Goal: Task Accomplishment & Management: Manage account settings

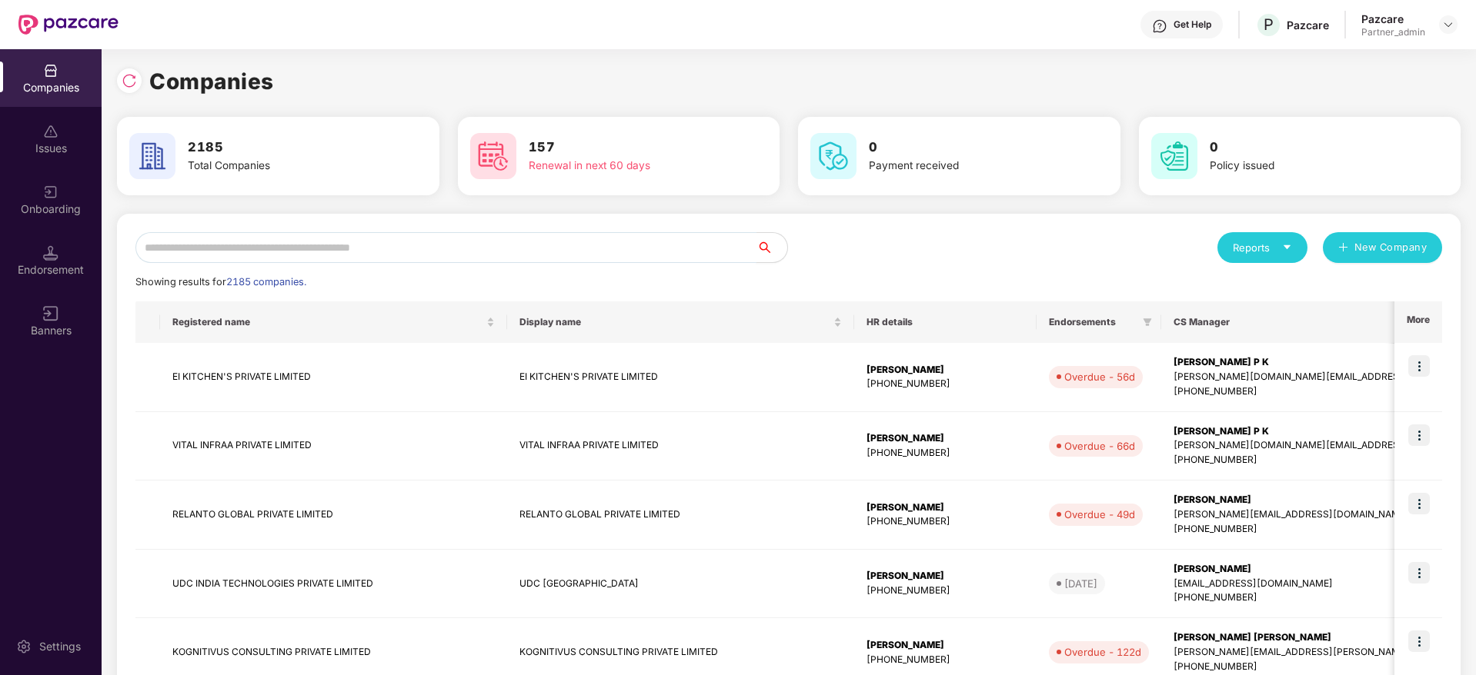
click at [265, 249] on input "text" at bounding box center [445, 247] width 621 height 31
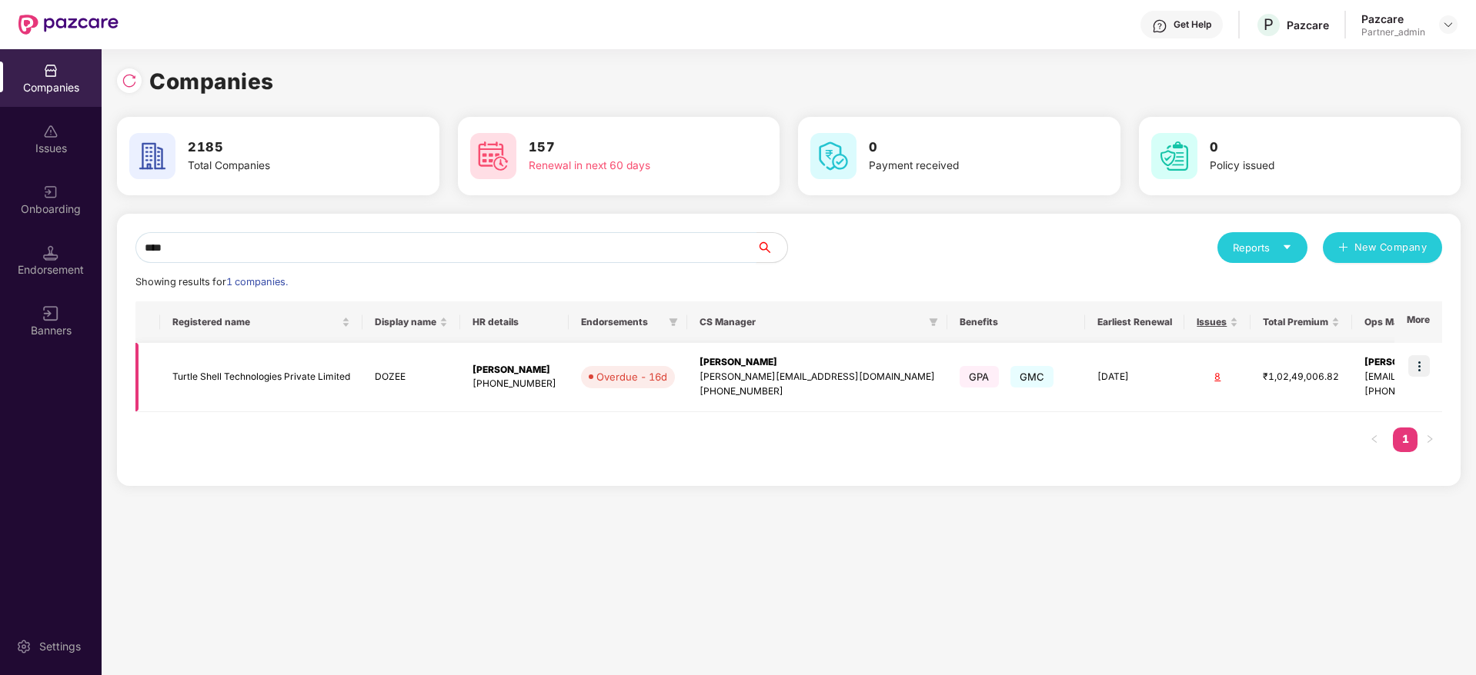
type input "****"
click at [1426, 367] on img at bounding box center [1419, 366] width 22 height 22
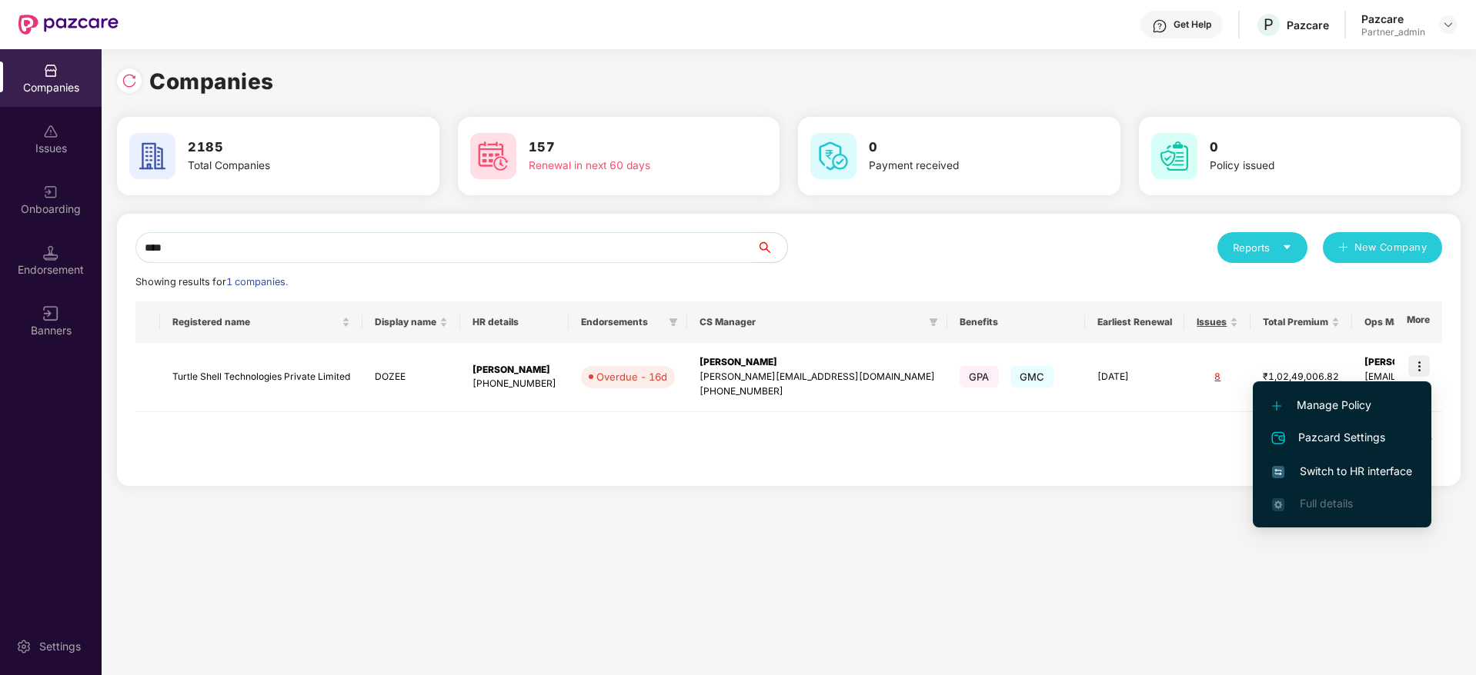
click at [1296, 472] on span "Switch to HR interface" at bounding box center [1342, 471] width 140 height 17
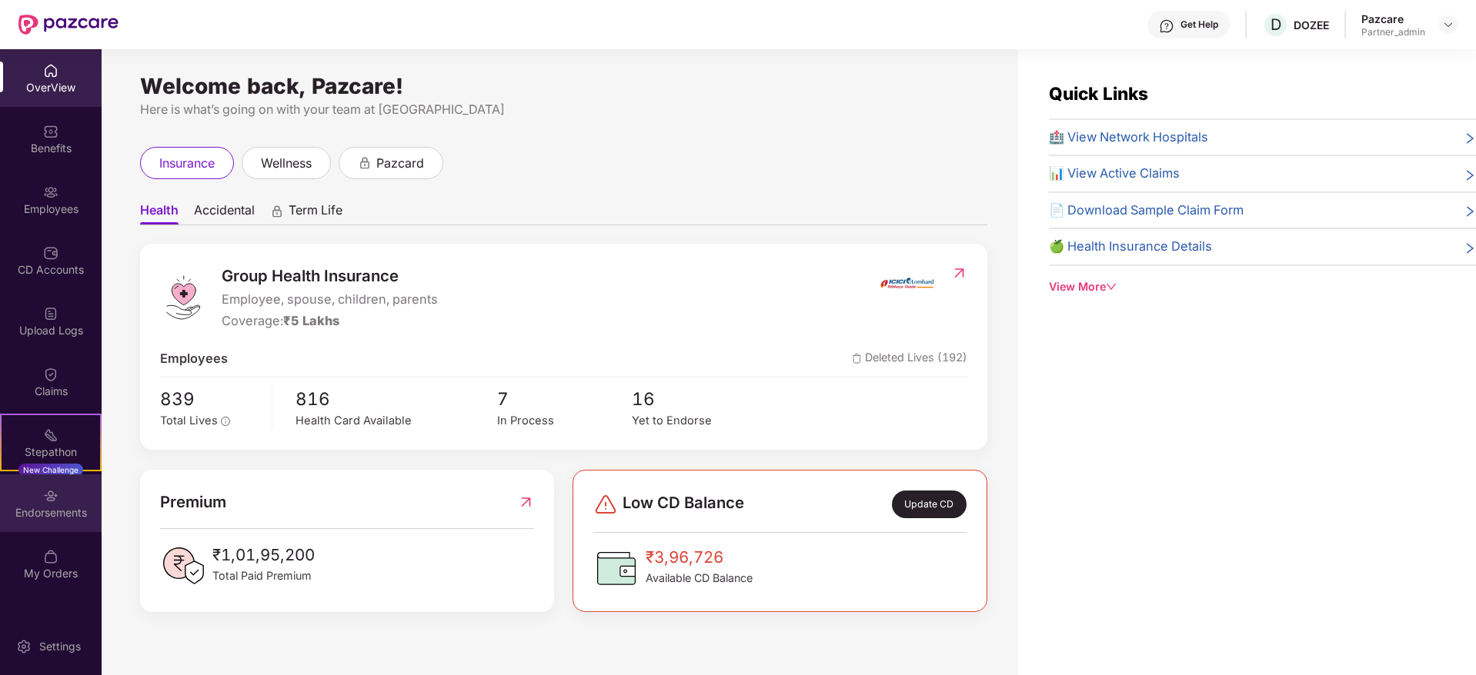
click at [53, 505] on div "Endorsements" at bounding box center [51, 512] width 102 height 15
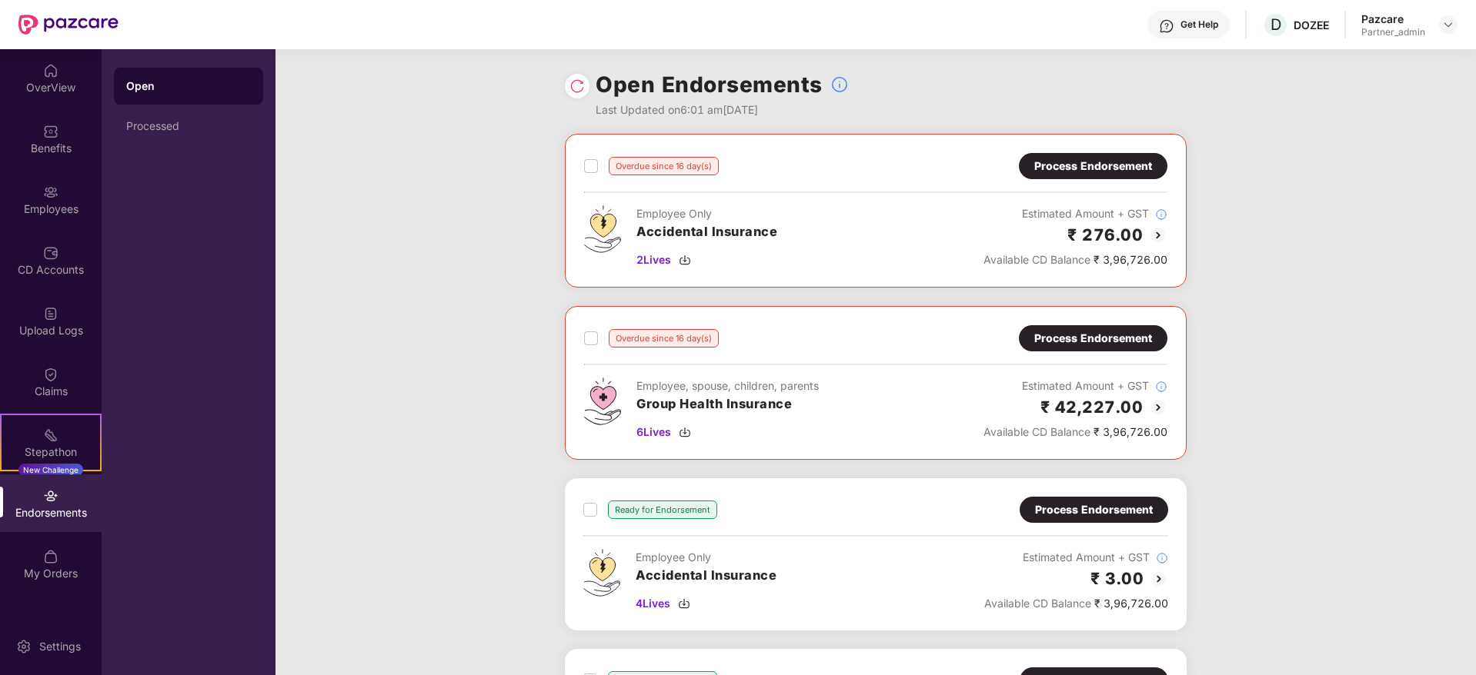
click at [1069, 162] on div "Process Endorsement" at bounding box center [1093, 166] width 118 height 17
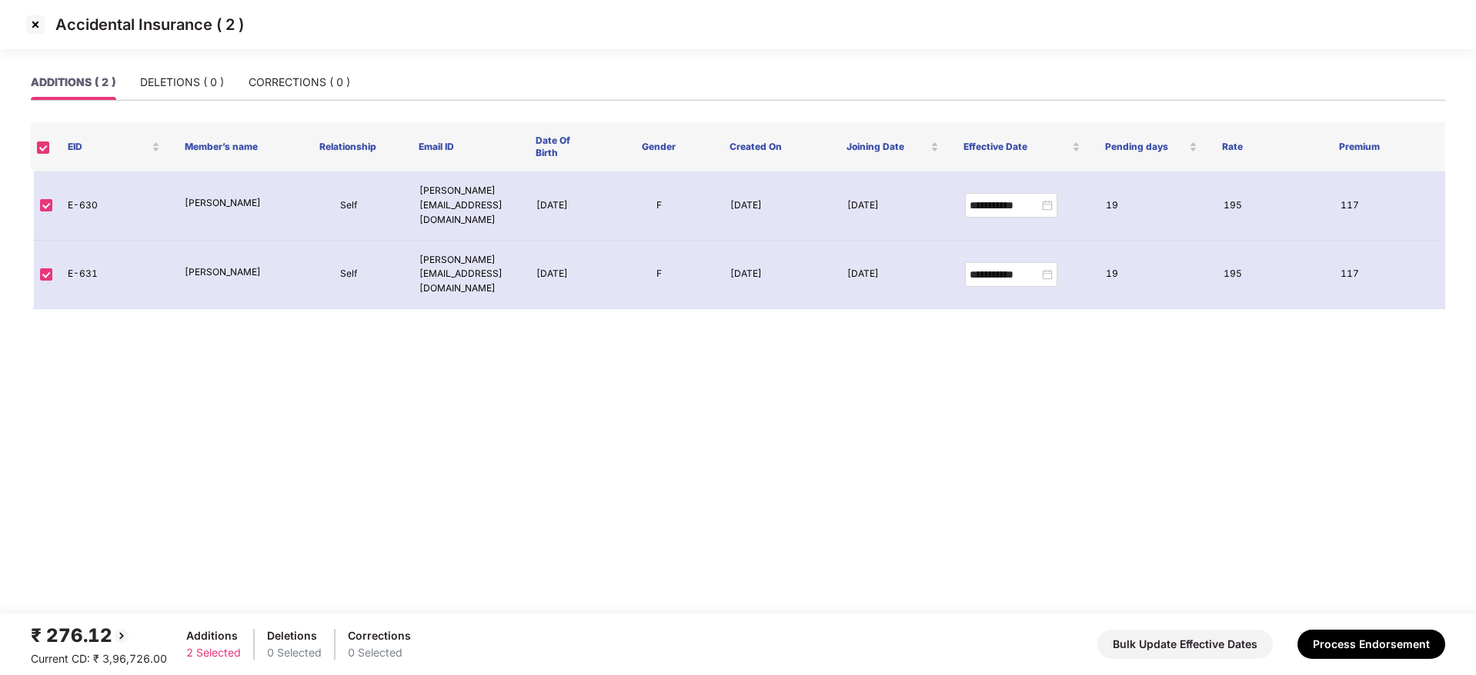
click at [36, 15] on img at bounding box center [35, 24] width 25 height 25
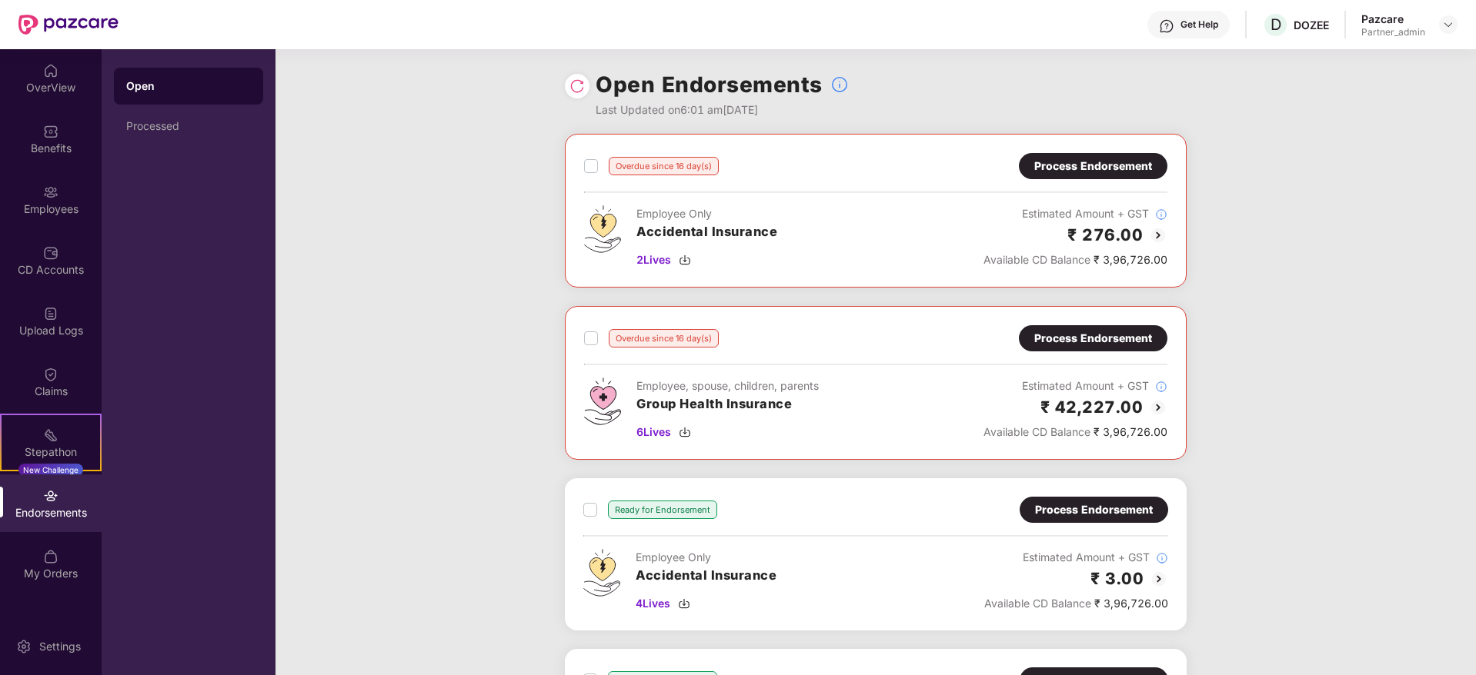
click at [1058, 339] on div "Process Endorsement" at bounding box center [1093, 338] width 118 height 17
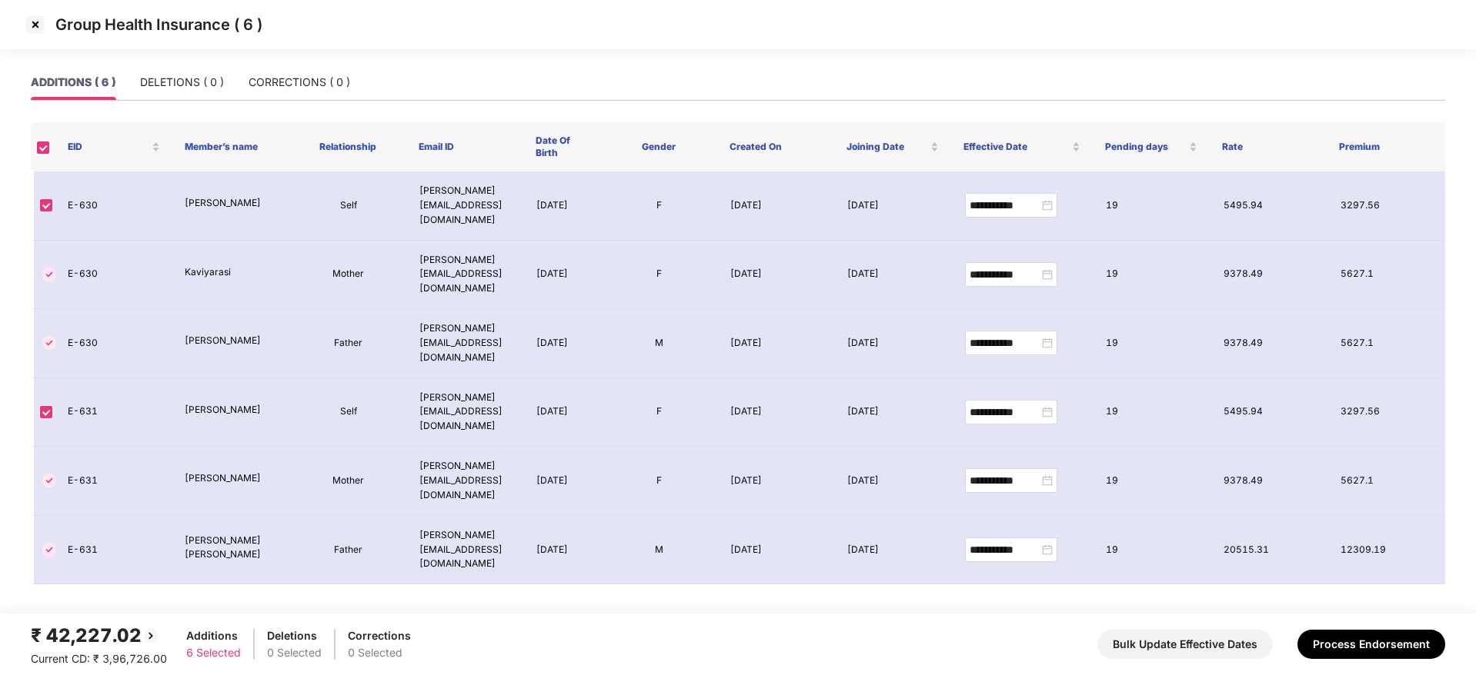
click at [36, 32] on img at bounding box center [35, 24] width 25 height 25
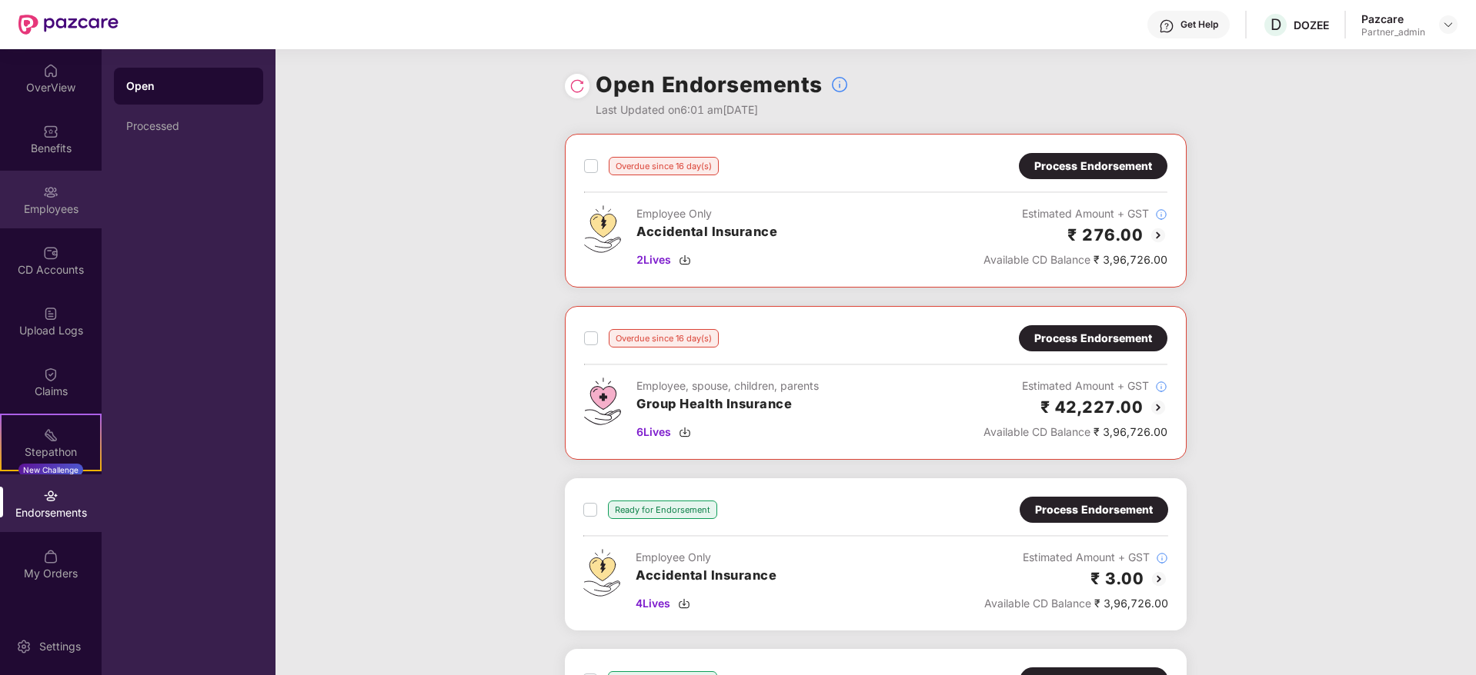
click at [55, 216] on div "Employees" at bounding box center [51, 200] width 102 height 58
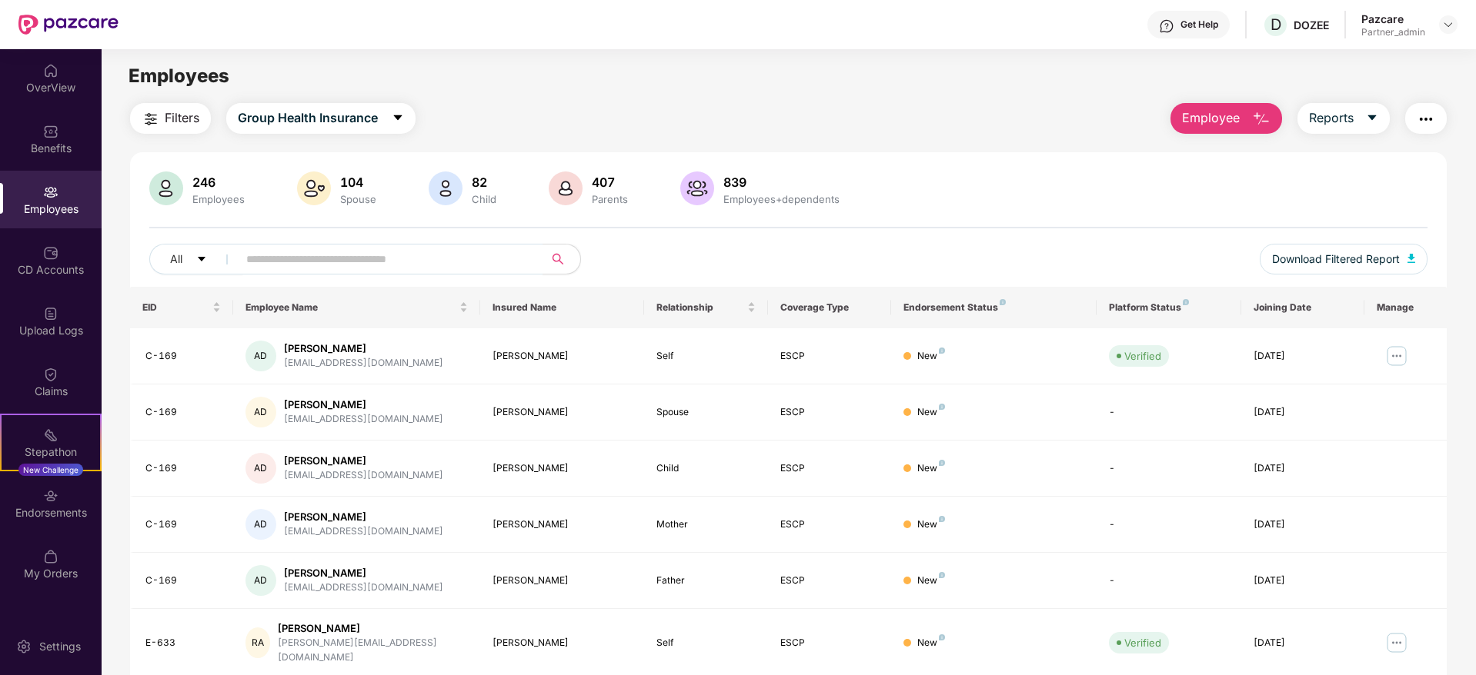
click at [1435, 119] on button "button" at bounding box center [1426, 118] width 42 height 31
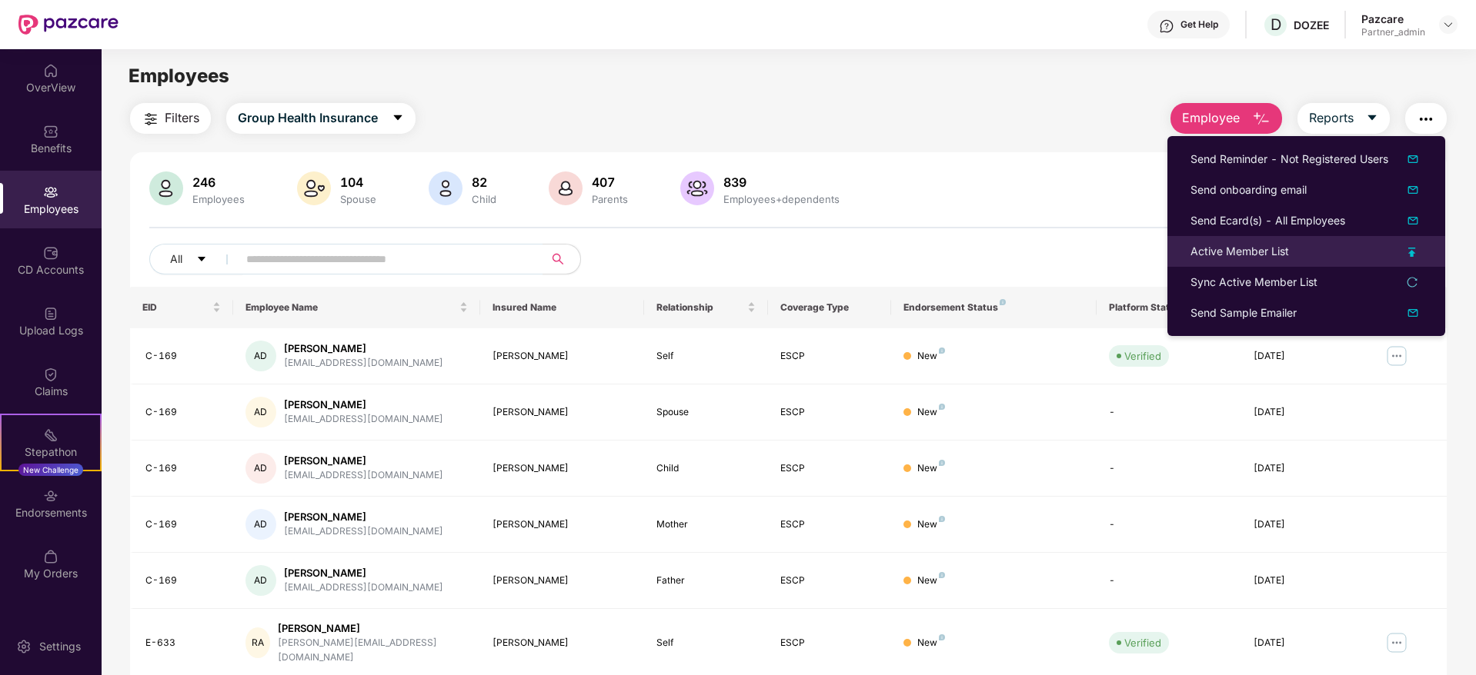
click at [1217, 255] on div "Active Member List" at bounding box center [1239, 251] width 98 height 17
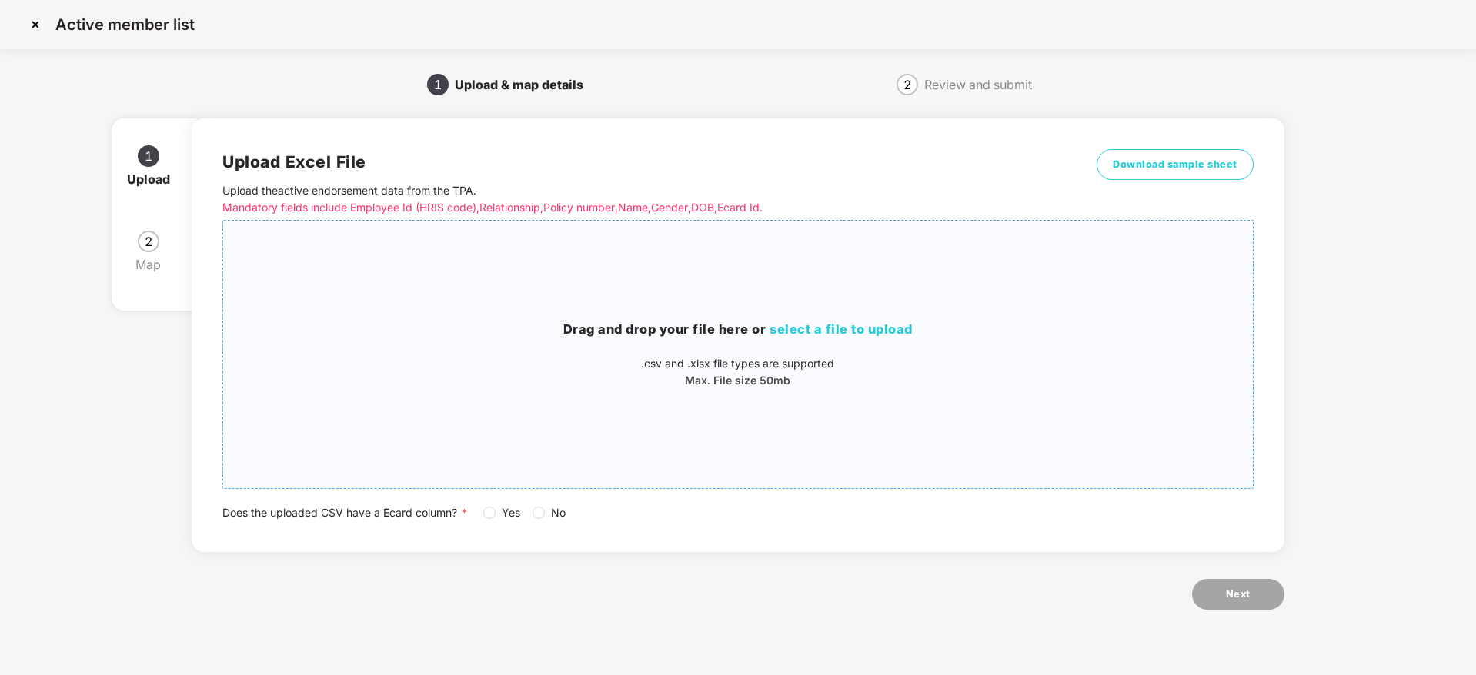
click at [806, 327] on span "select a file to upload" at bounding box center [840, 329] width 143 height 15
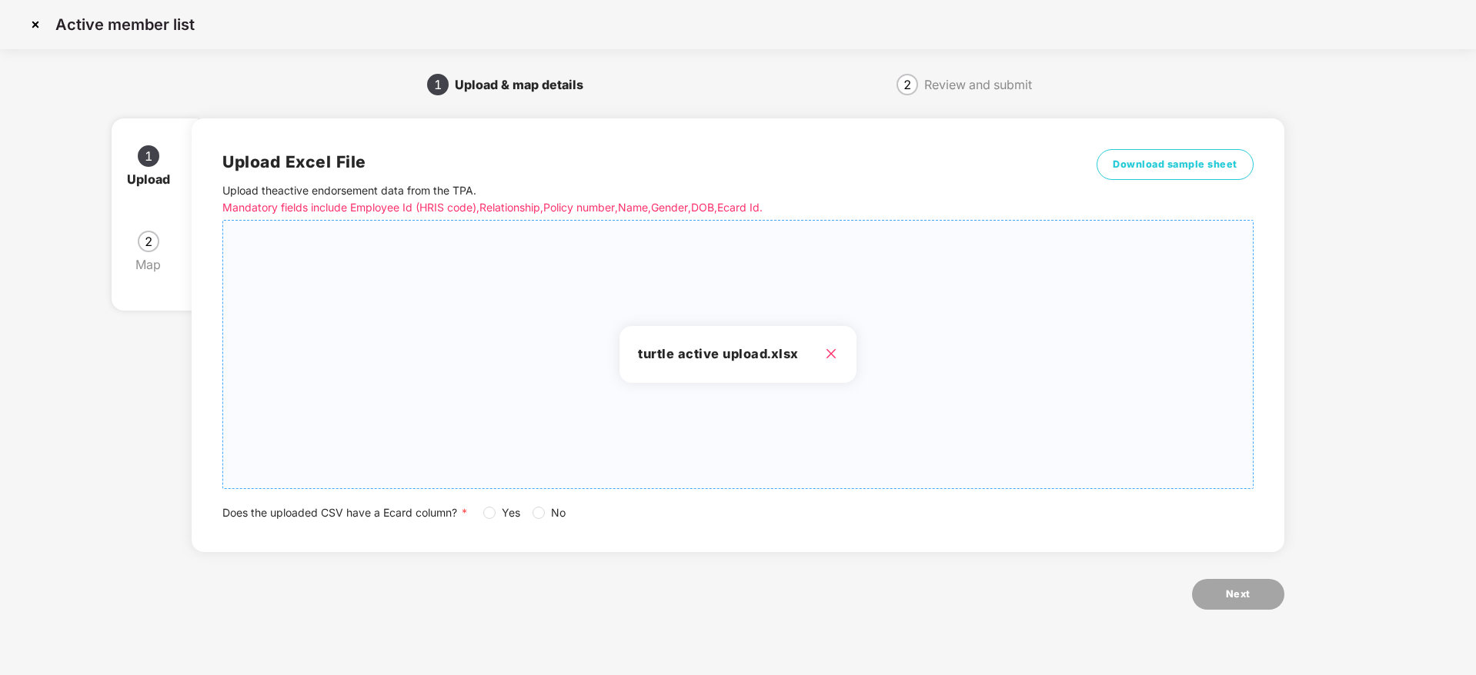
click at [498, 508] on span "Yes" at bounding box center [510, 513] width 31 height 17
click at [547, 514] on span "No" at bounding box center [558, 513] width 27 height 17
click at [1220, 587] on button "Next" at bounding box center [1238, 594] width 92 height 31
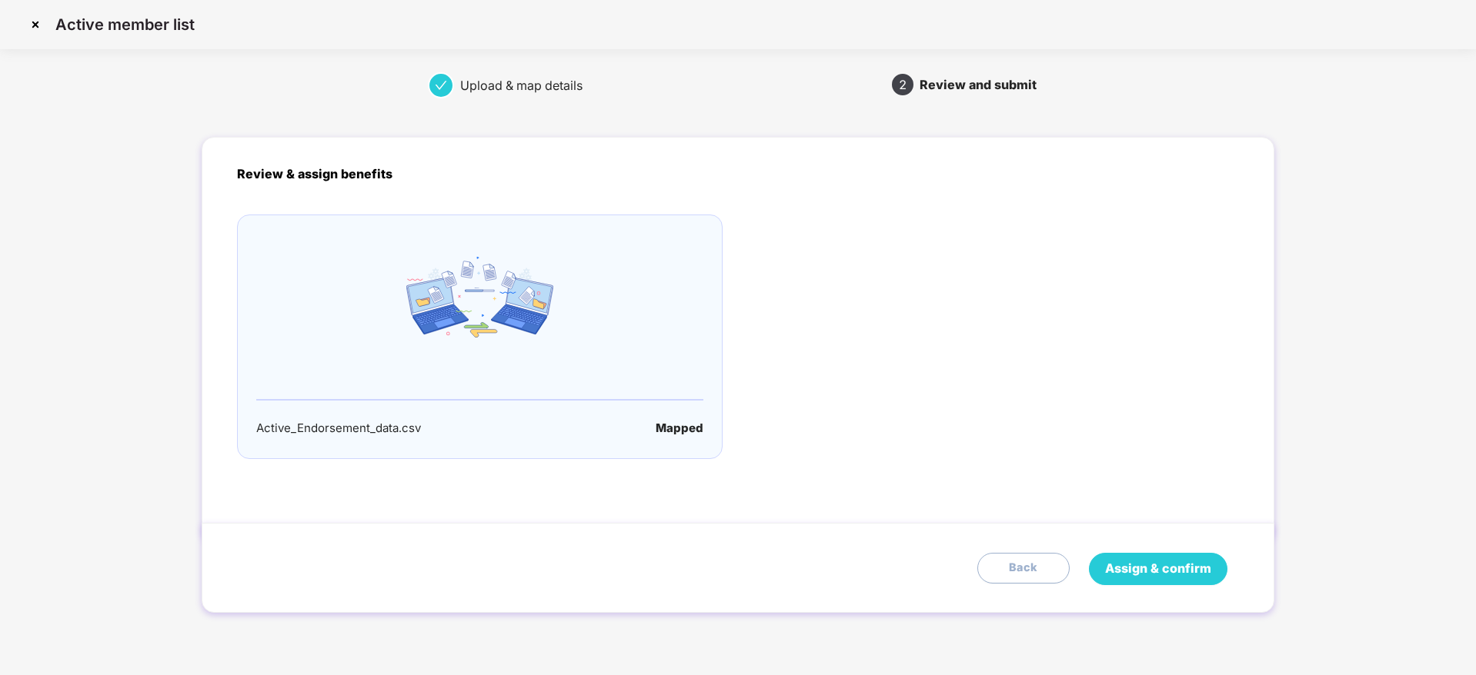
click at [1189, 582] on button "Assign & confirm" at bounding box center [1158, 569] width 138 height 32
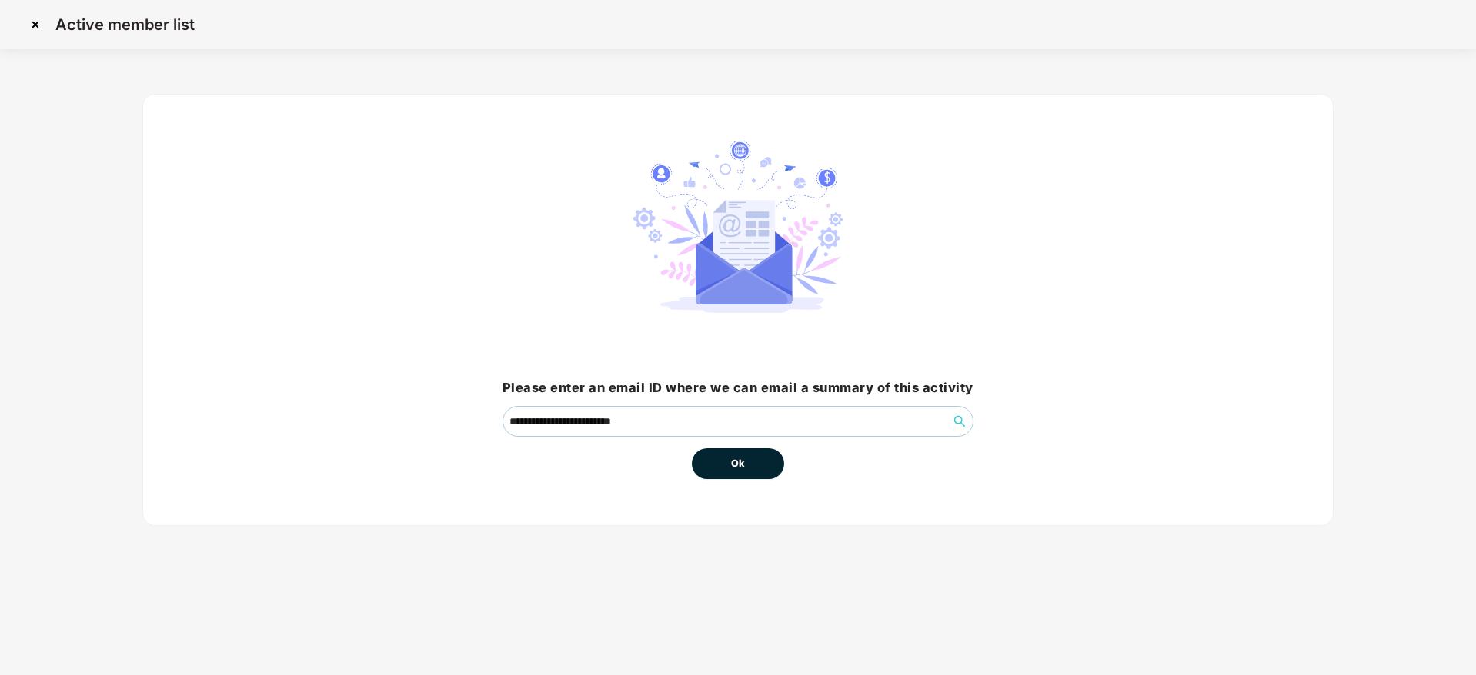
click at [766, 471] on button "Ok" at bounding box center [738, 464] width 92 height 31
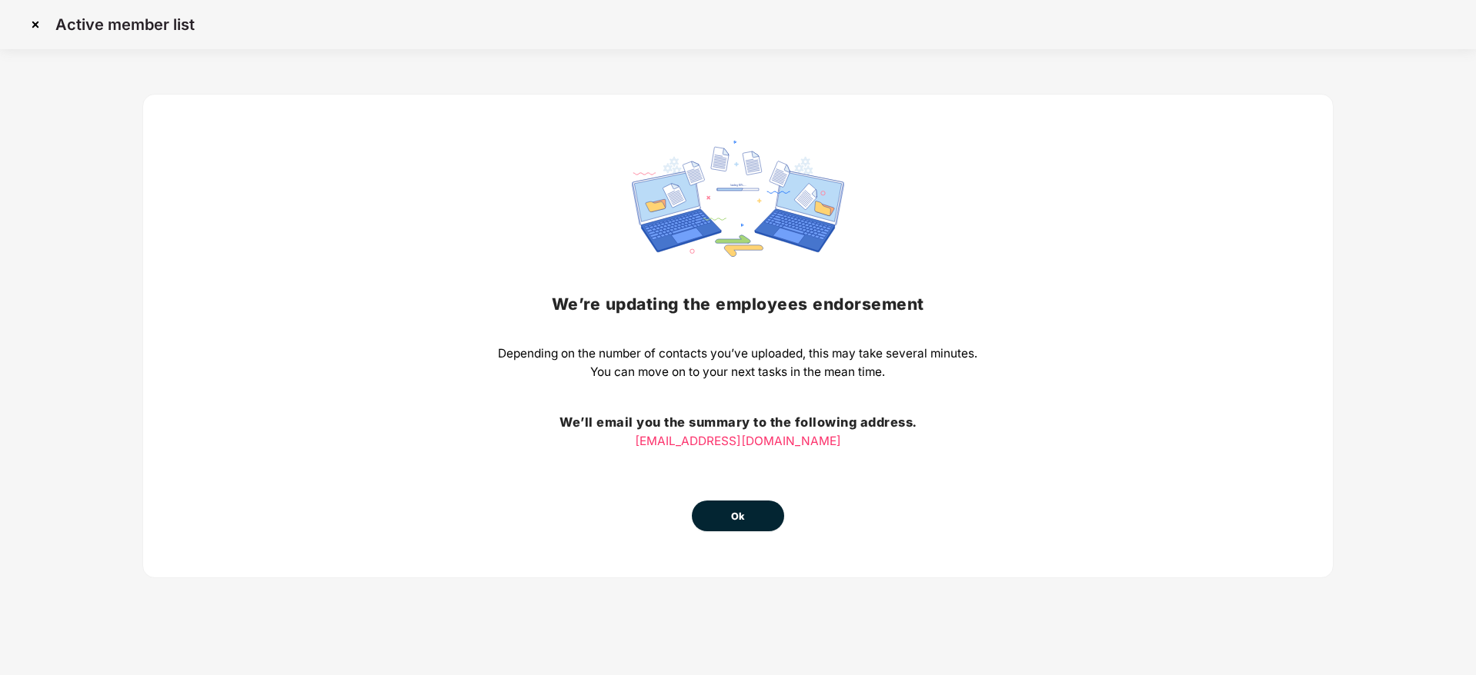
click at [739, 518] on span "Ok" at bounding box center [738, 516] width 14 height 15
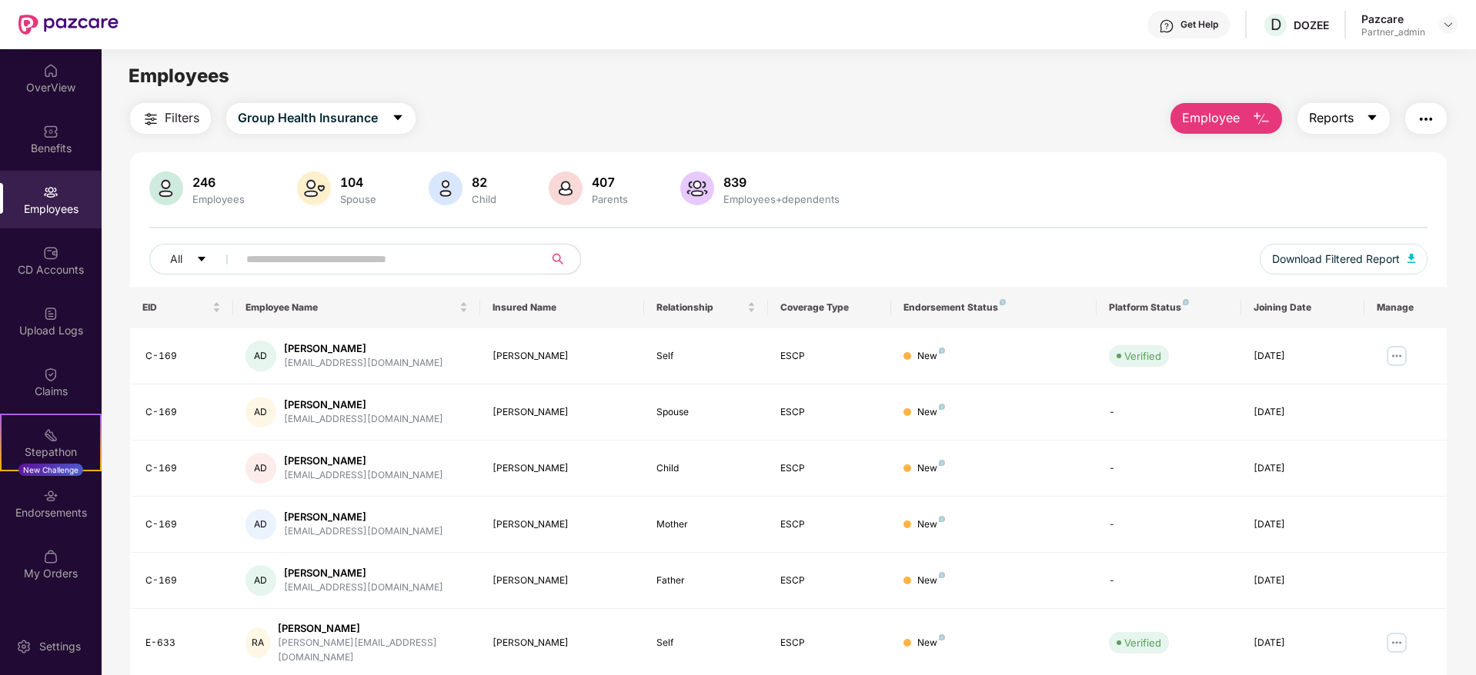
click at [1374, 114] on icon "caret-down" at bounding box center [1372, 118] width 12 height 12
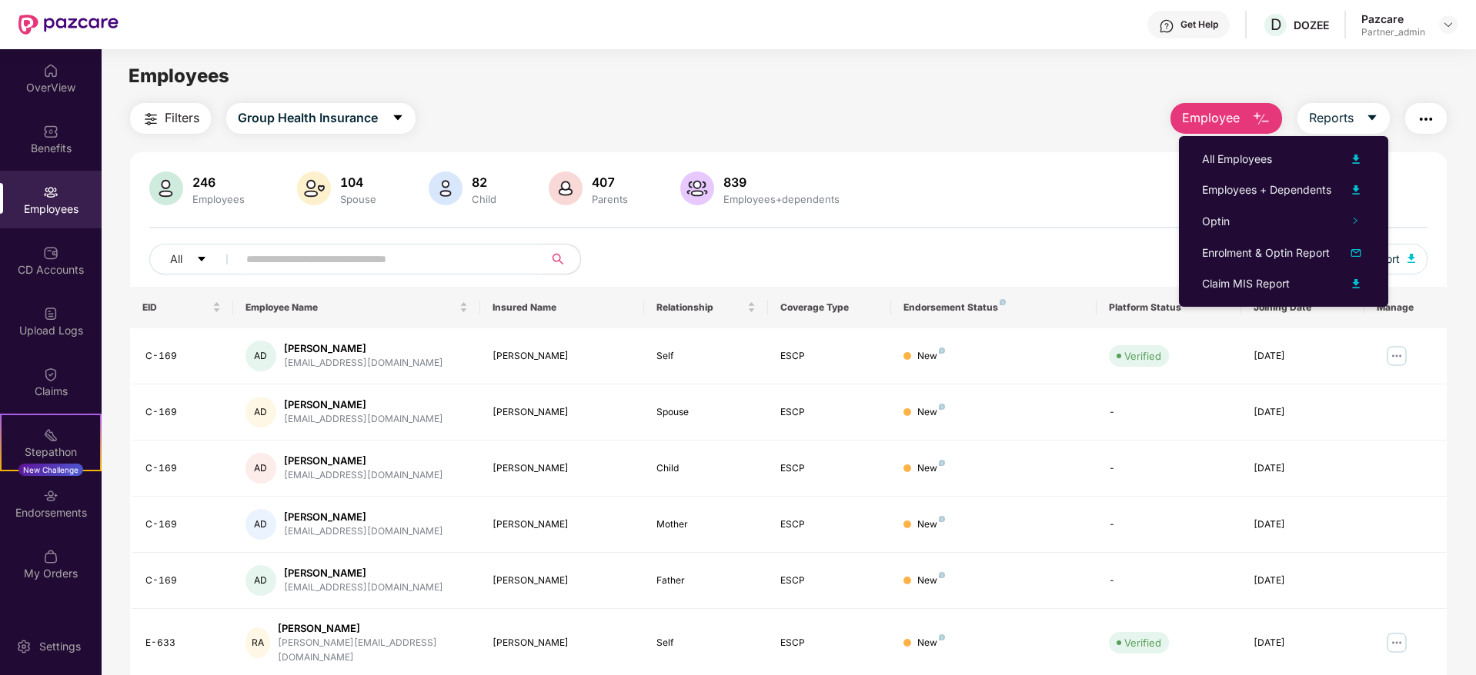
click at [1273, 186] on div "Employees + Dependents" at bounding box center [1266, 190] width 129 height 17
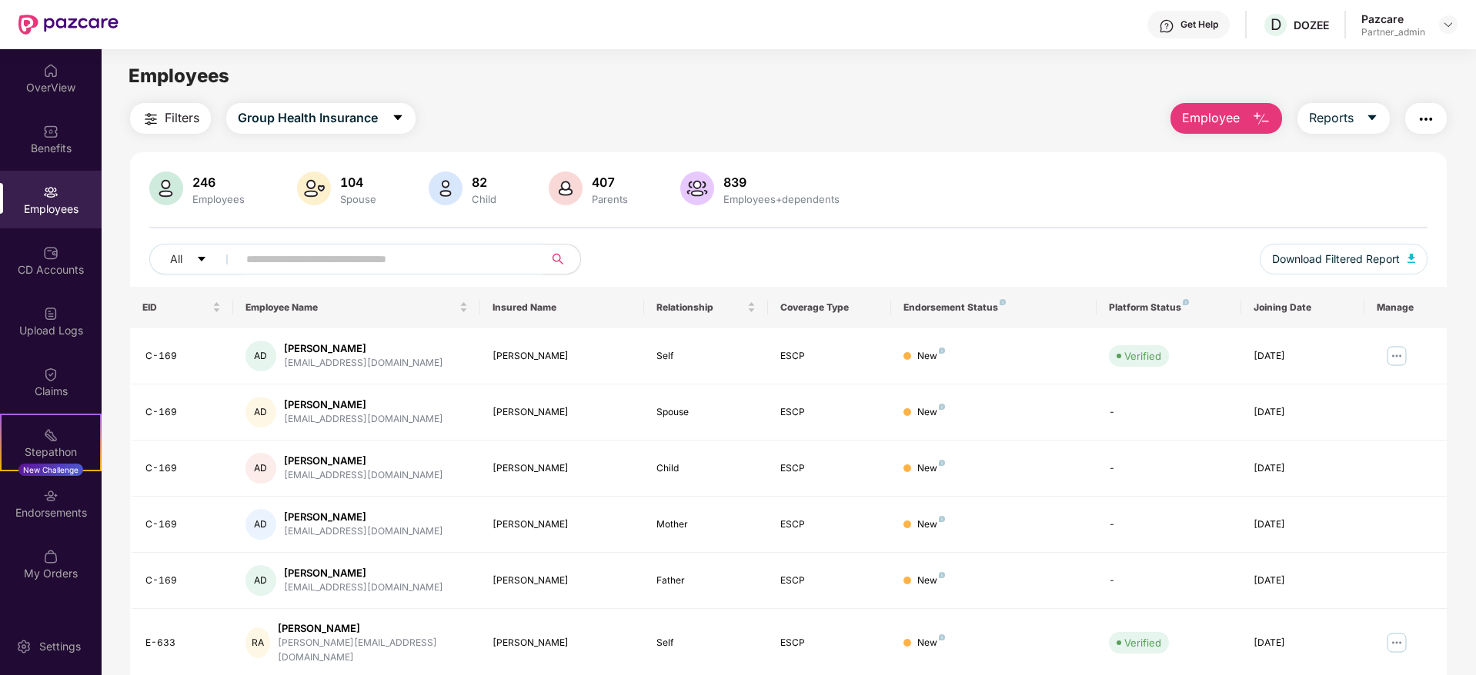
click at [145, 121] on img "button" at bounding box center [151, 119] width 18 height 18
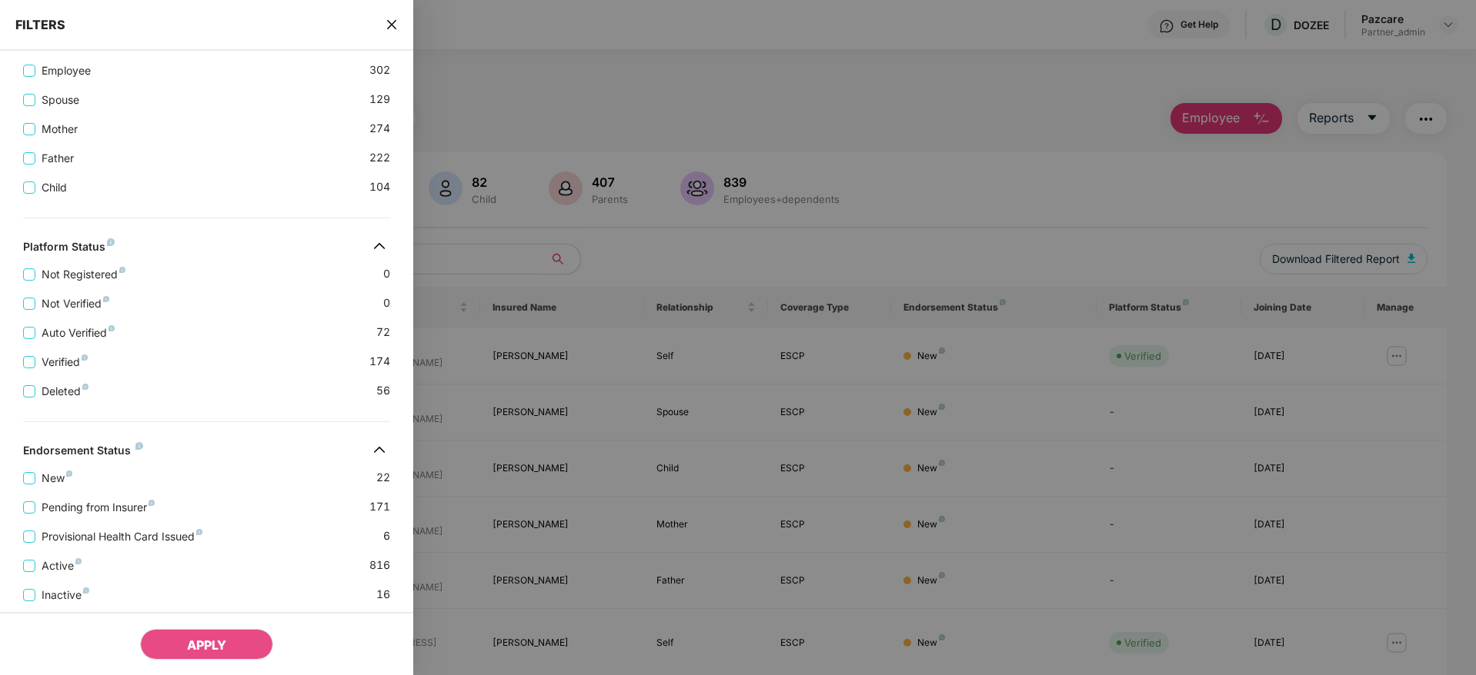
scroll to position [346, 0]
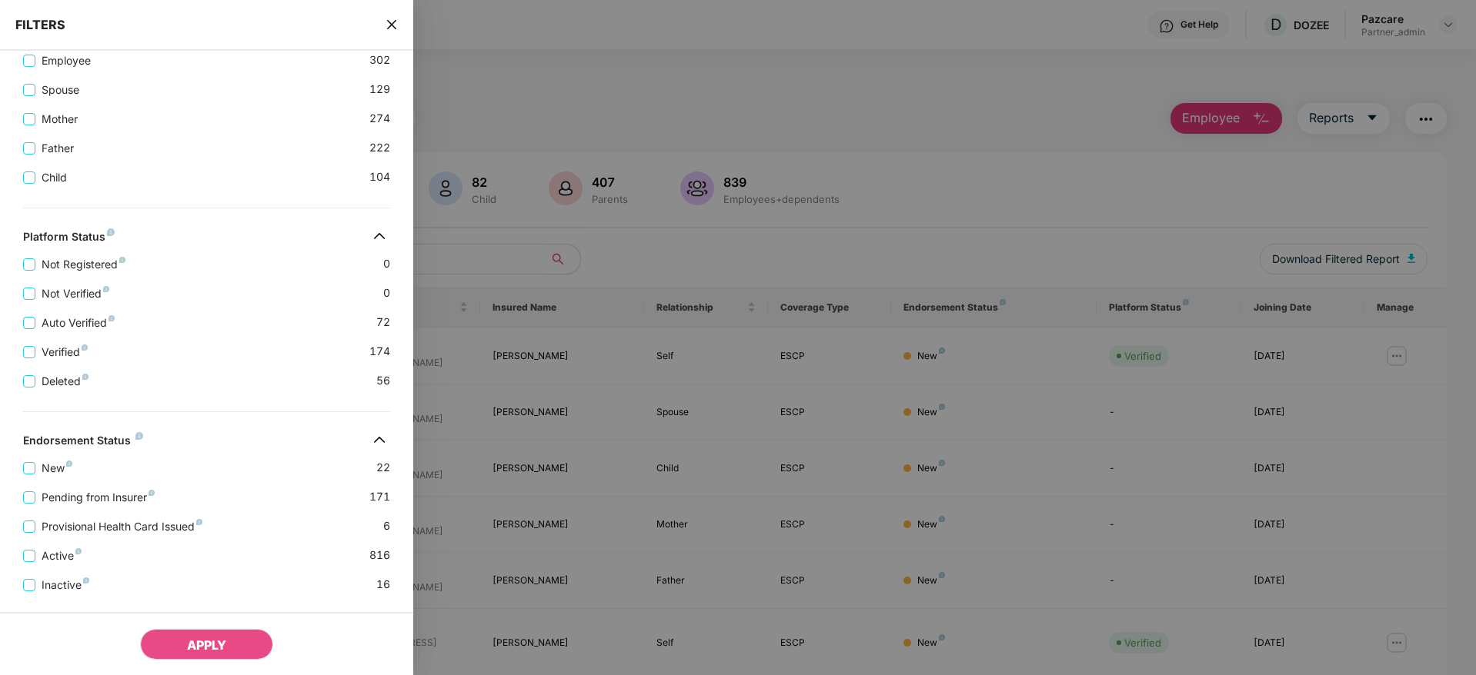
click at [391, 19] on icon "close" at bounding box center [391, 24] width 12 height 12
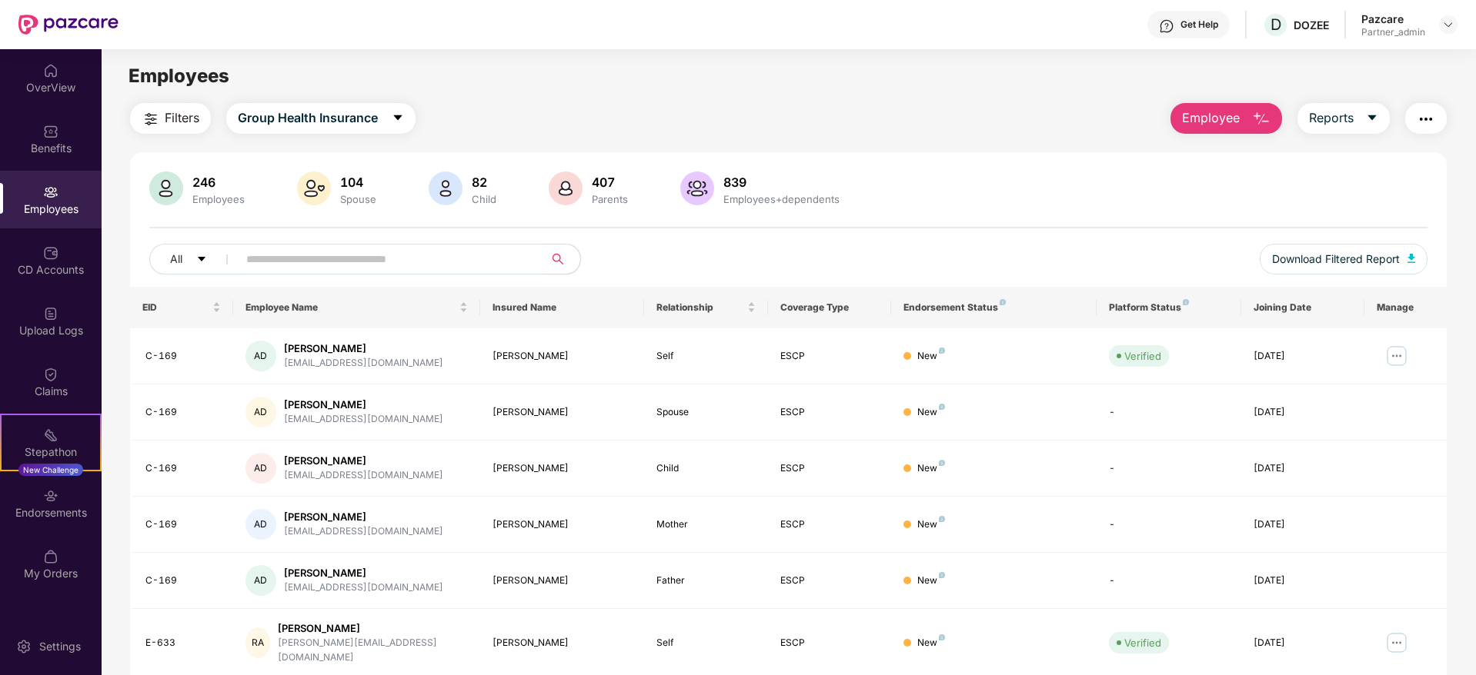
click at [145, 122] on img "button" at bounding box center [151, 119] width 18 height 18
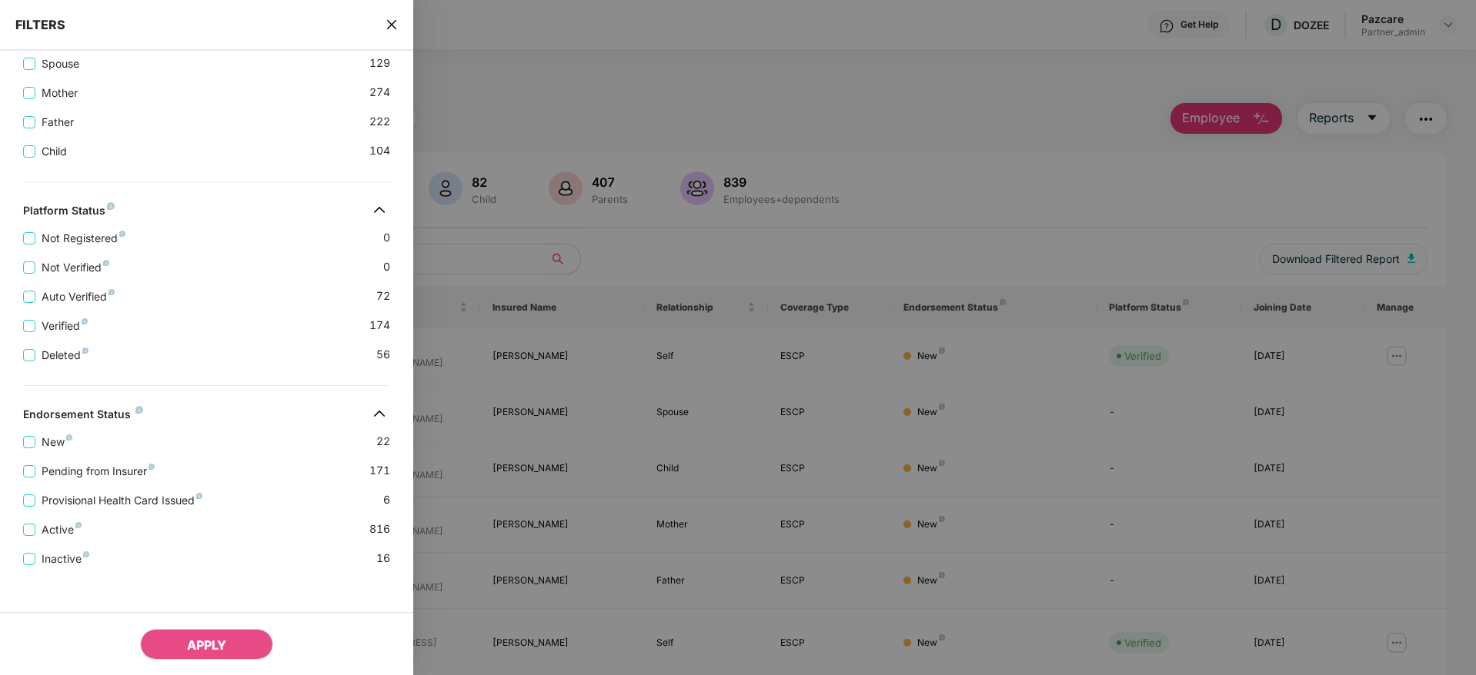
scroll to position [380, 0]
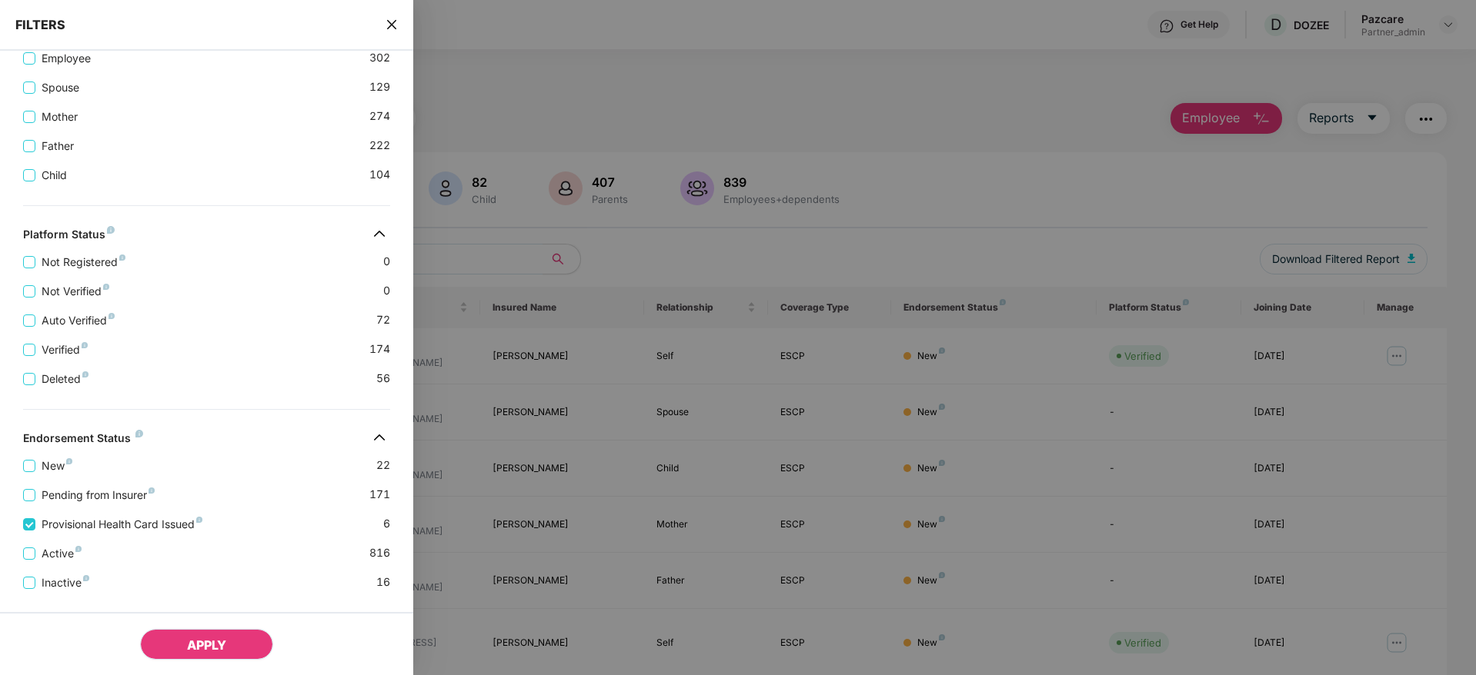
click at [234, 647] on button "APPLY" at bounding box center [206, 644] width 133 height 31
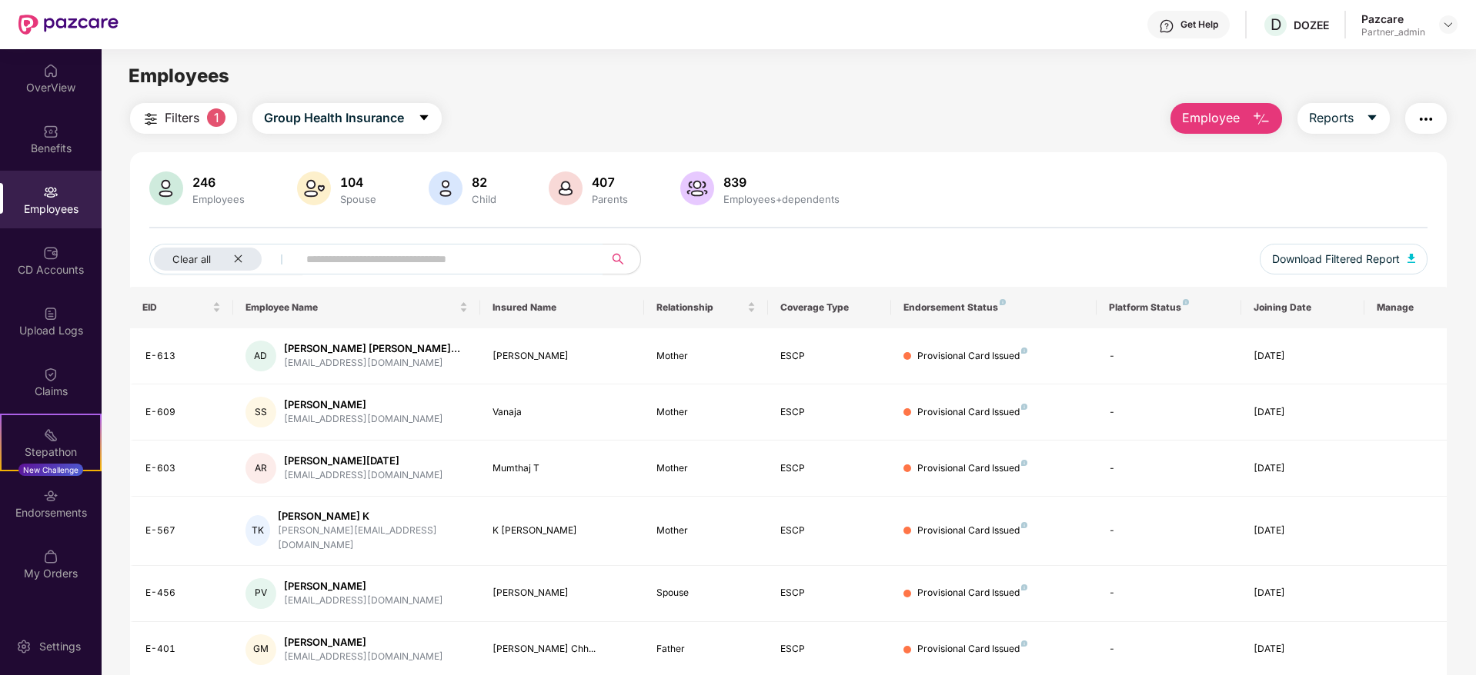
scroll to position [49, 0]
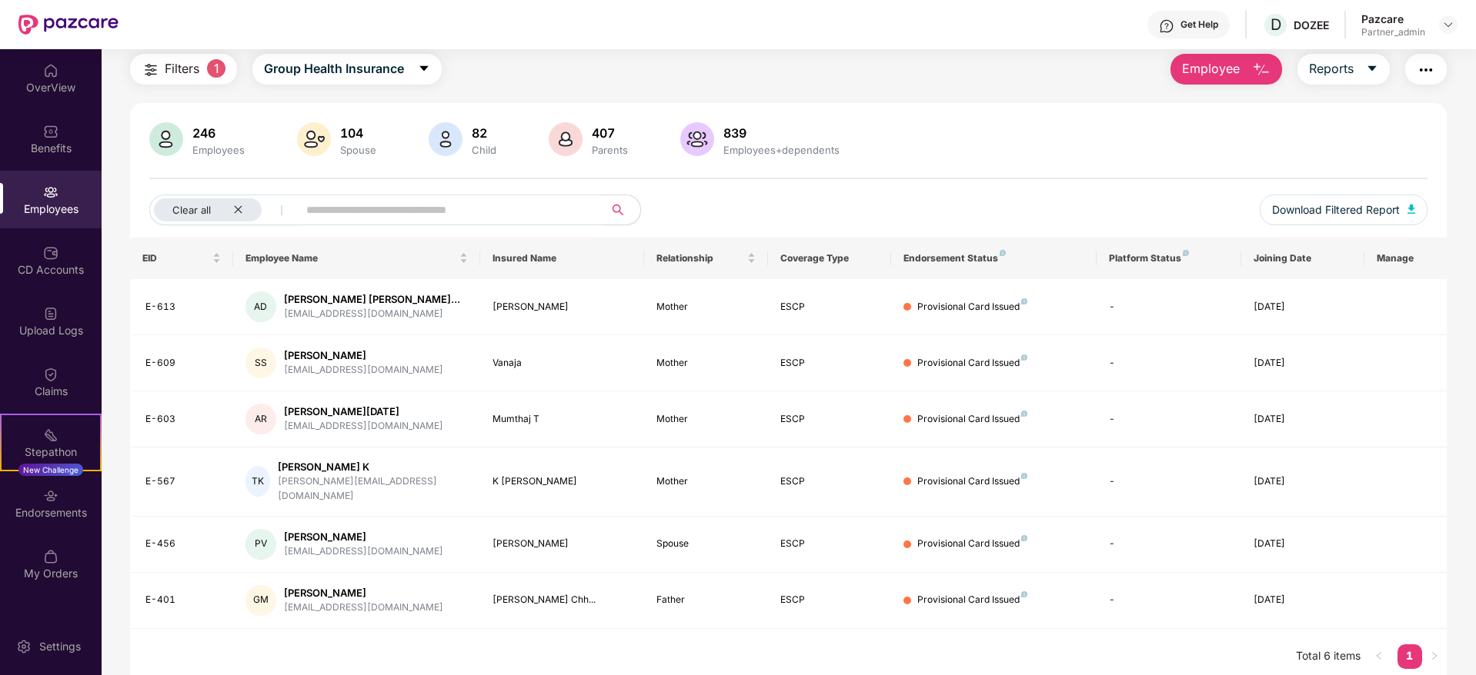
click at [148, 68] on img "button" at bounding box center [151, 70] width 18 height 18
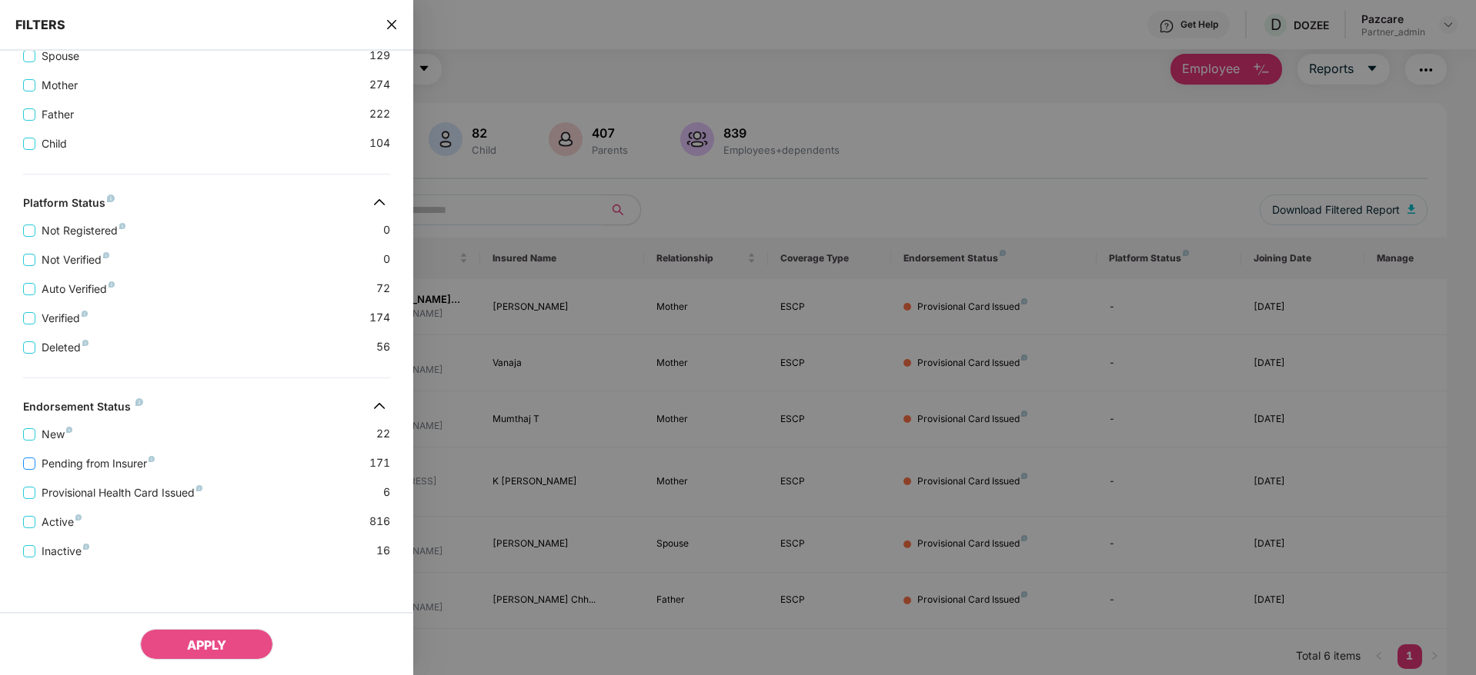
click at [96, 462] on span "Pending from Insurer" at bounding box center [97, 463] width 125 height 17
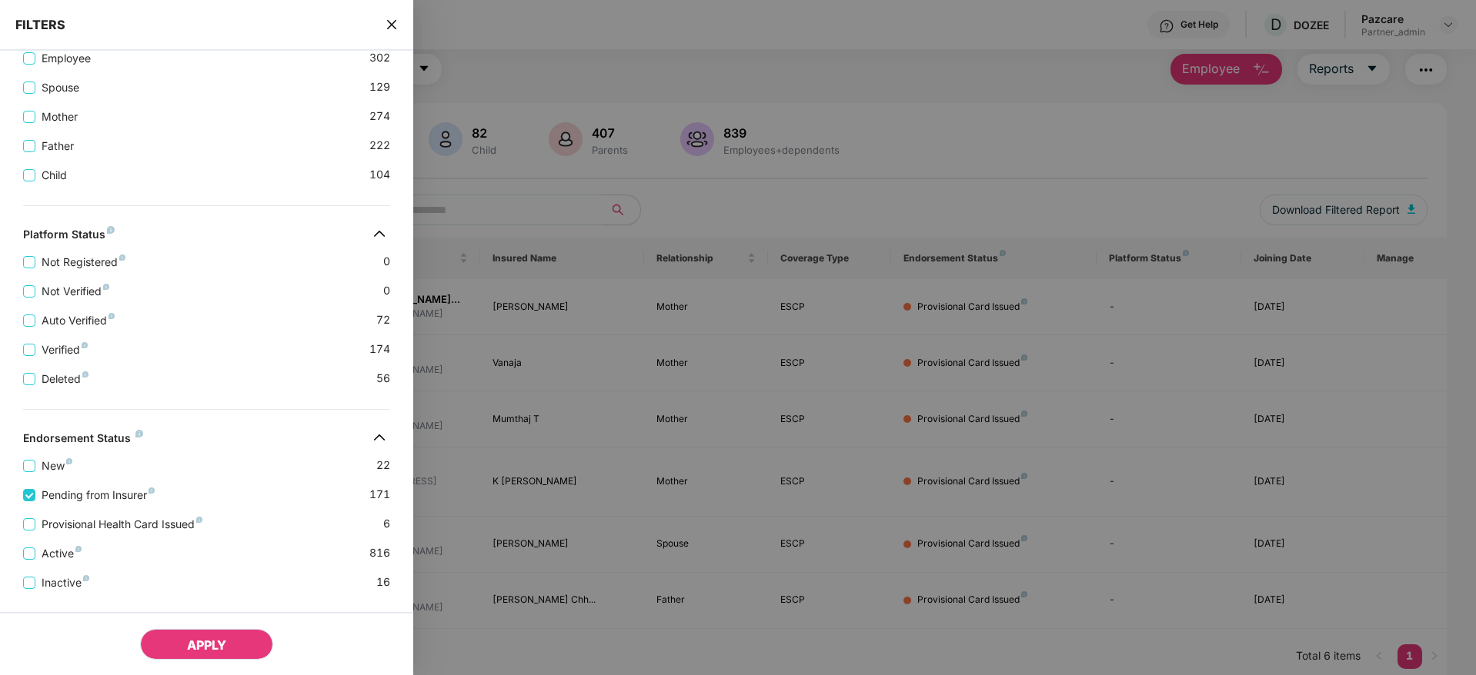
click at [205, 642] on span "APPLY" at bounding box center [206, 645] width 39 height 15
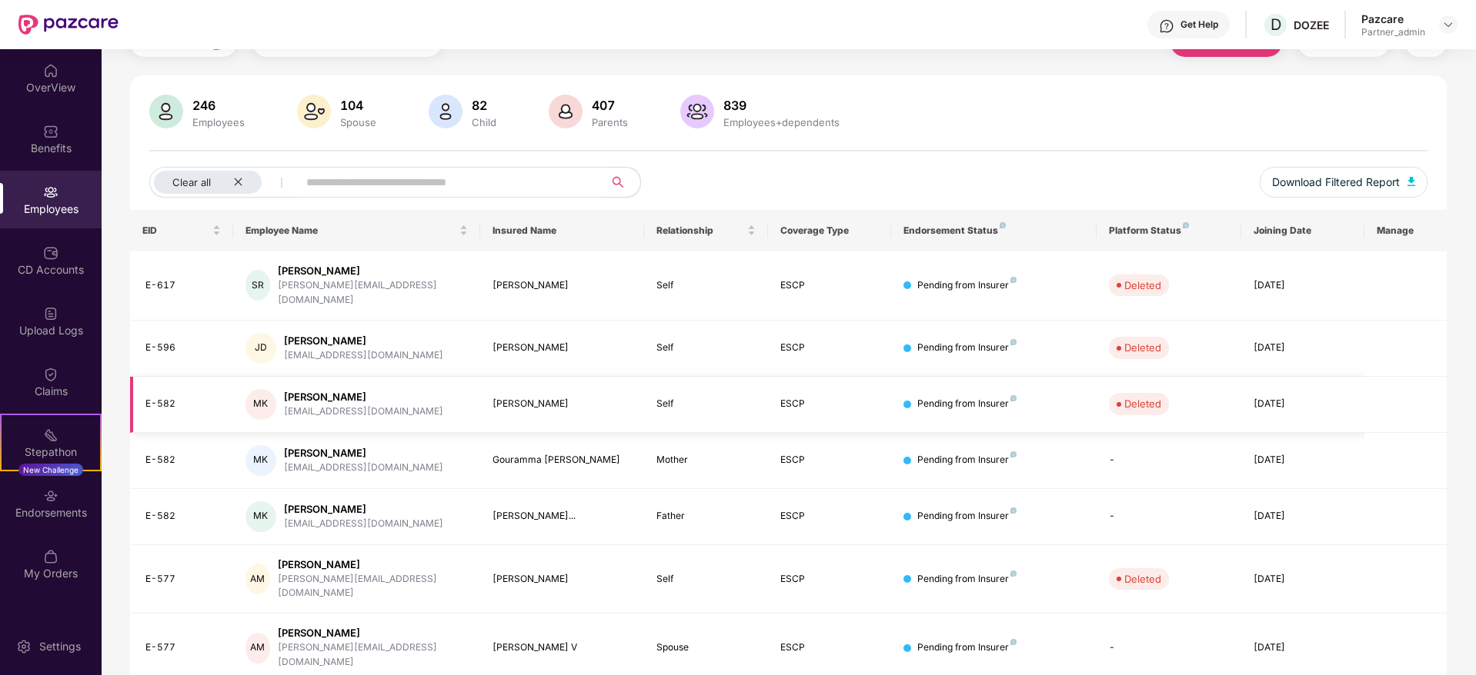
scroll to position [0, 0]
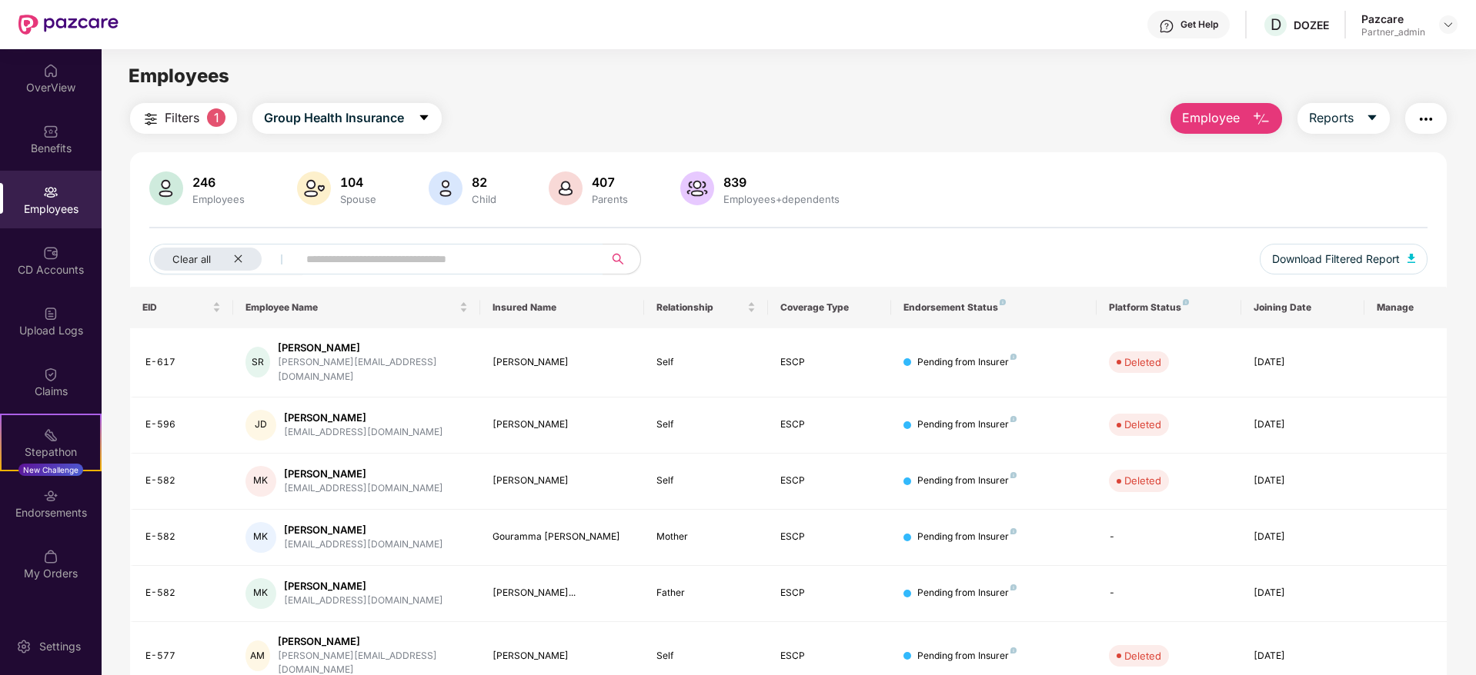
click at [154, 115] on img "button" at bounding box center [151, 119] width 18 height 18
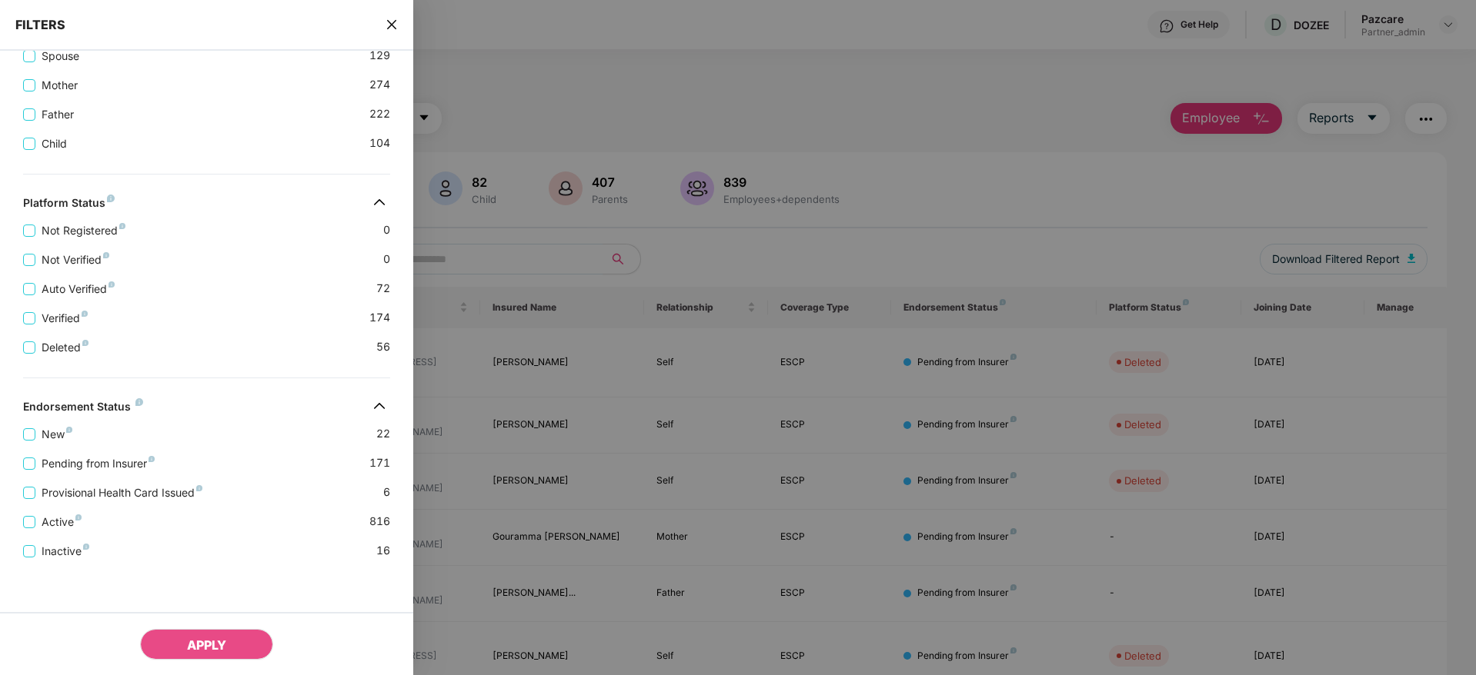
click at [394, 31] on span "close" at bounding box center [391, 24] width 12 height 15
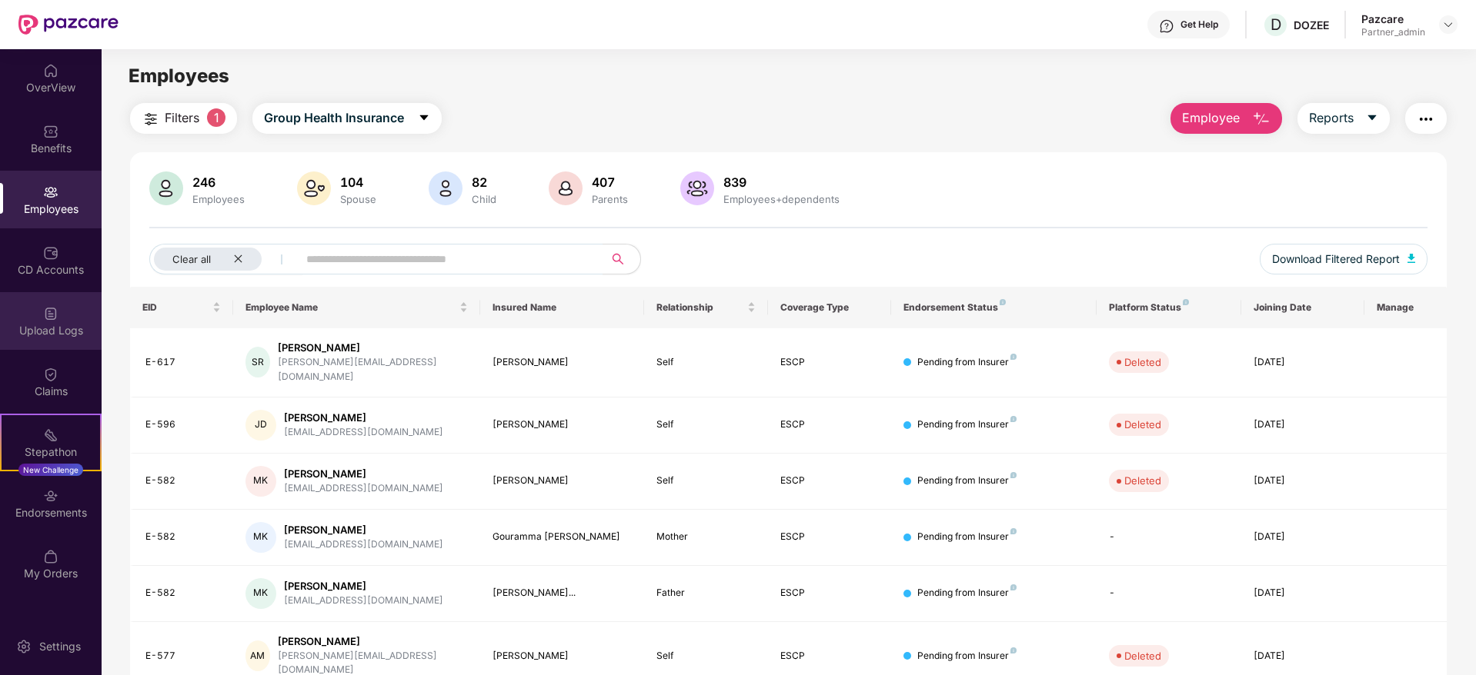
click at [55, 332] on div "Upload Logs" at bounding box center [51, 330] width 102 height 15
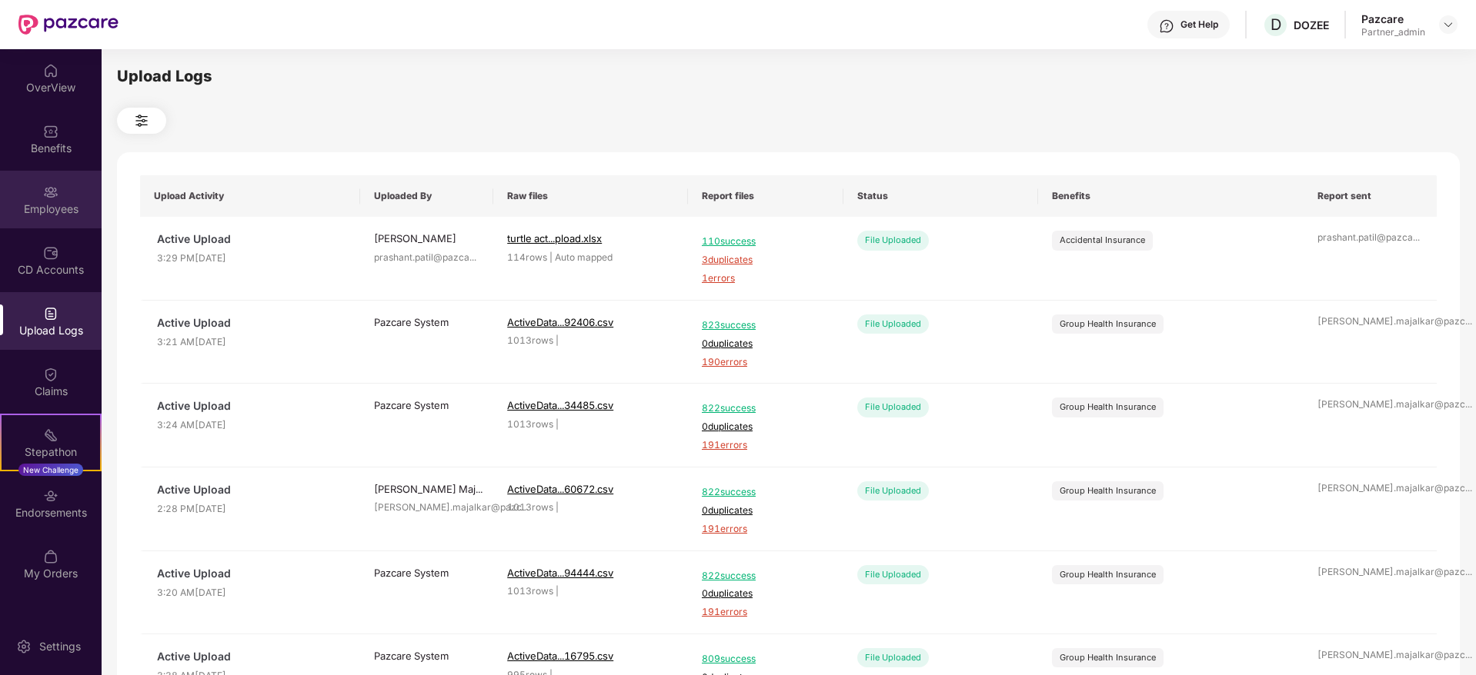
click at [51, 200] on div "Employees" at bounding box center [51, 200] width 102 height 58
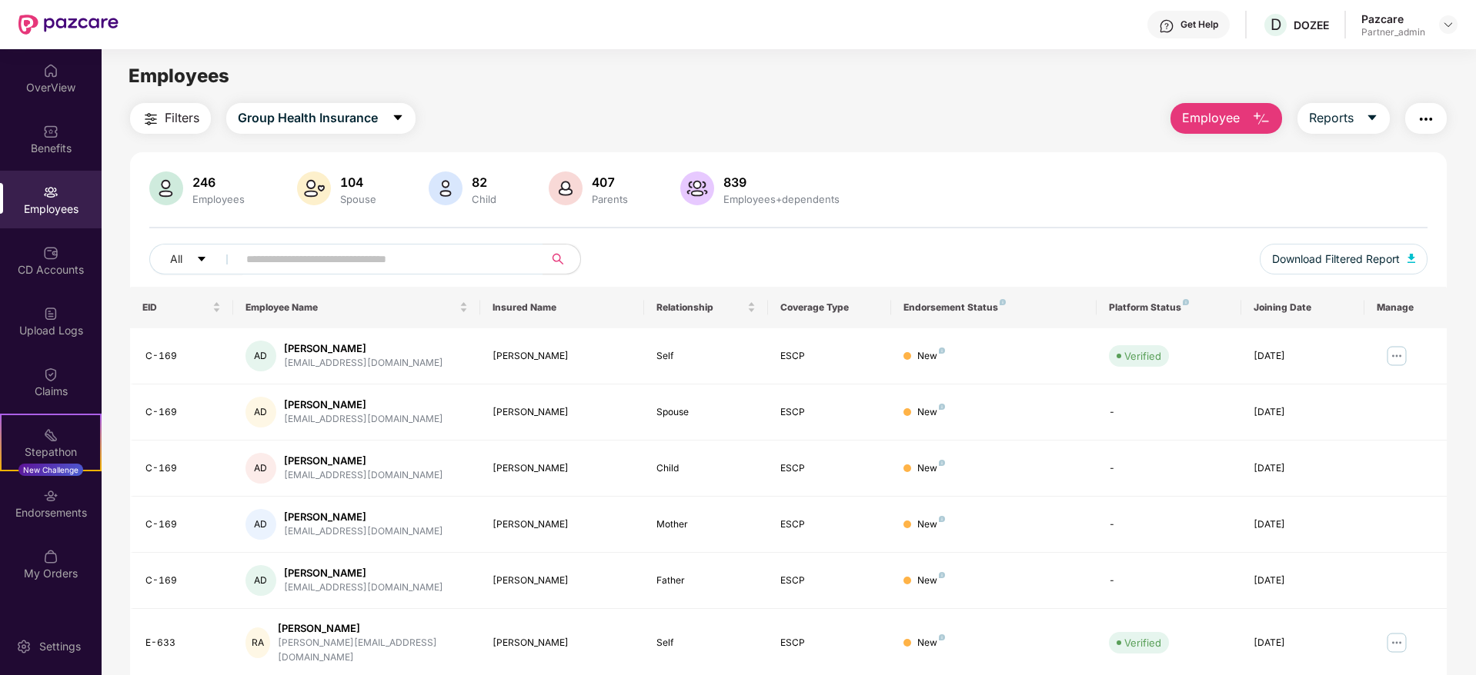
click at [1419, 118] on img "button" at bounding box center [1425, 119] width 18 height 18
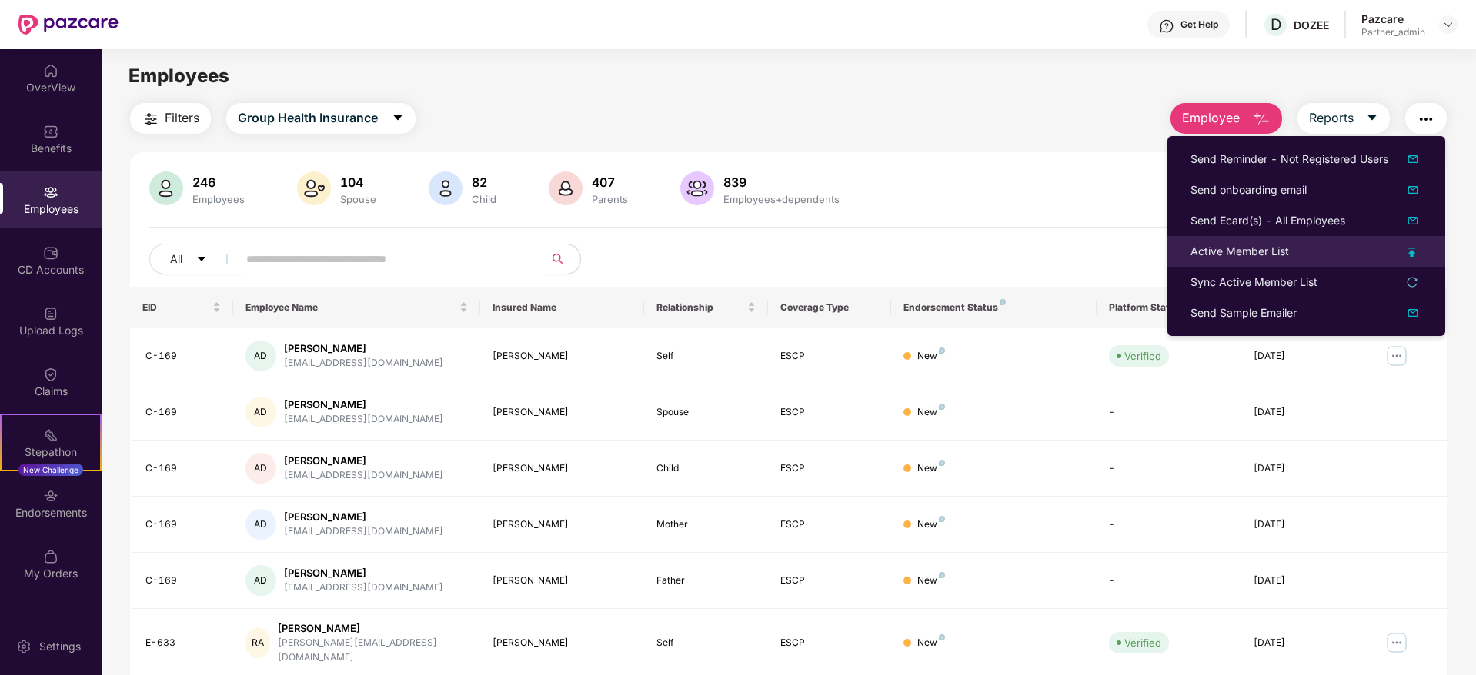
click at [1221, 244] on div "Active Member List" at bounding box center [1239, 251] width 98 height 17
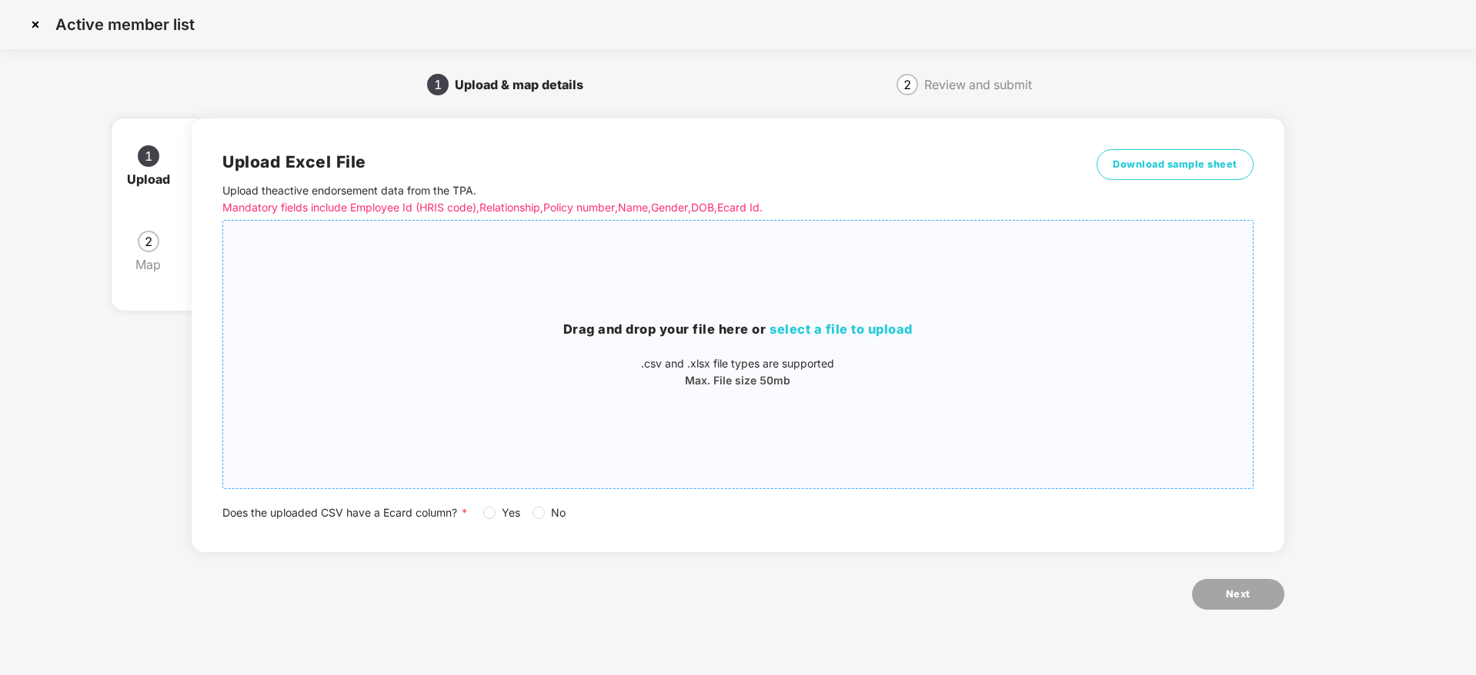
click at [896, 335] on span "select a file to upload" at bounding box center [840, 329] width 143 height 15
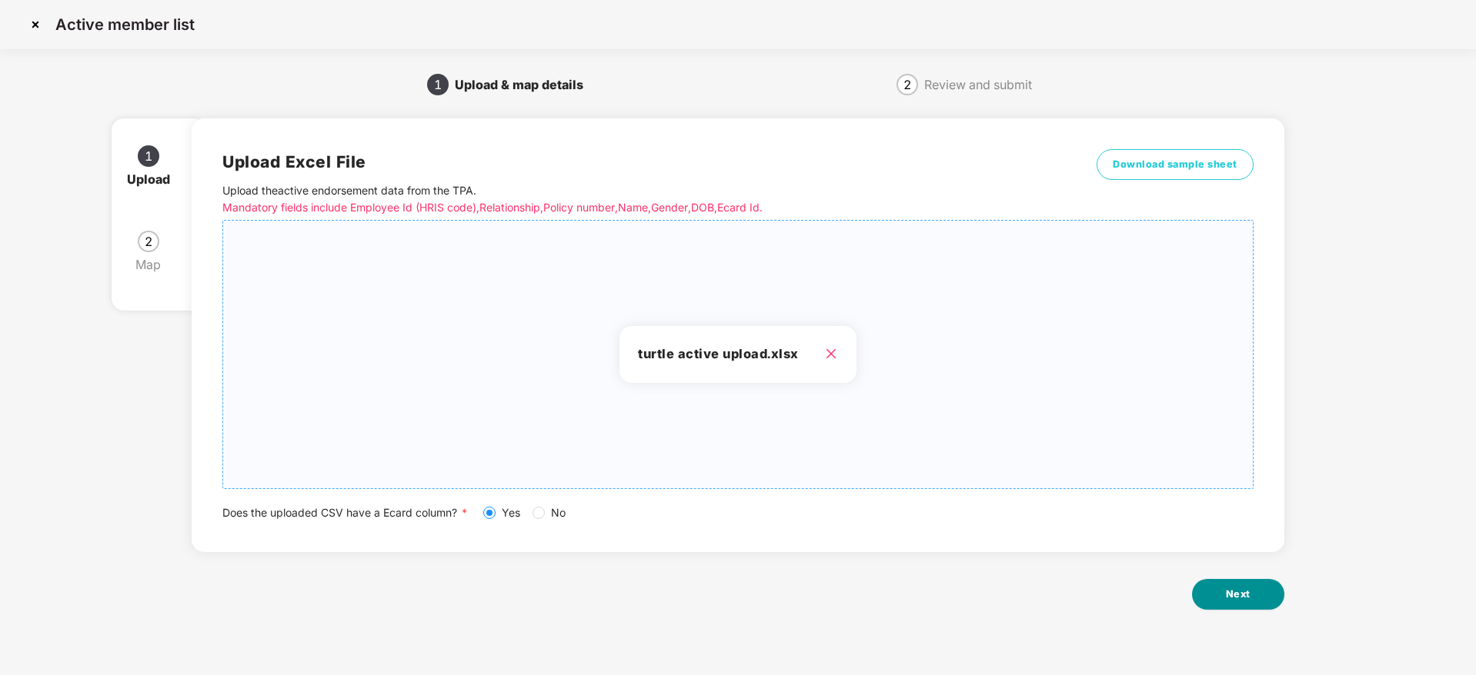
click at [1258, 597] on button "Next" at bounding box center [1238, 594] width 92 height 31
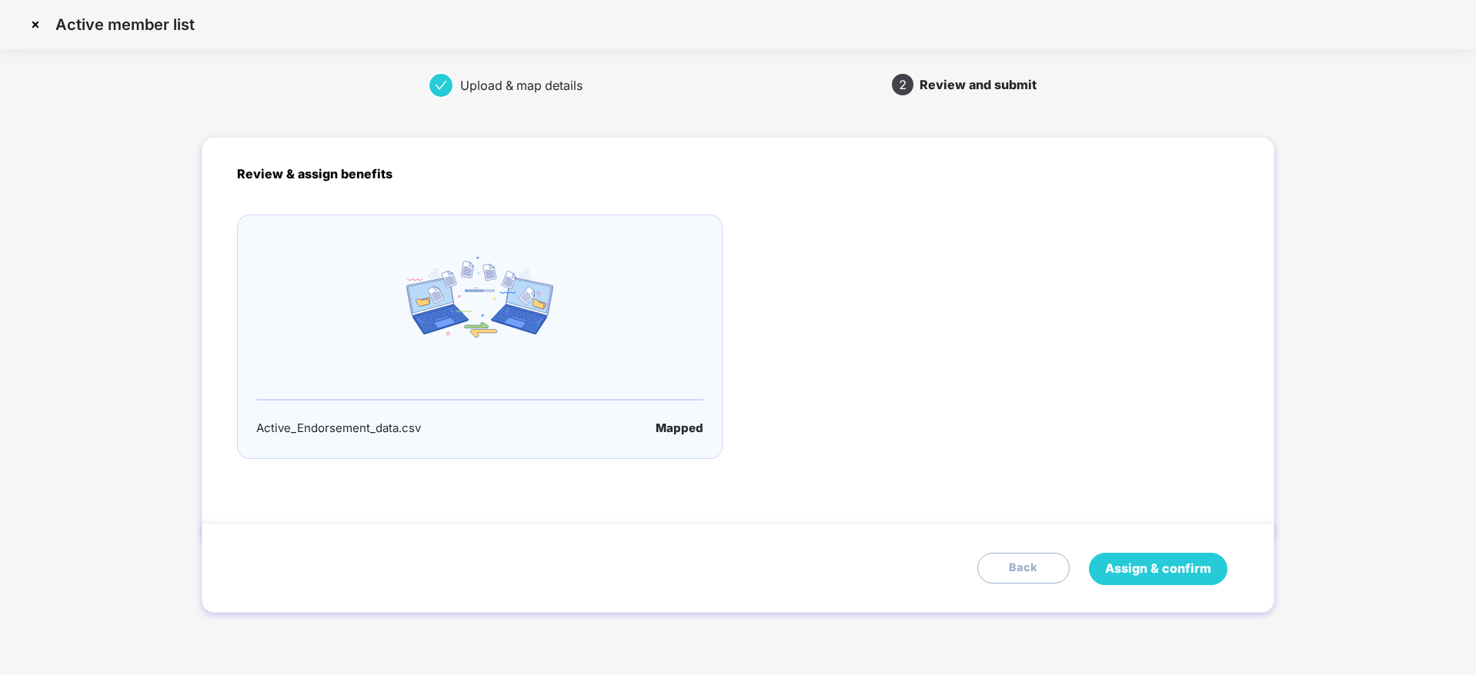
click at [1169, 570] on span "Assign & confirm" at bounding box center [1158, 568] width 106 height 19
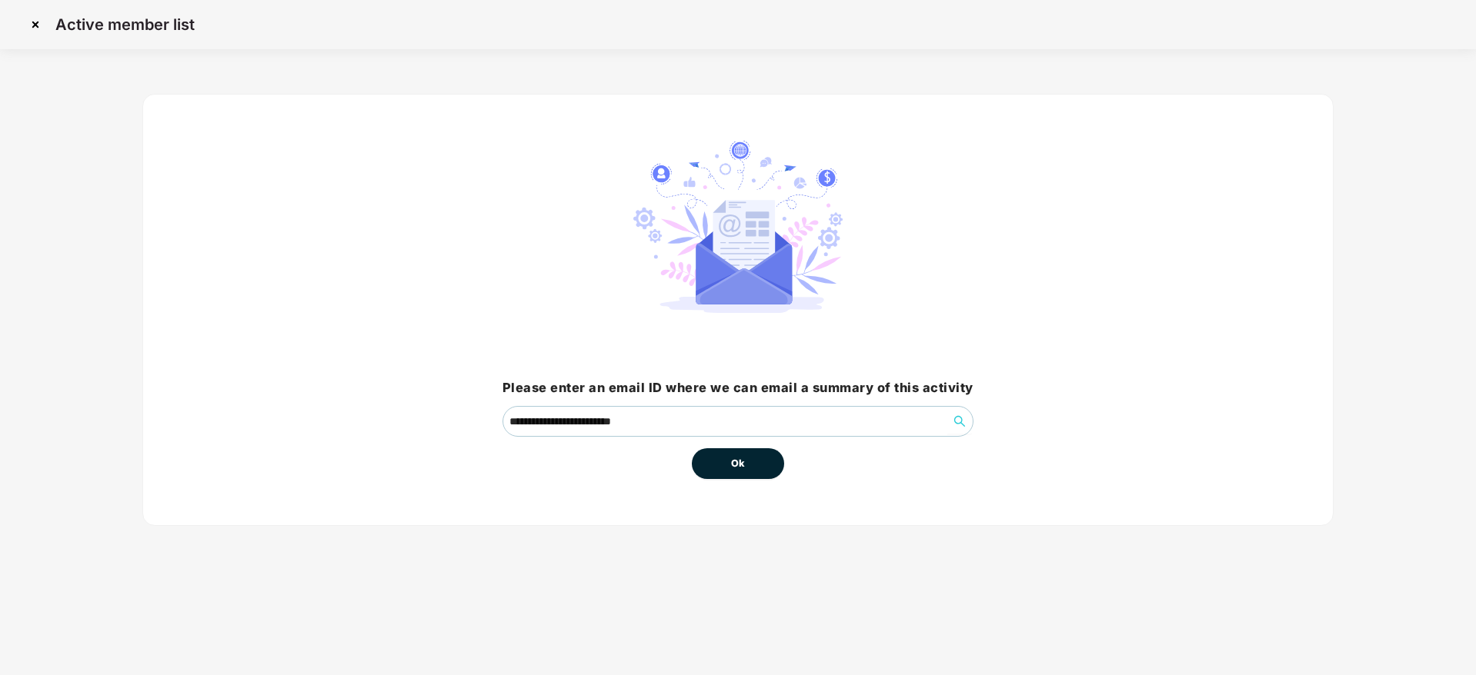
click at [758, 458] on button "Ok" at bounding box center [738, 464] width 92 height 31
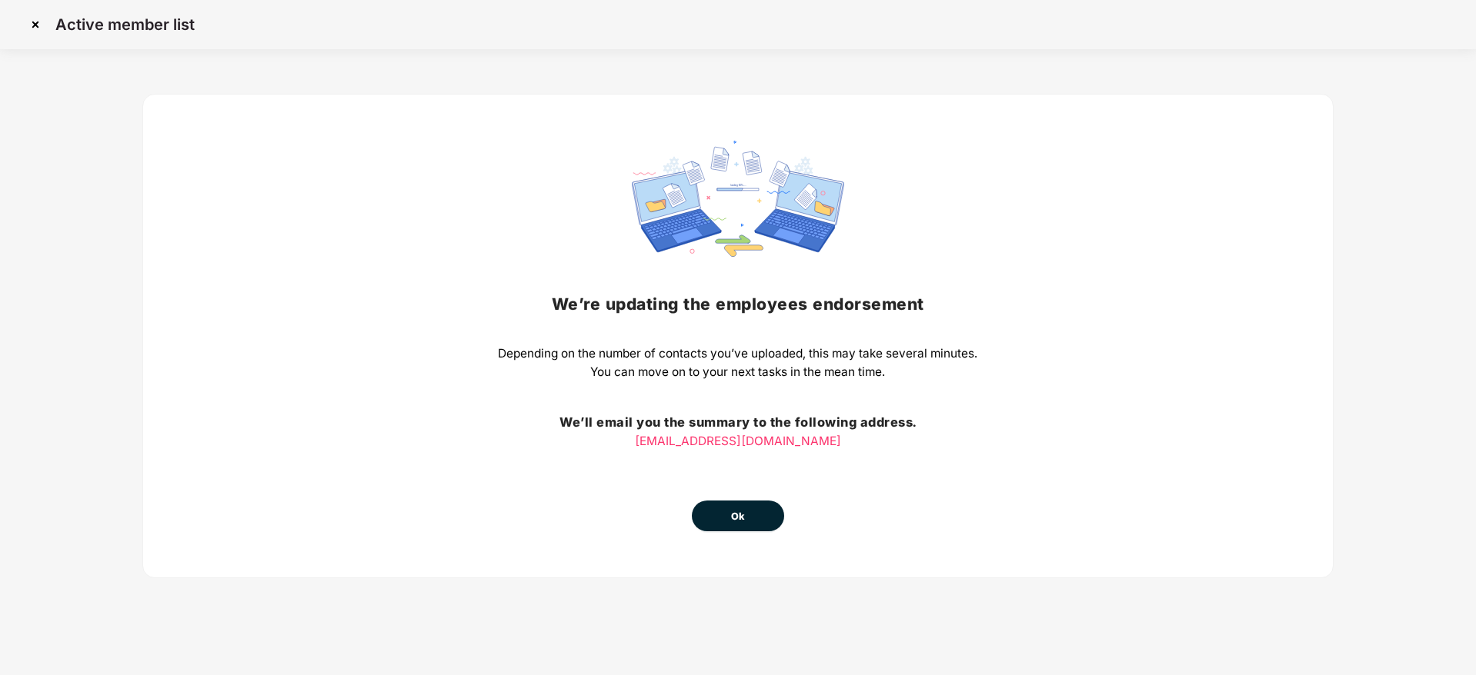
click at [706, 506] on button "Ok" at bounding box center [738, 516] width 92 height 31
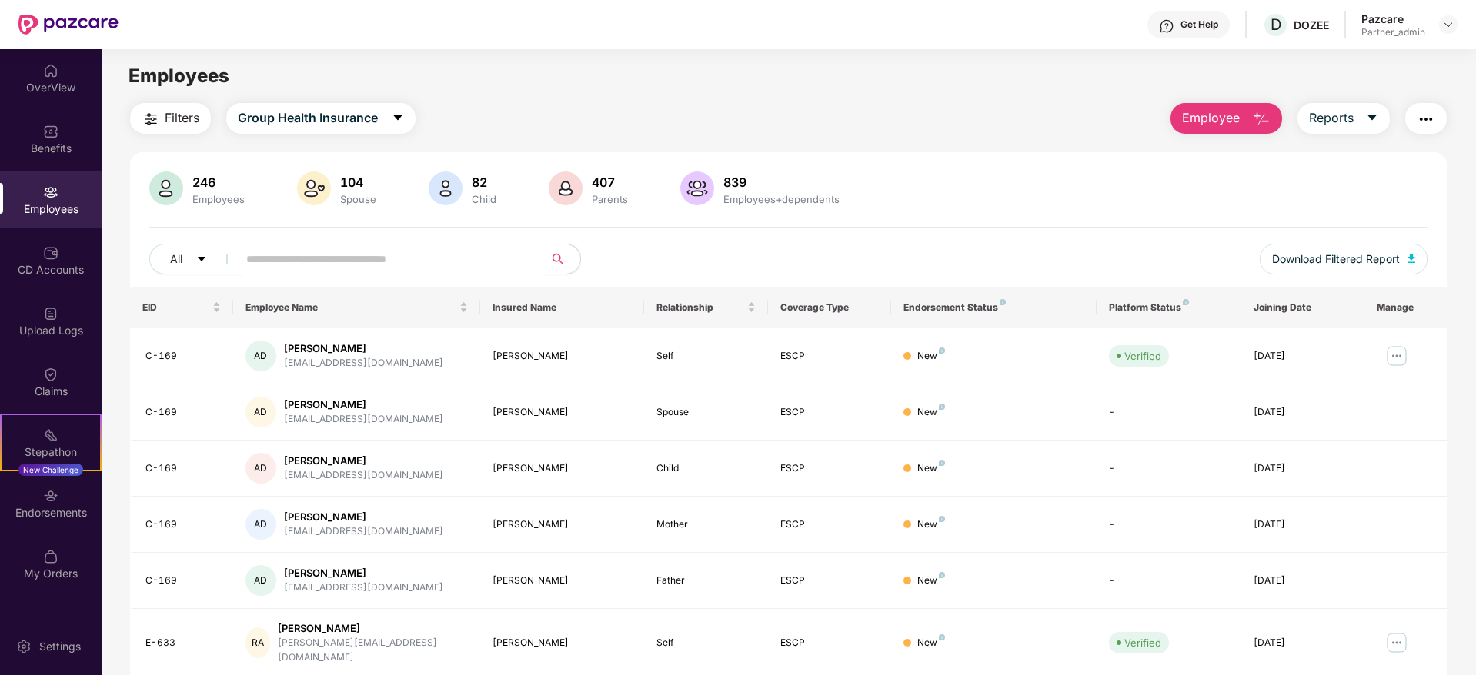
click at [148, 119] on img "button" at bounding box center [151, 119] width 18 height 18
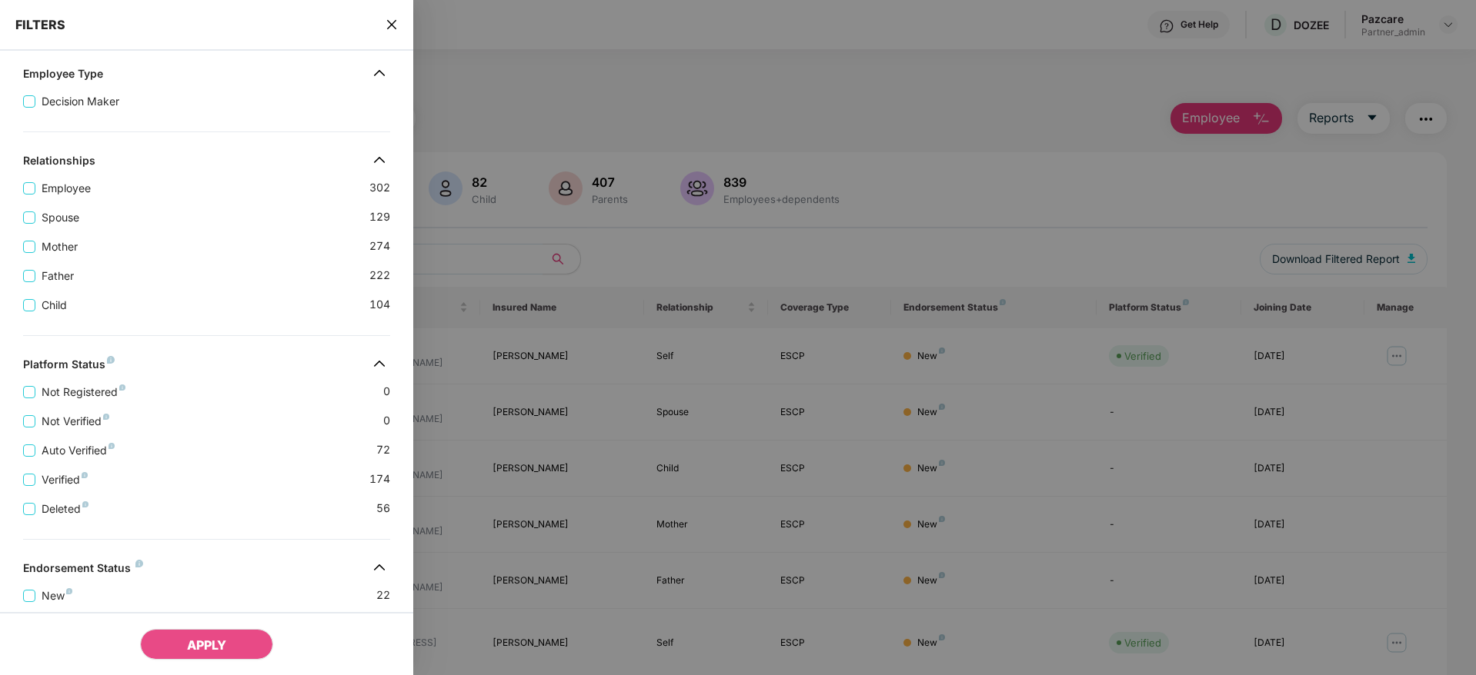
scroll to position [380, 0]
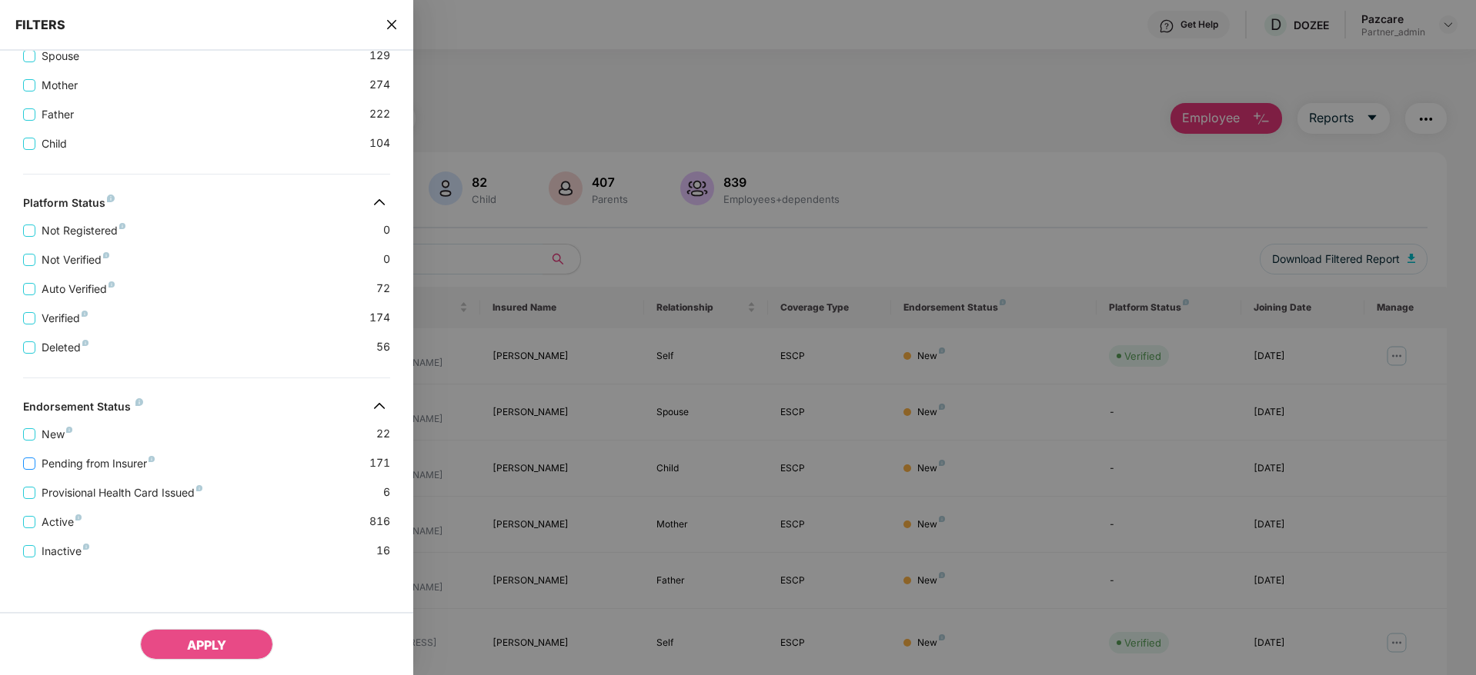
click at [105, 463] on span "Pending from Insurer" at bounding box center [97, 463] width 125 height 17
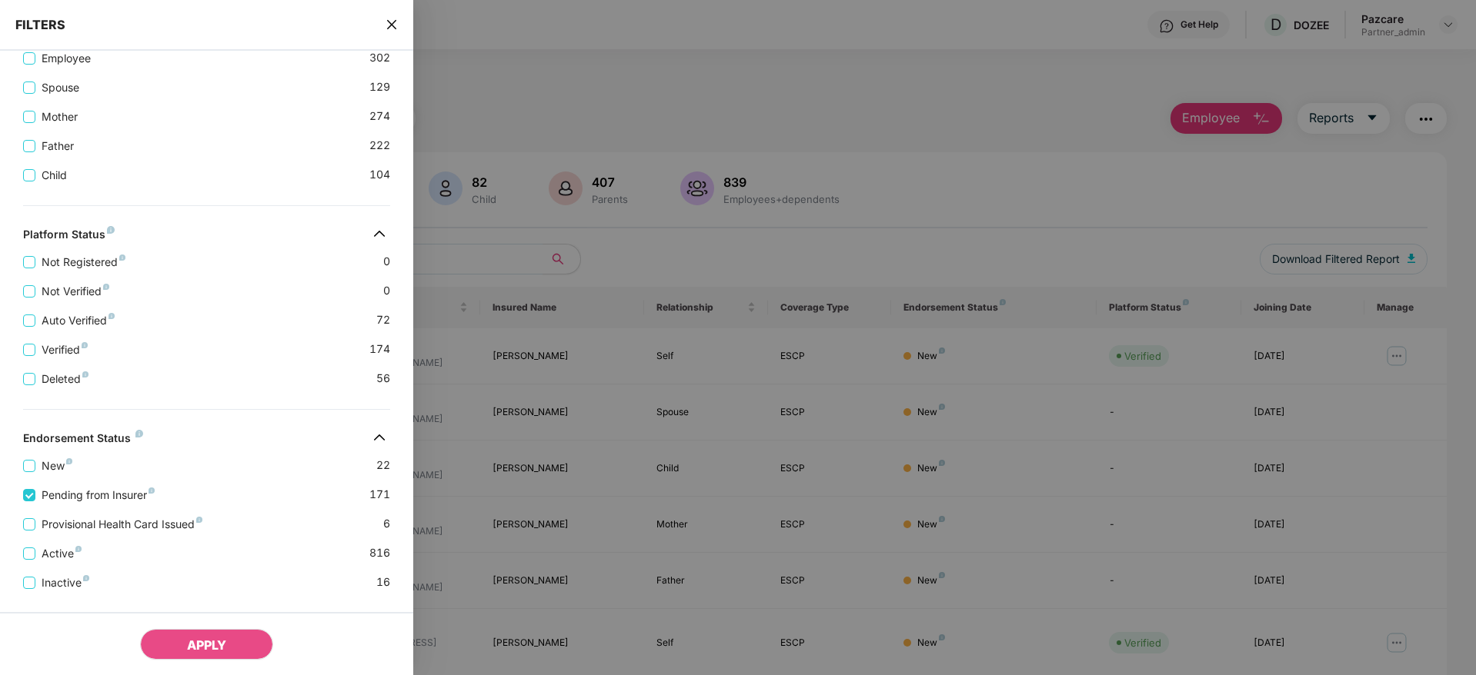
click at [206, 622] on div "APPLY" at bounding box center [206, 643] width 413 height 63
click at [210, 629] on button "APPLY" at bounding box center [206, 644] width 133 height 31
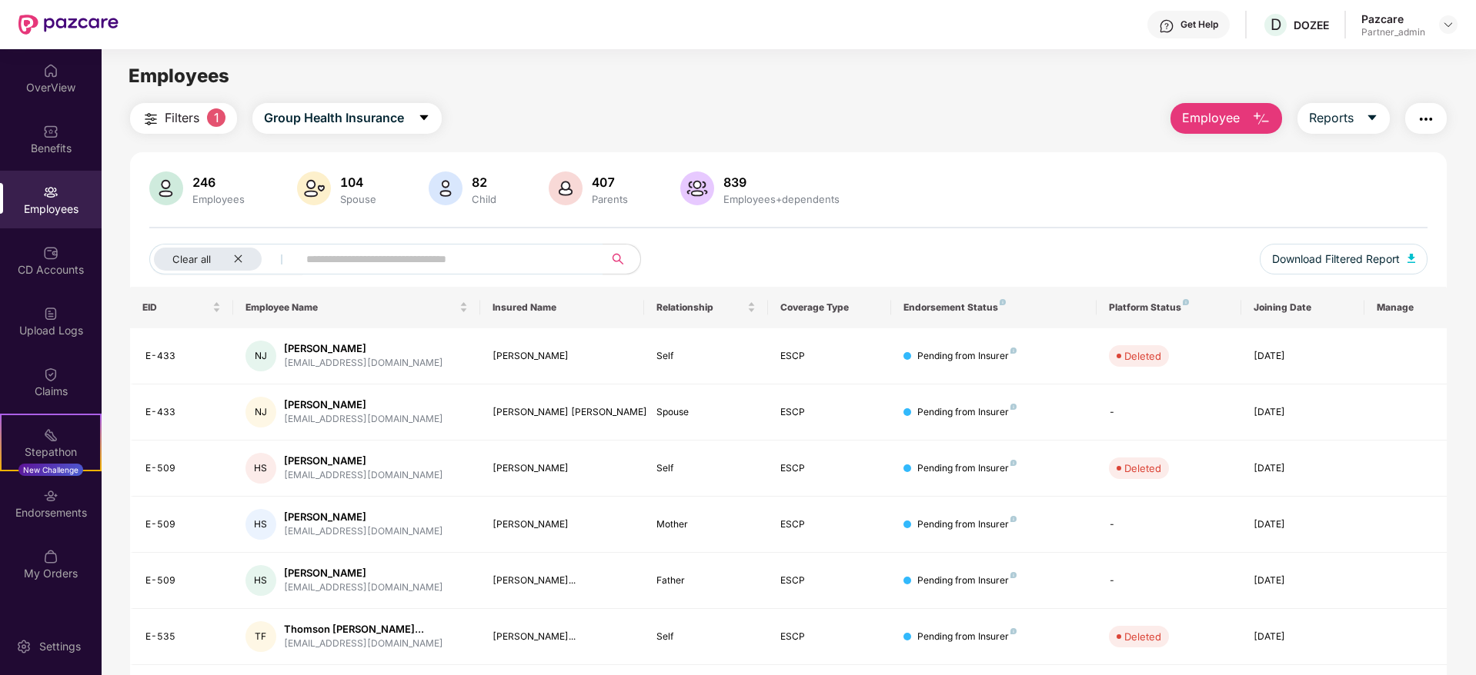
click at [155, 118] on img "button" at bounding box center [151, 119] width 18 height 18
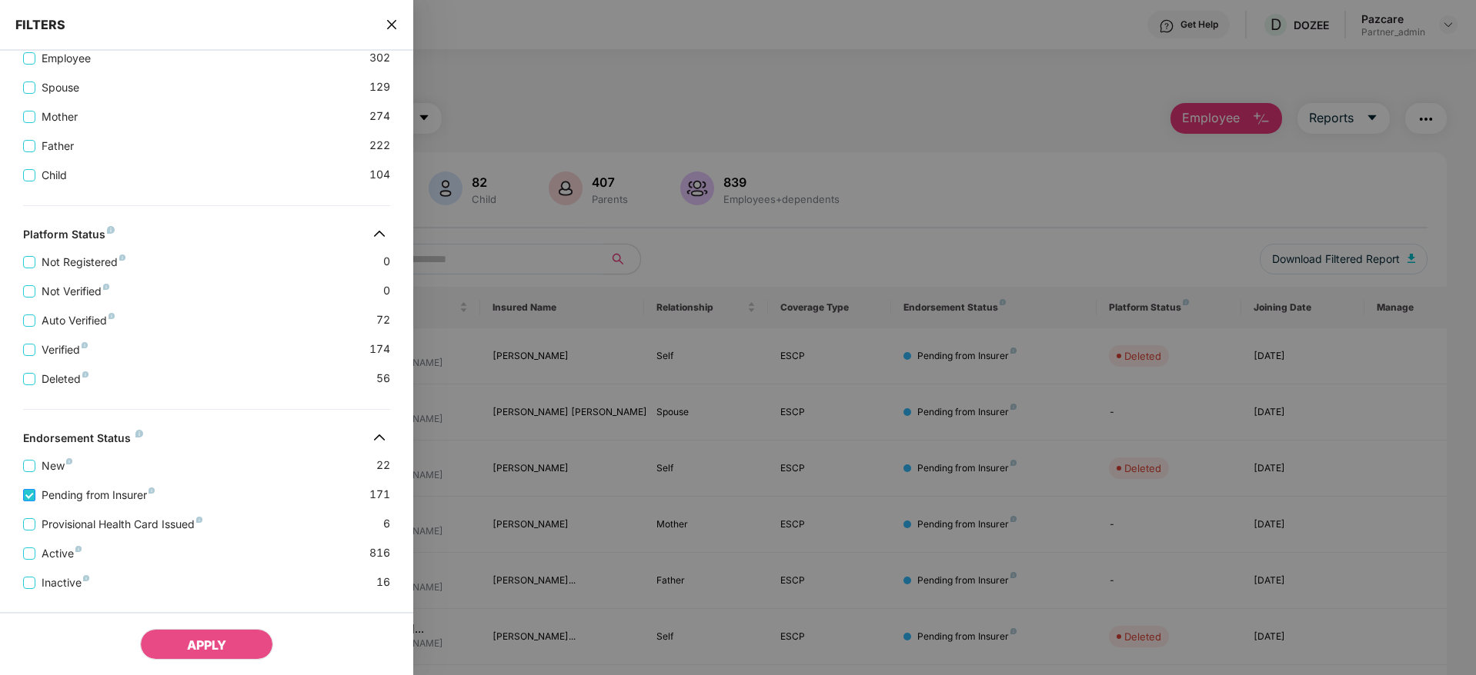
click at [38, 489] on span "Pending from Insurer" at bounding box center [97, 495] width 125 height 17
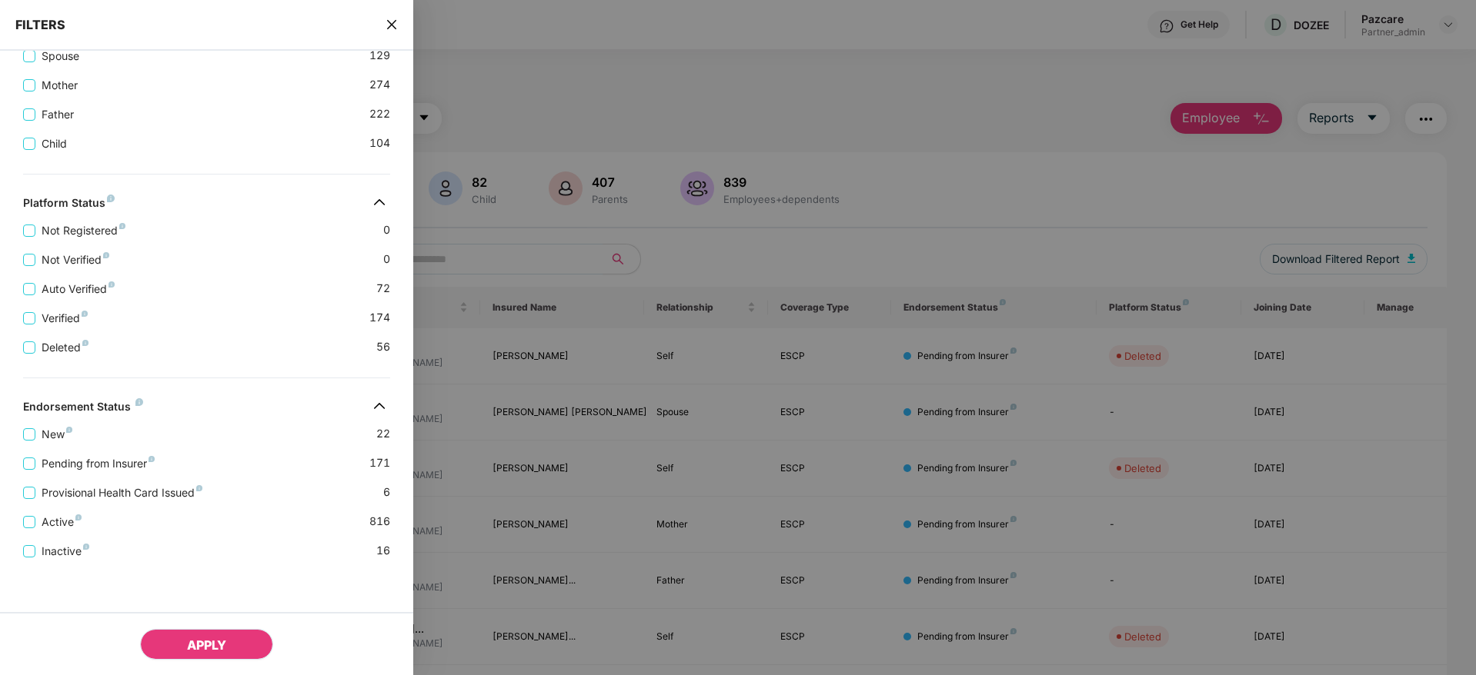
click at [204, 644] on span "APPLY" at bounding box center [206, 645] width 39 height 15
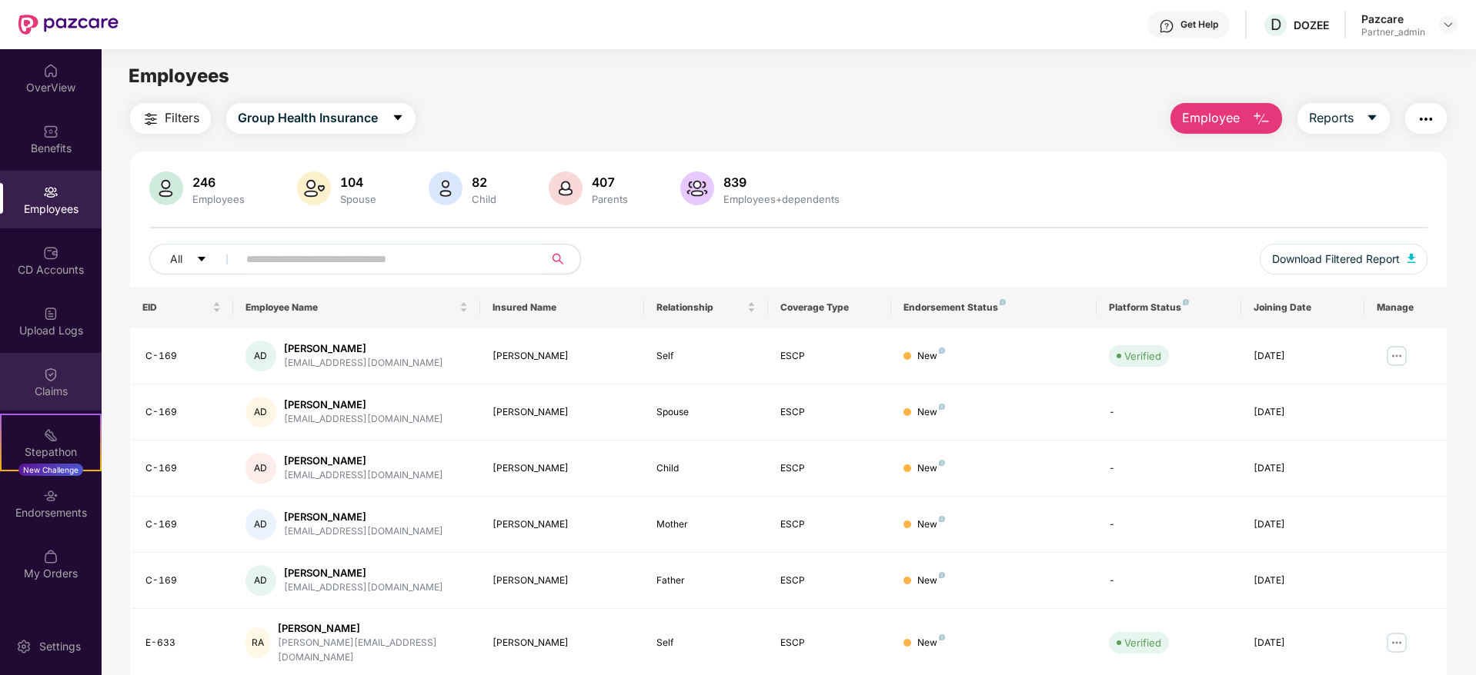
click at [63, 375] on div "Claims" at bounding box center [51, 382] width 102 height 58
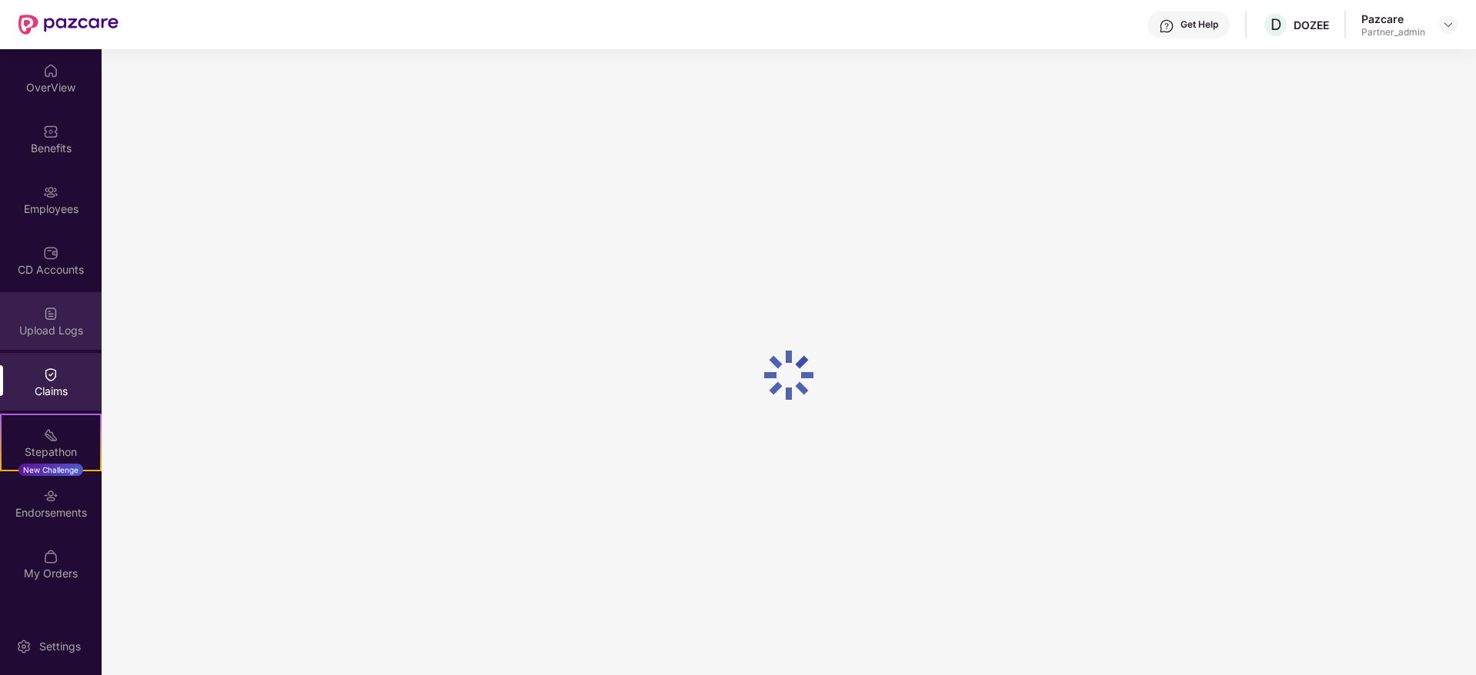
click at [62, 327] on div "Upload Logs" at bounding box center [51, 330] width 102 height 15
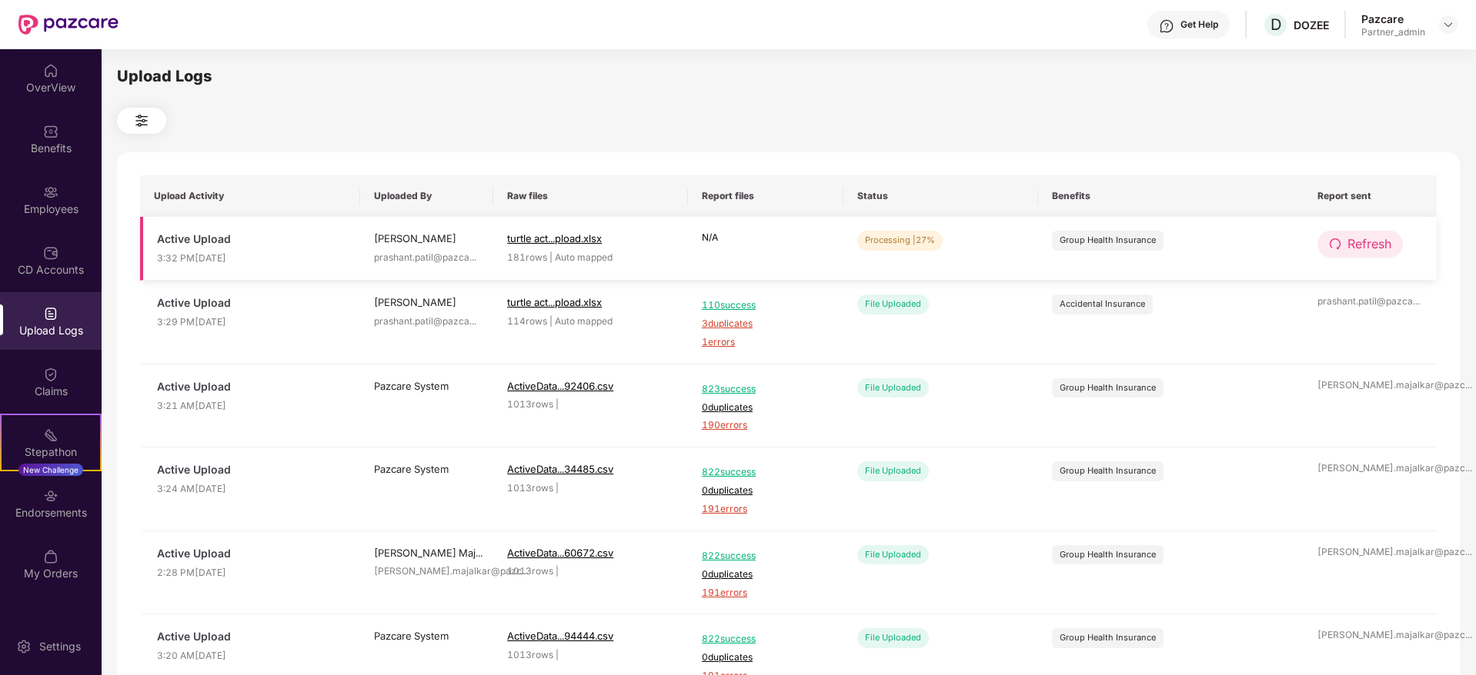
click at [1359, 249] on span "Refresh" at bounding box center [1369, 244] width 44 height 19
click at [1356, 237] on span "Refresh" at bounding box center [1369, 244] width 44 height 19
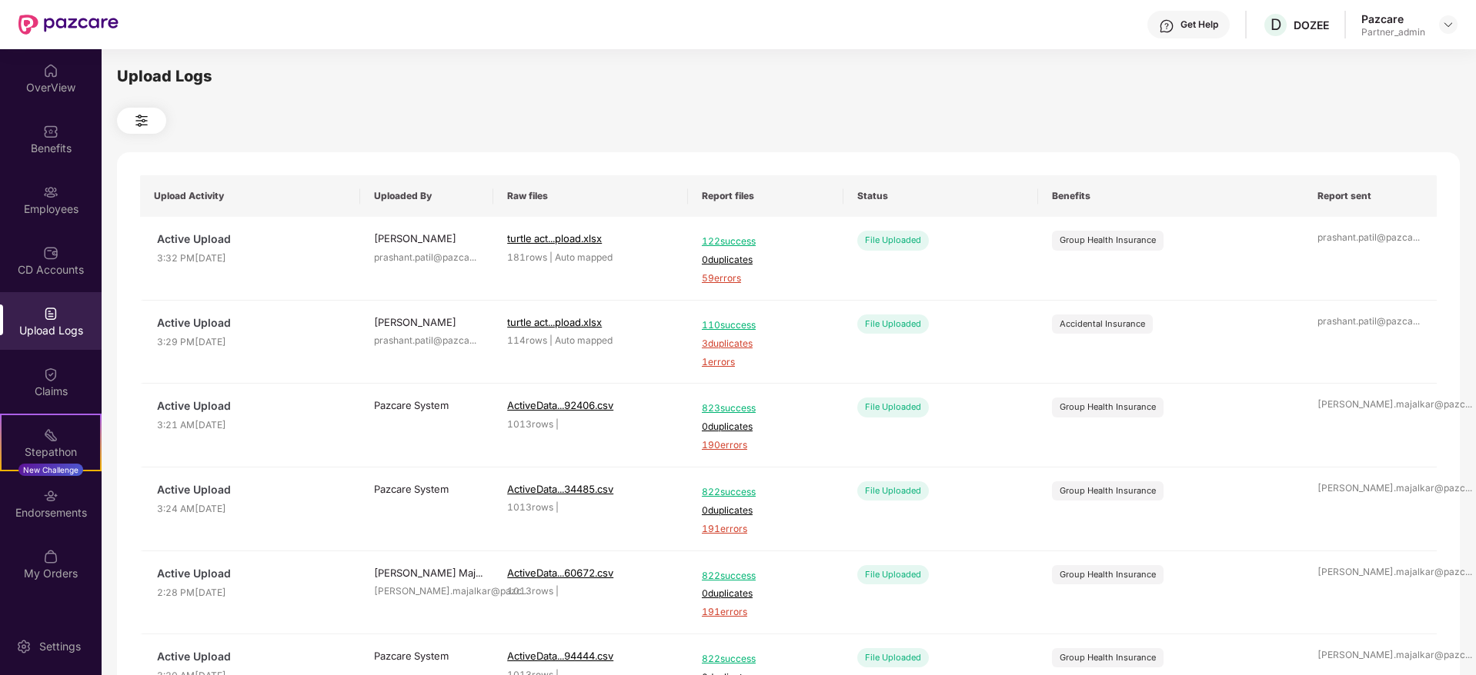
click at [145, 117] on img at bounding box center [141, 121] width 18 height 18
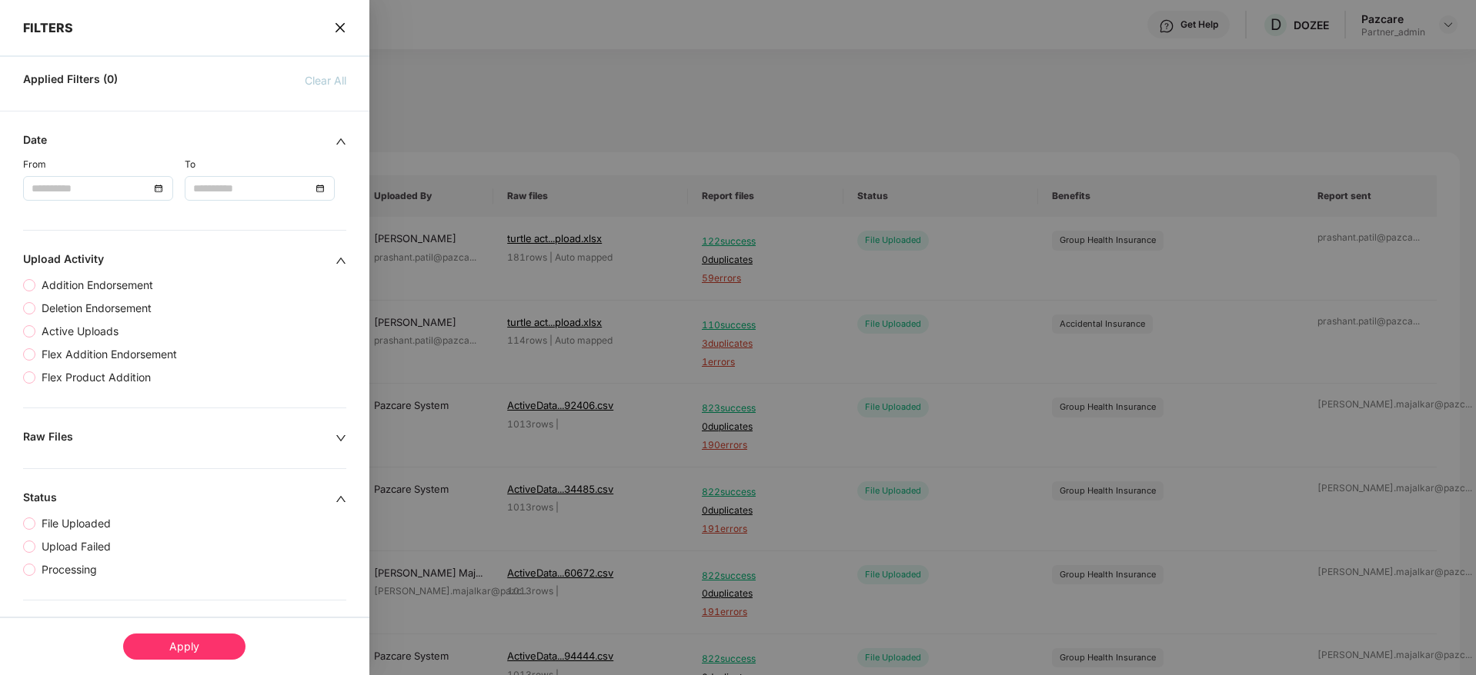
click at [339, 25] on icon "close" at bounding box center [340, 28] width 12 height 12
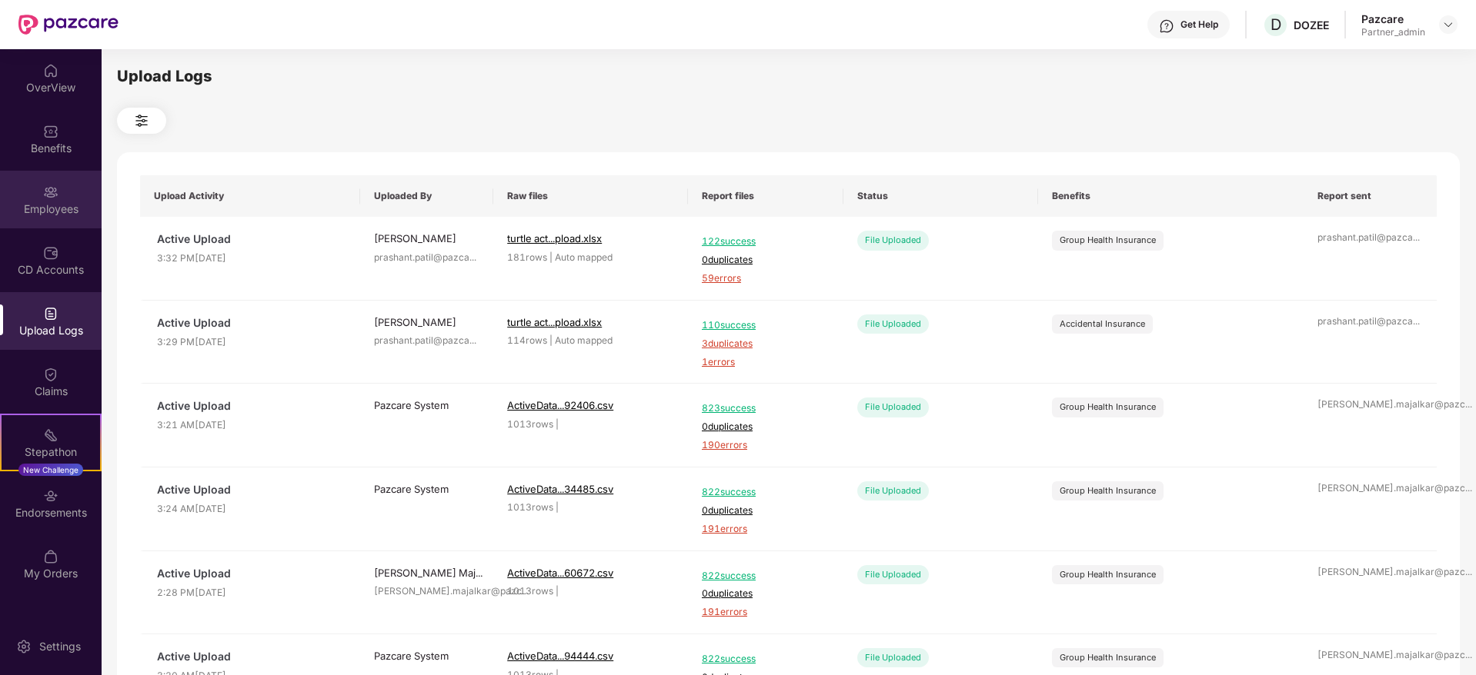
click at [40, 208] on div "Employees" at bounding box center [51, 209] width 102 height 15
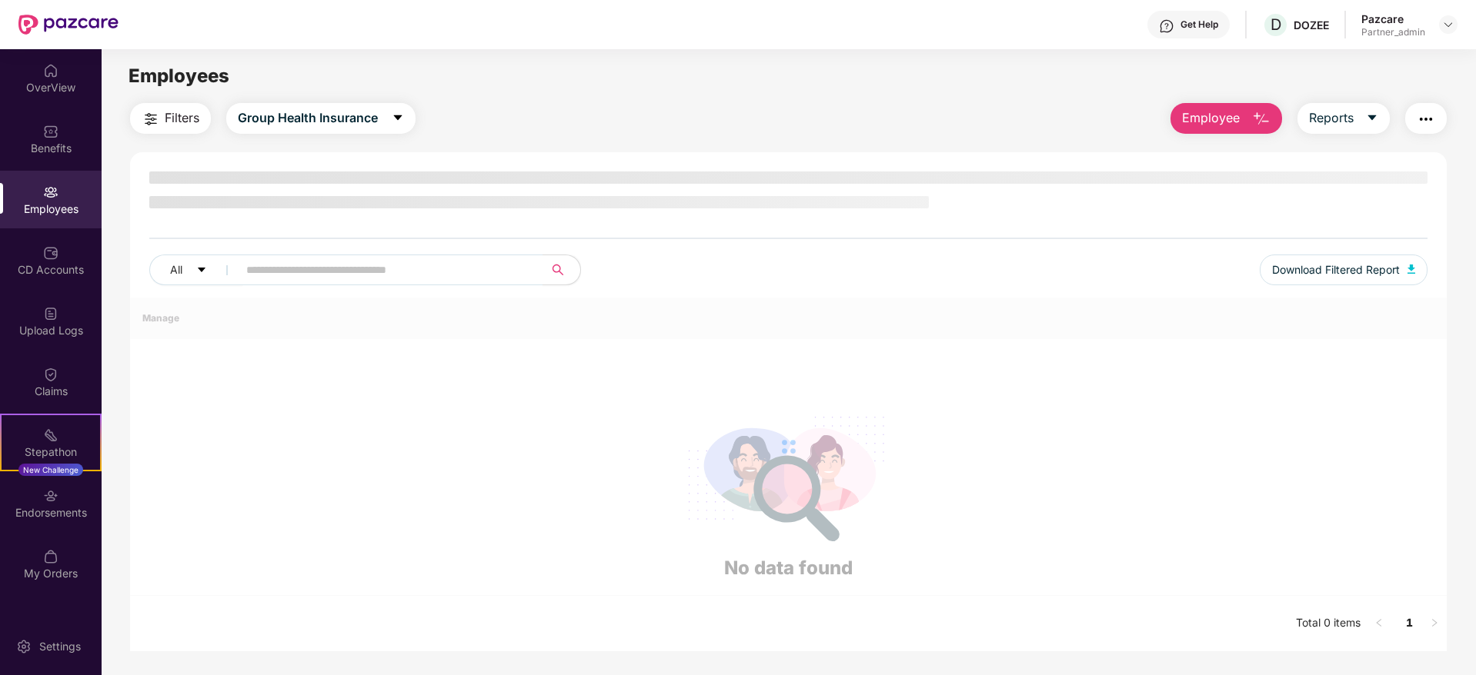
click at [144, 118] on img "button" at bounding box center [151, 119] width 18 height 18
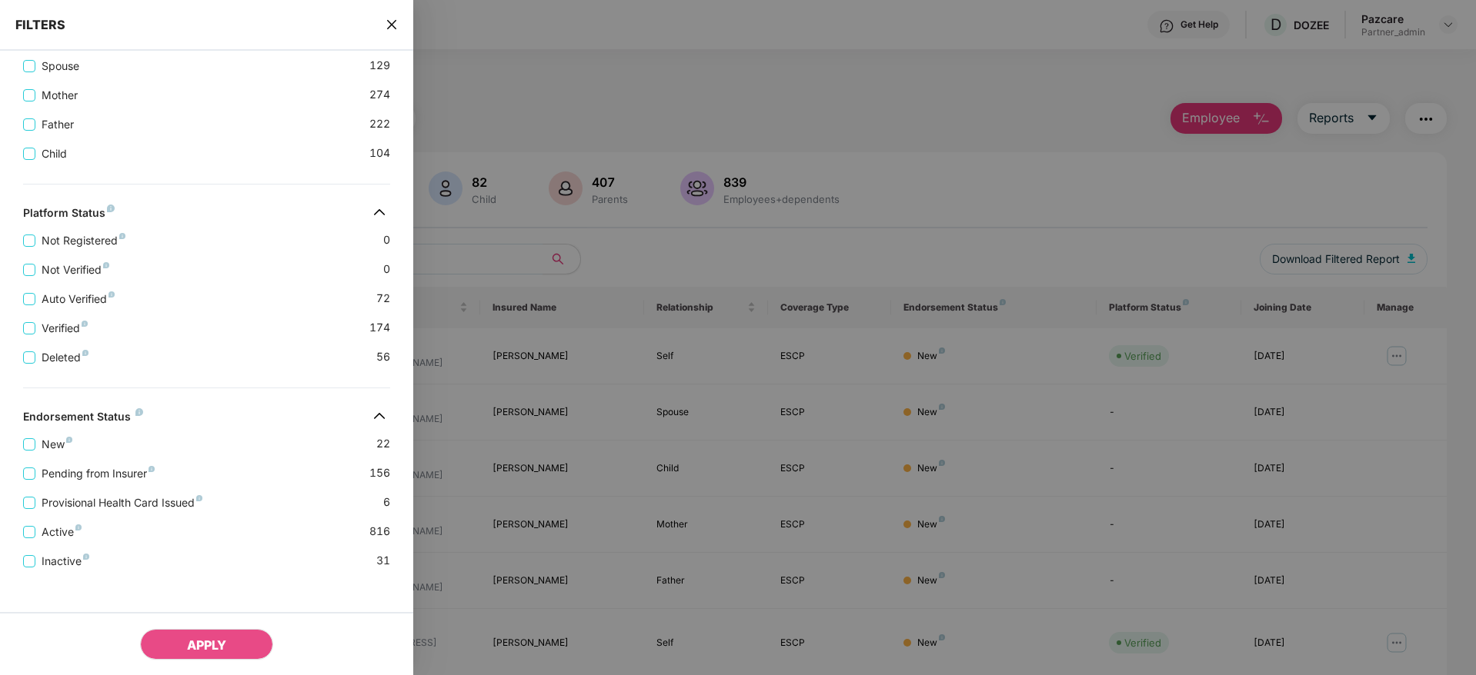
scroll to position [380, 0]
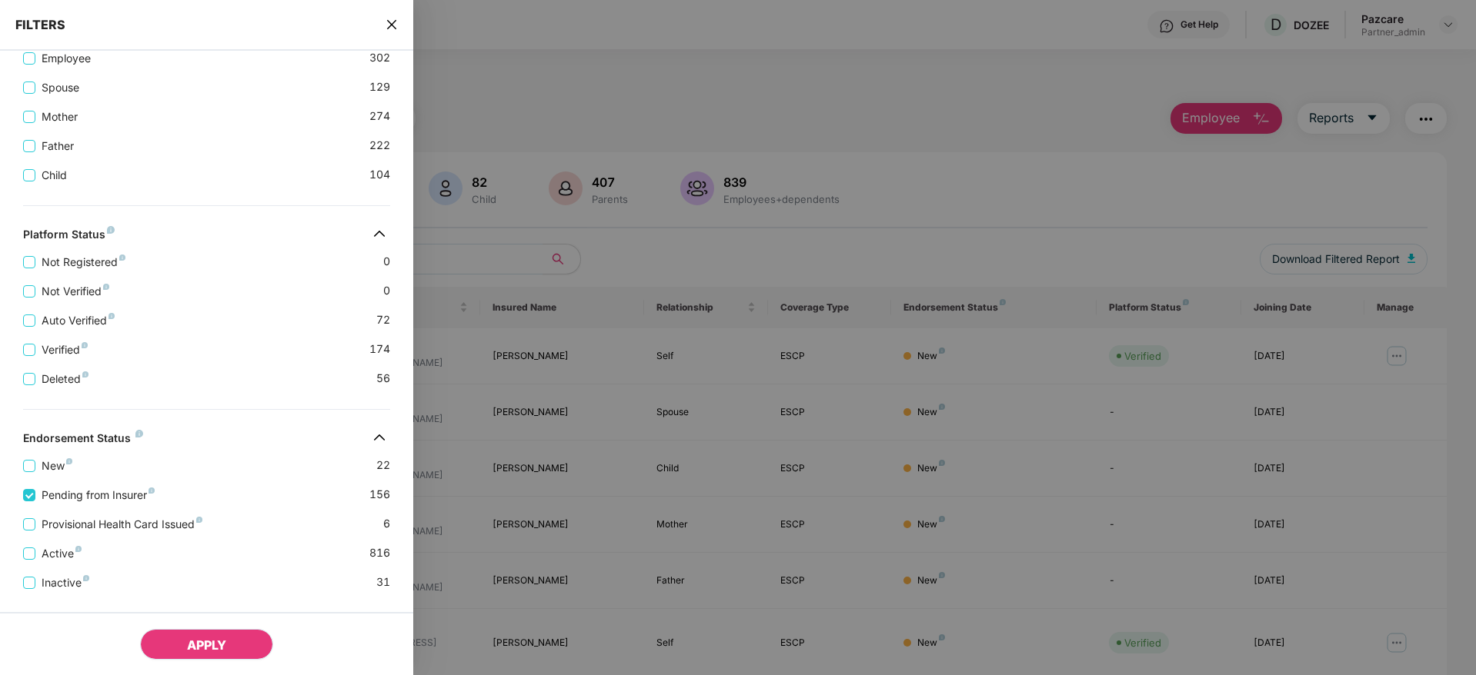
click at [210, 631] on button "APPLY" at bounding box center [206, 644] width 133 height 31
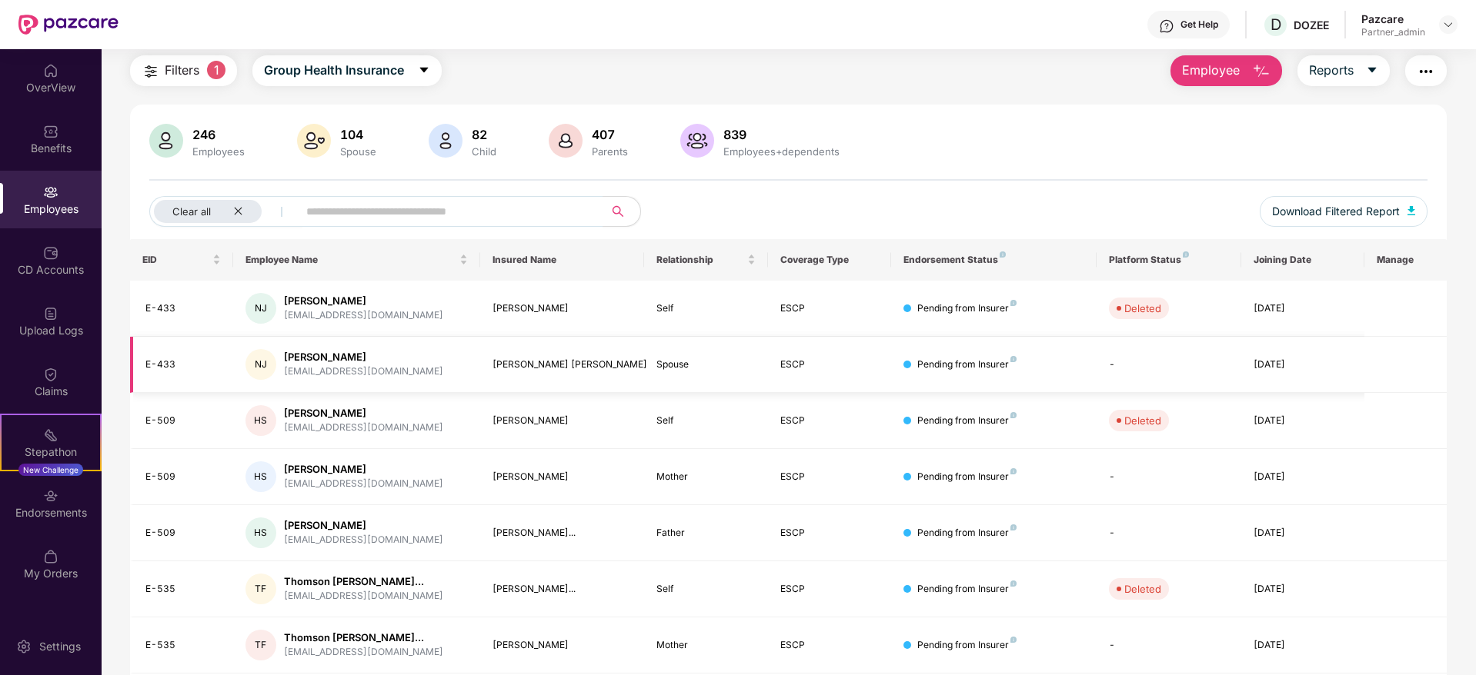
scroll to position [0, 0]
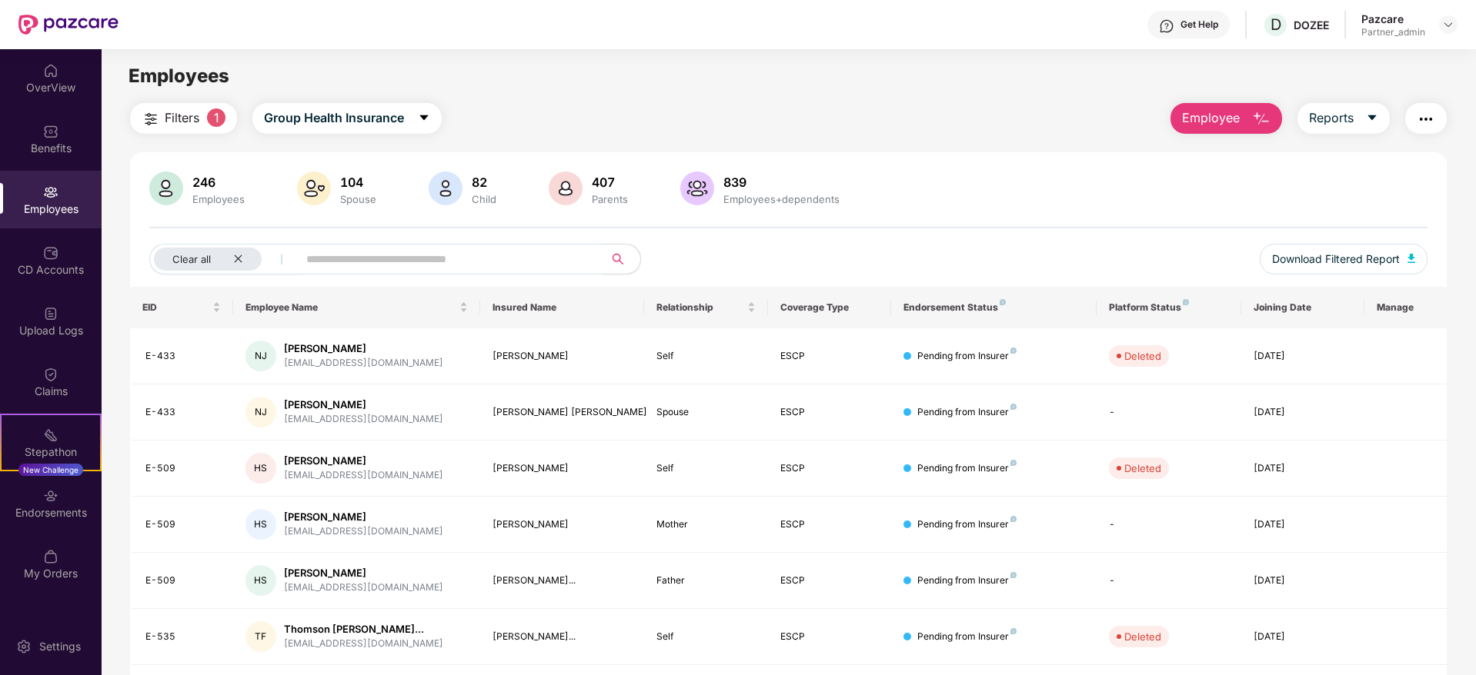
click at [154, 108] on button "Filters 1" at bounding box center [183, 118] width 107 height 31
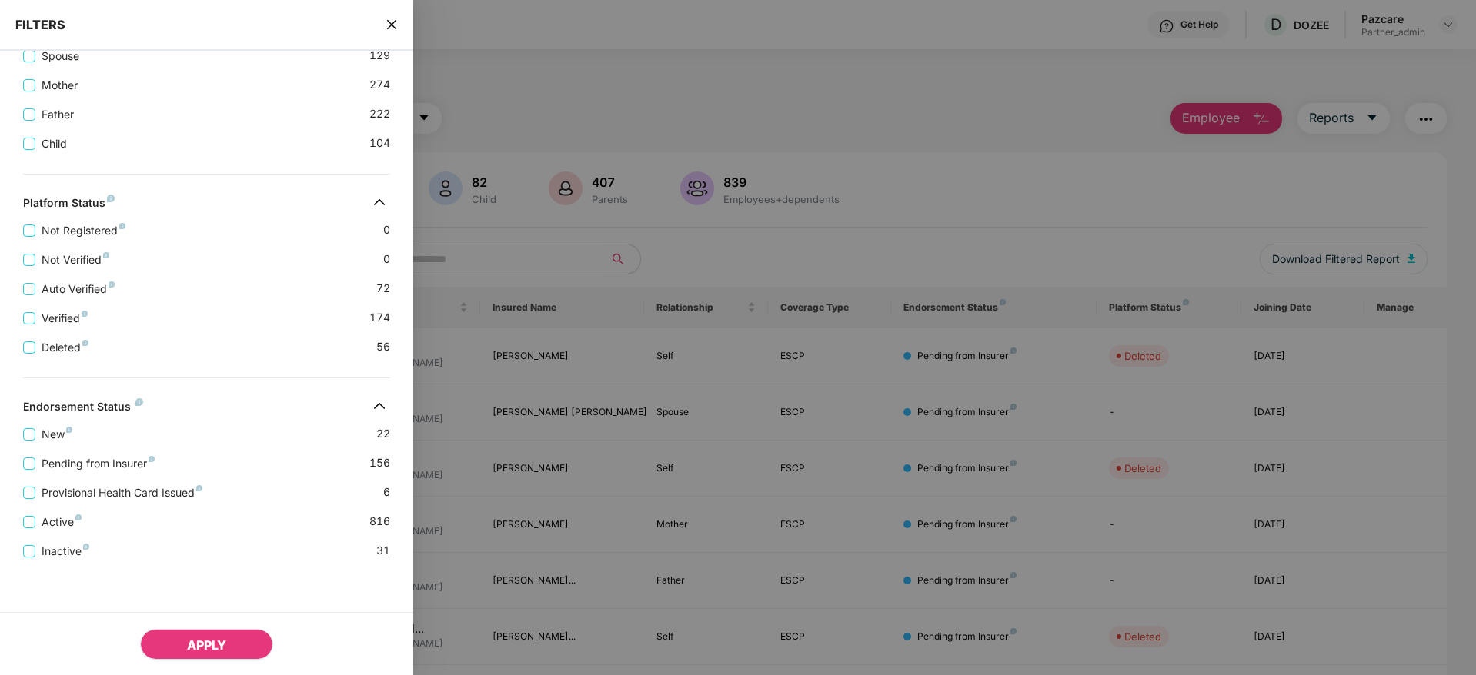
click at [202, 632] on button "APPLY" at bounding box center [206, 644] width 133 height 31
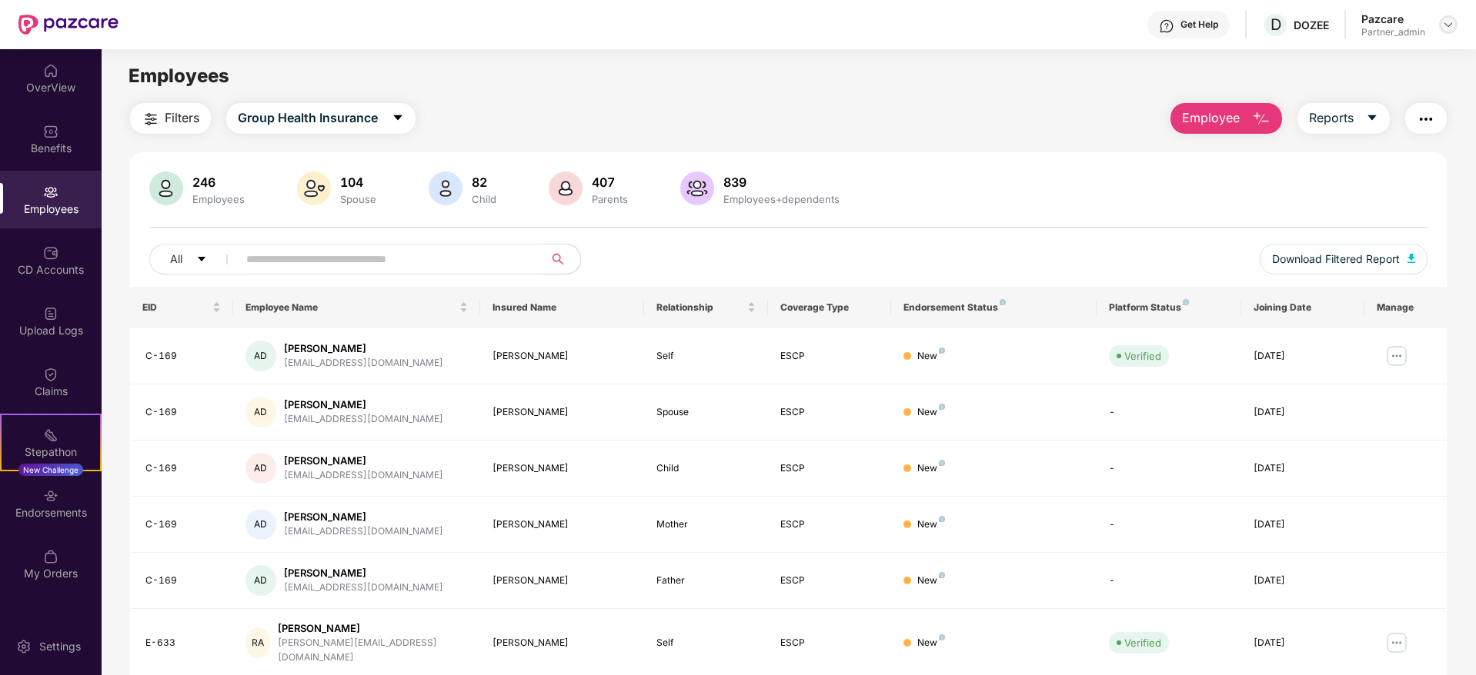
click at [1446, 24] on img at bounding box center [1448, 24] width 12 height 12
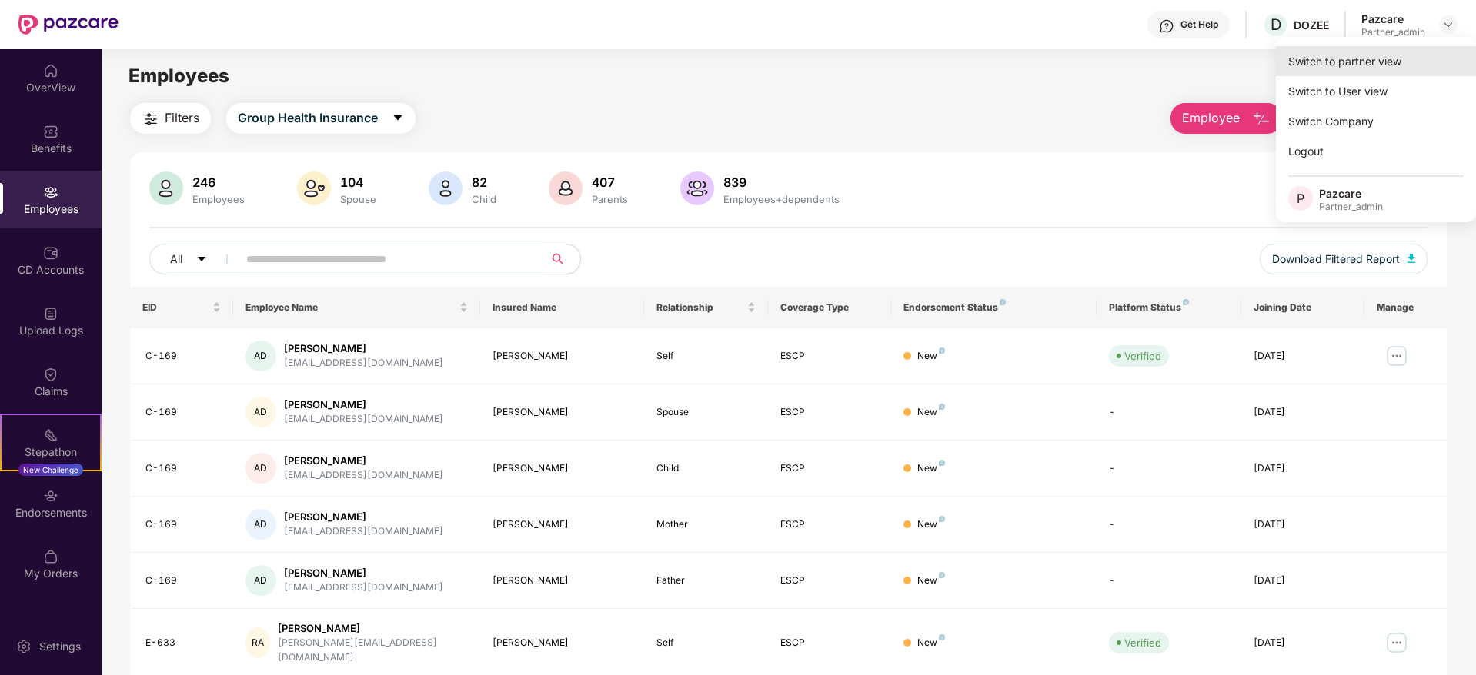
click at [1382, 72] on div "Switch to partner view" at bounding box center [1376, 61] width 200 height 30
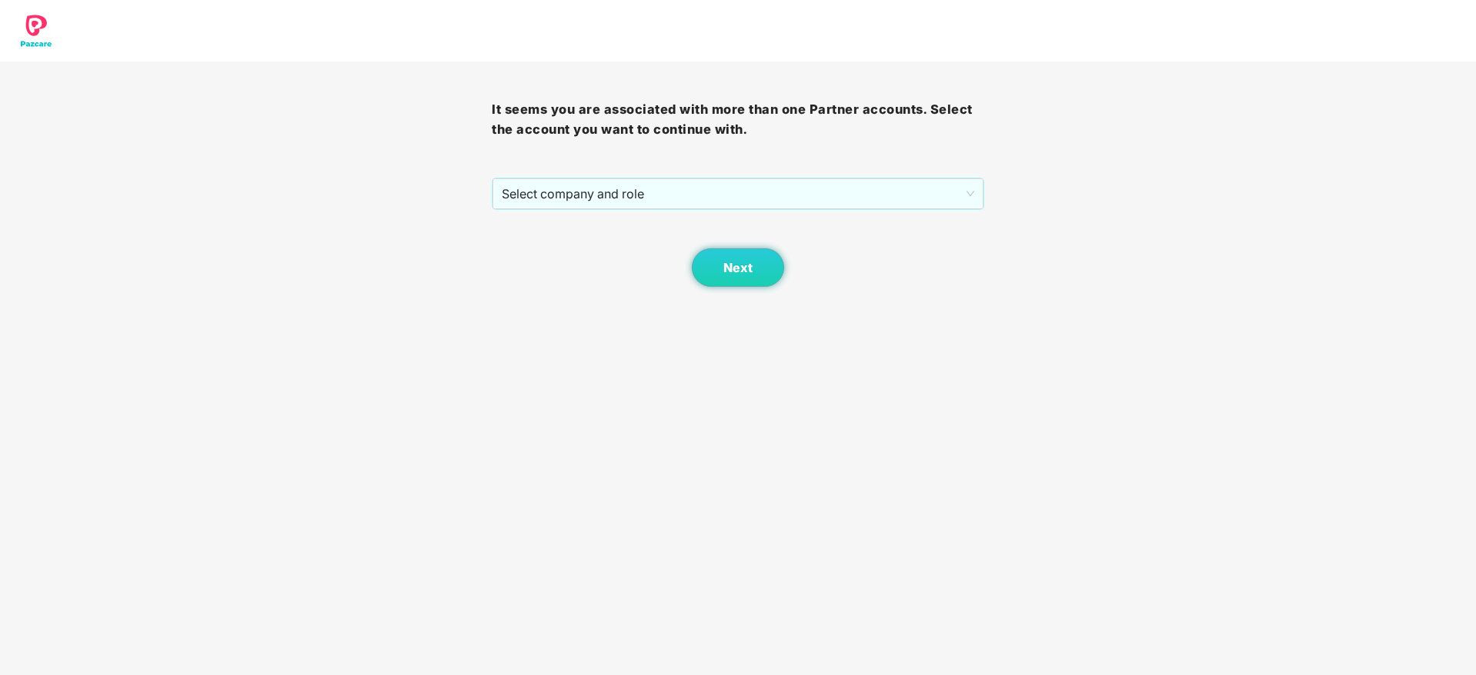
click at [625, 212] on div "Next" at bounding box center [738, 248] width 492 height 77
click at [649, 193] on span "Select company and role" at bounding box center [738, 193] width 472 height 29
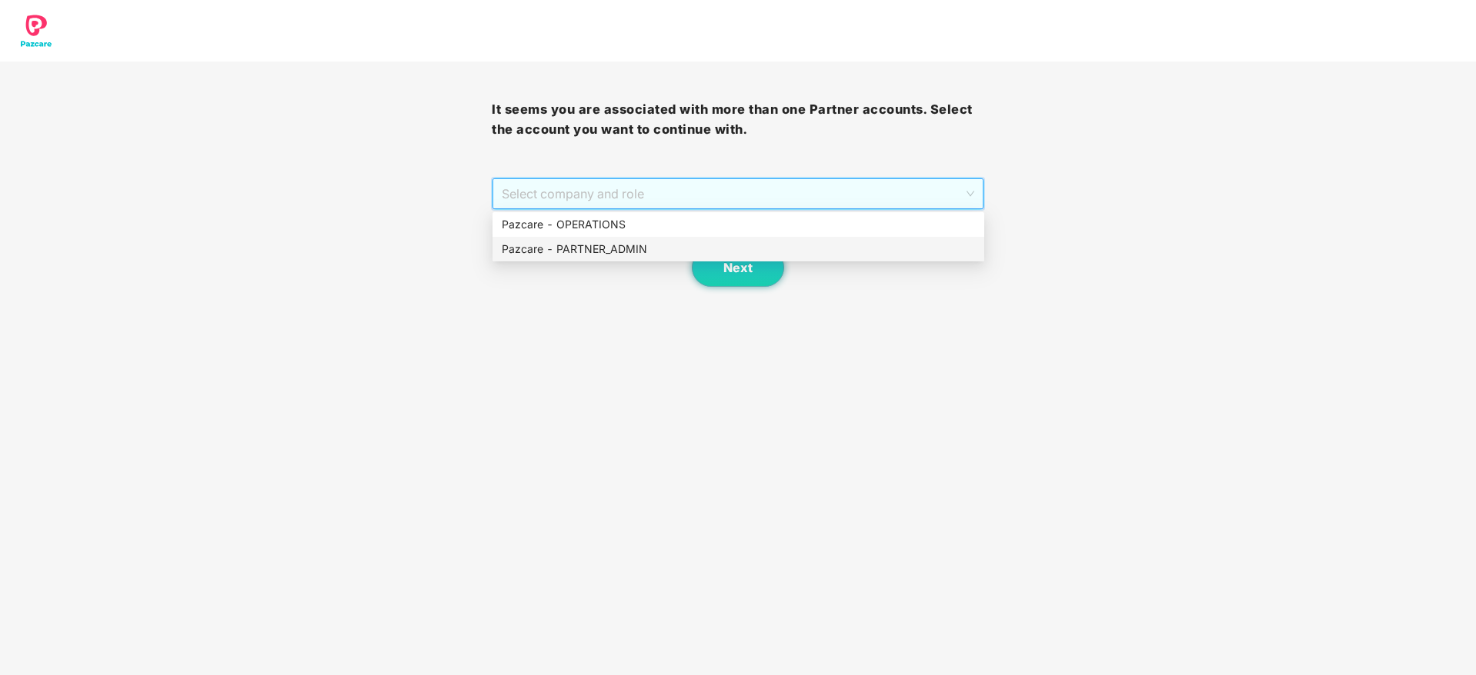
click at [604, 257] on div "Pazcare - PARTNER_ADMIN" at bounding box center [738, 249] width 473 height 17
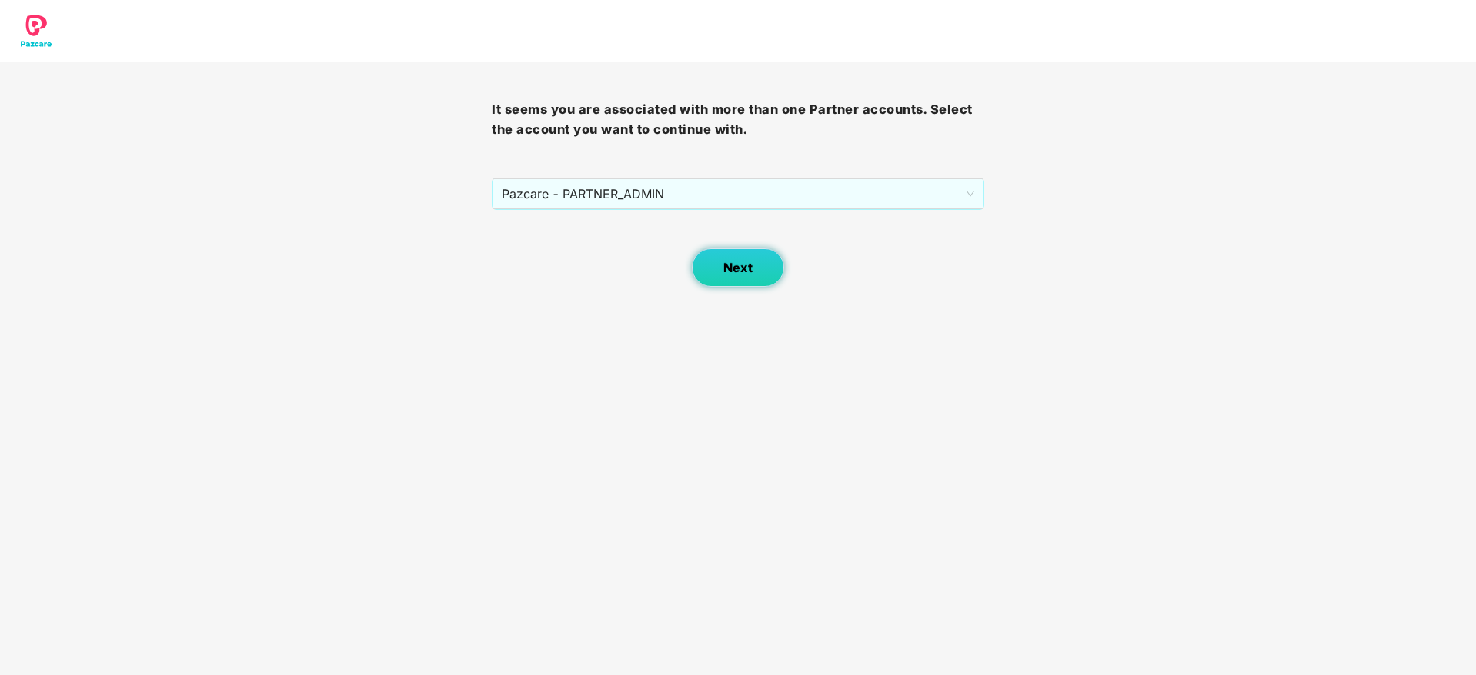
click at [729, 255] on button "Next" at bounding box center [738, 268] width 92 height 38
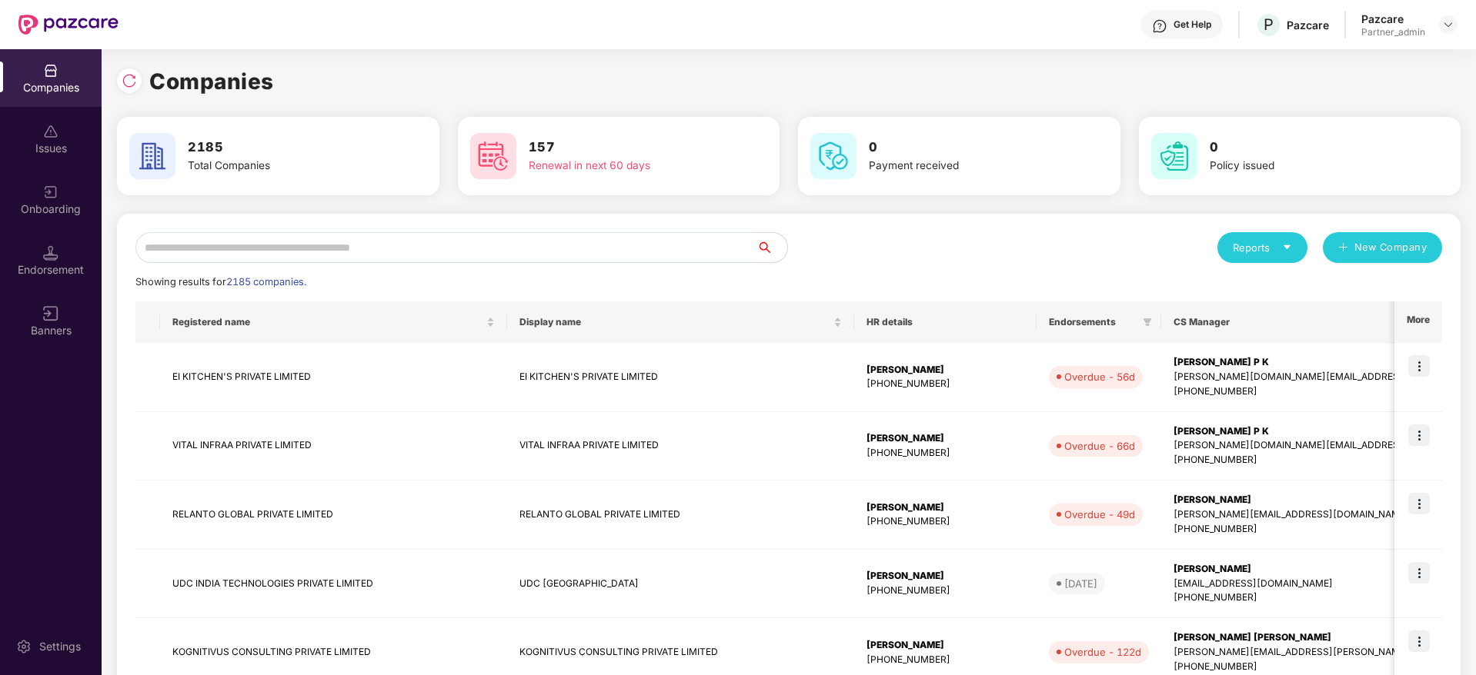
click at [411, 245] on input "text" at bounding box center [445, 247] width 621 height 31
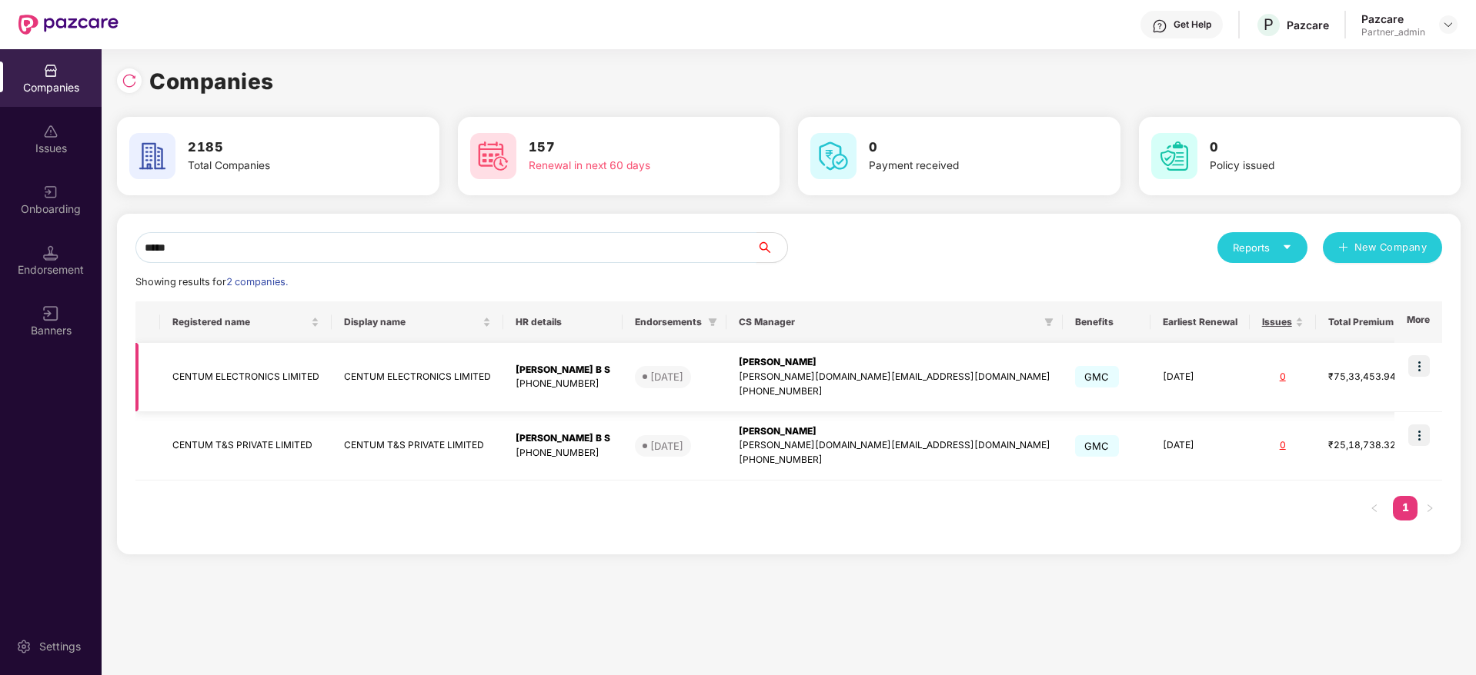
type input "*****"
click at [1420, 362] on img at bounding box center [1419, 366] width 22 height 22
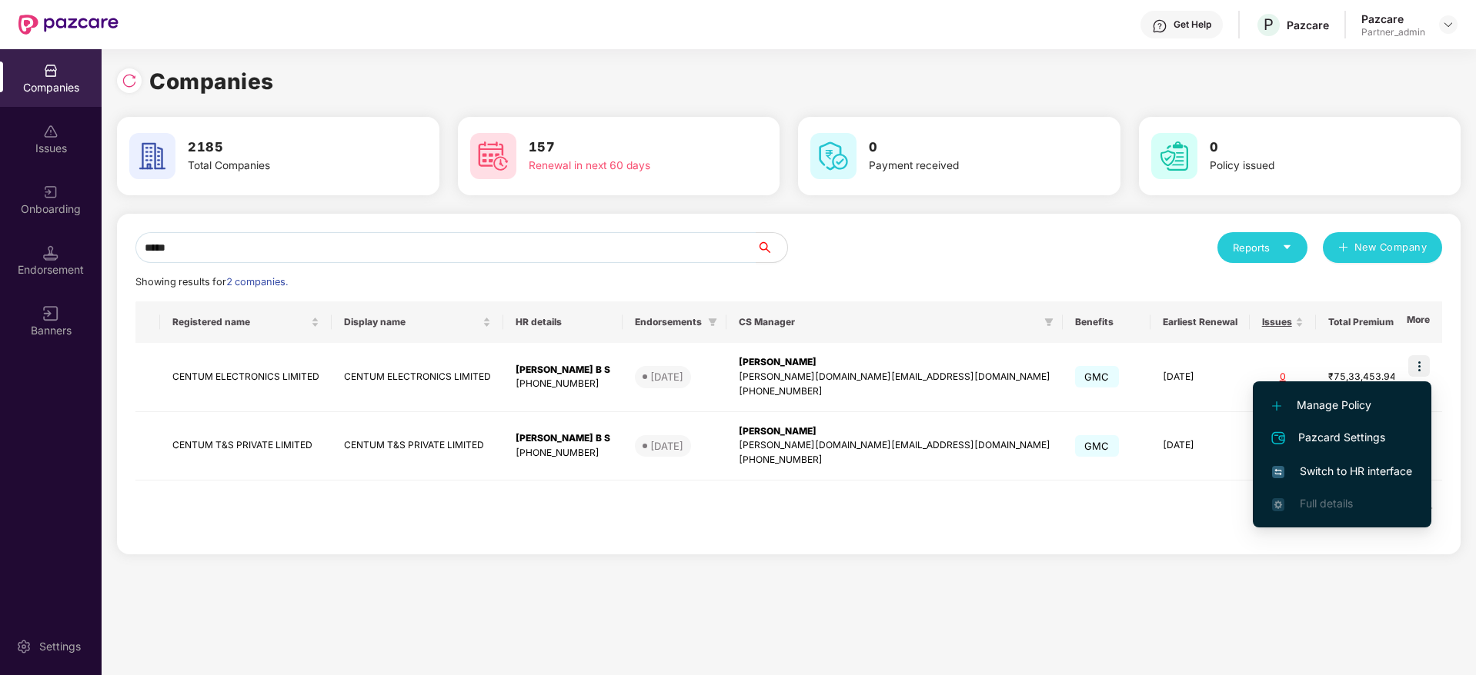
click at [1329, 469] on span "Switch to HR interface" at bounding box center [1342, 471] width 140 height 17
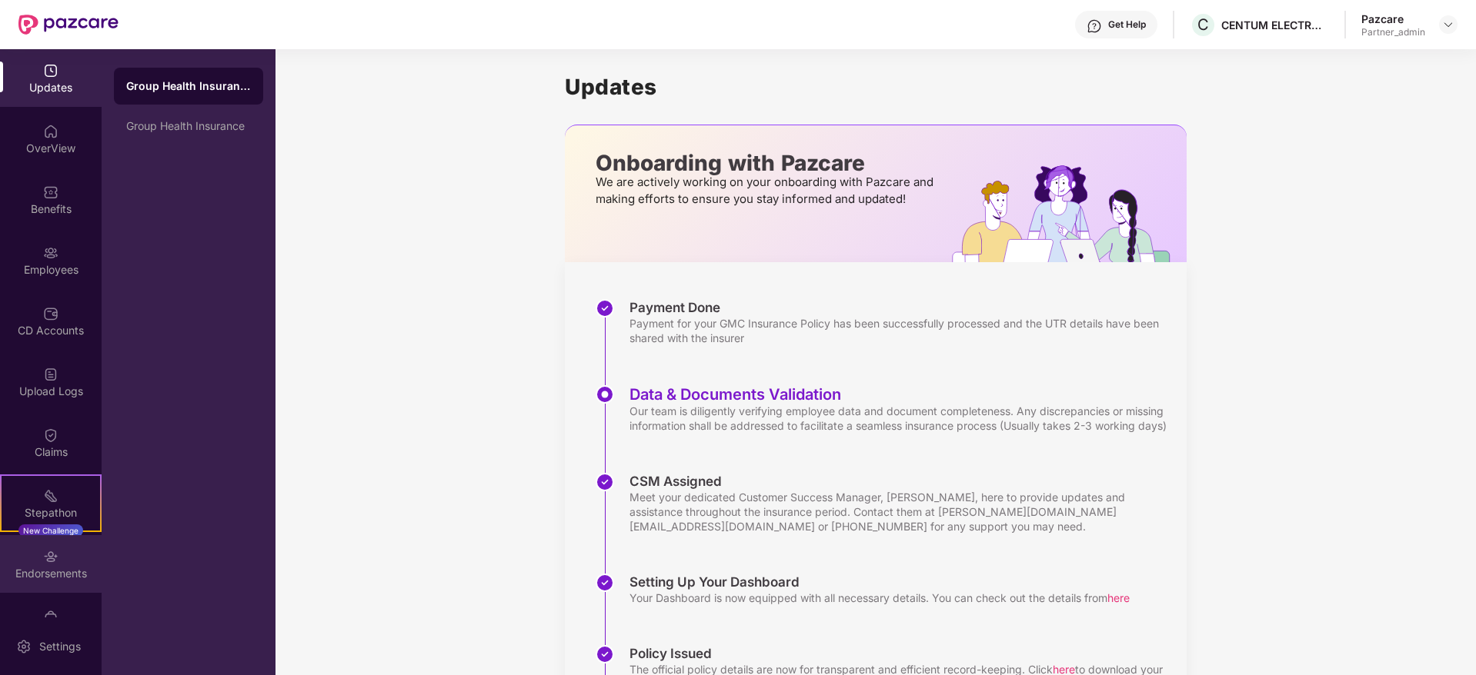
click at [39, 575] on div "Endorsements" at bounding box center [51, 573] width 102 height 15
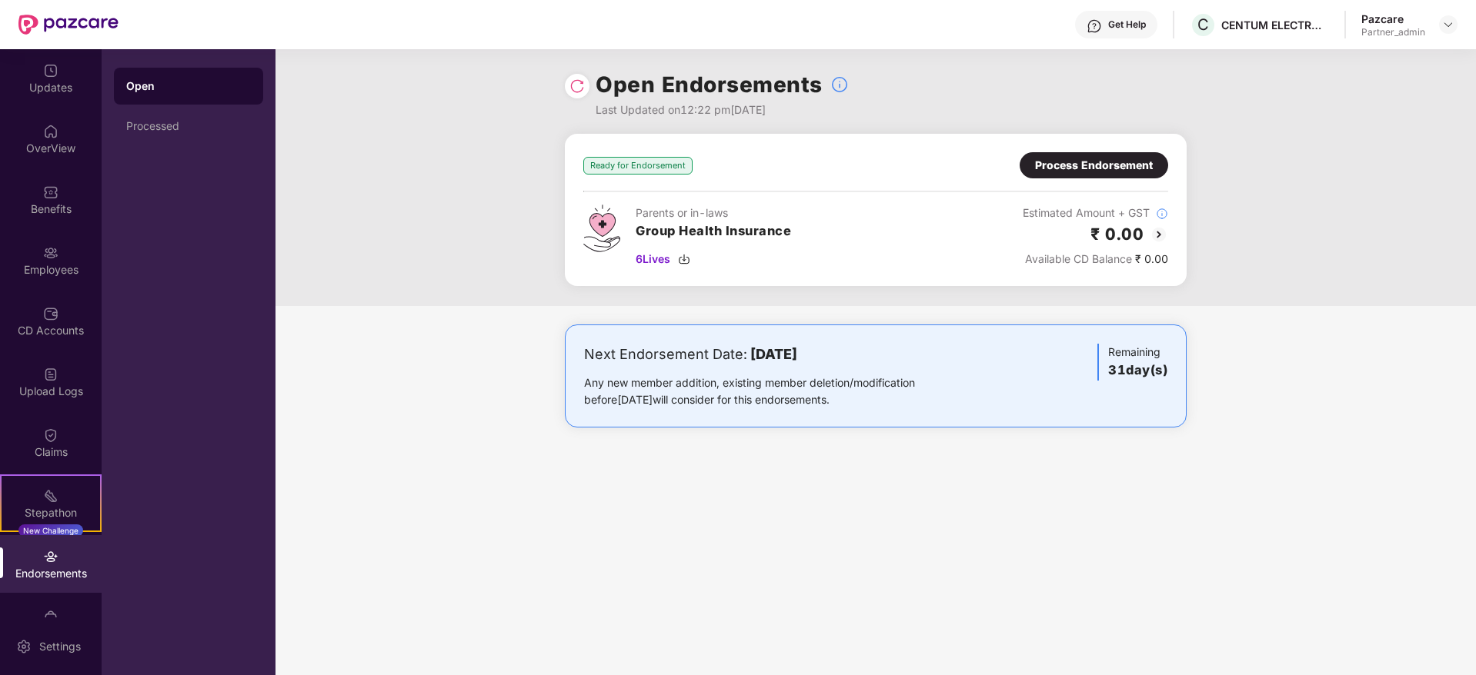
click at [1100, 169] on div "Process Endorsement" at bounding box center [1094, 165] width 118 height 17
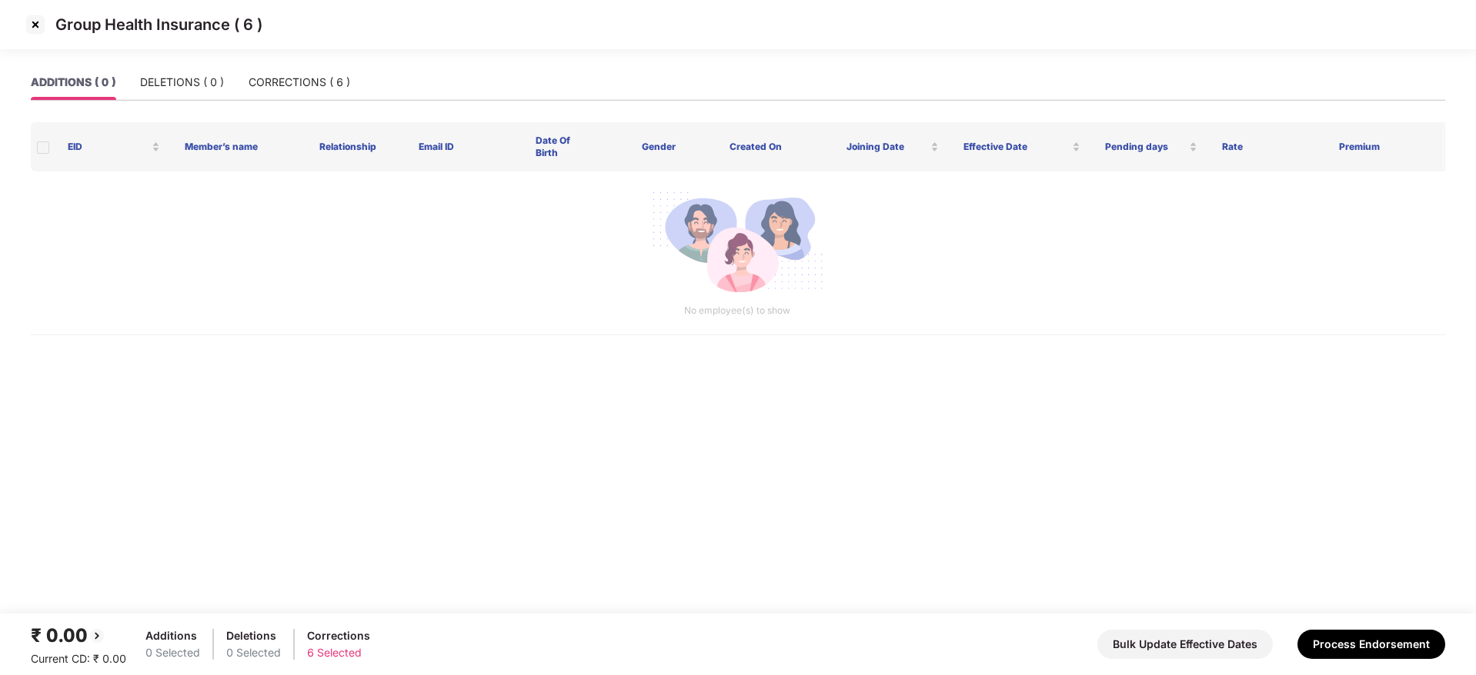
click at [36, 23] on img at bounding box center [35, 24] width 25 height 25
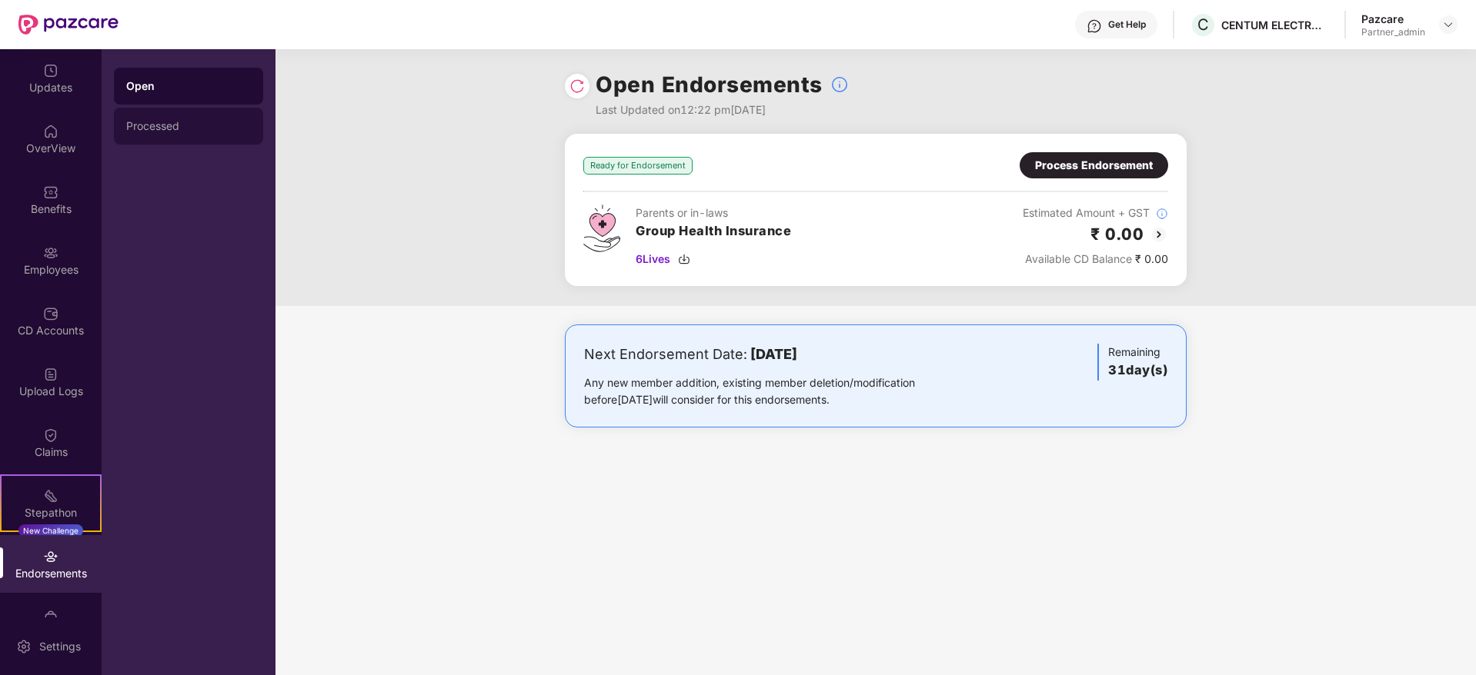
click at [167, 129] on div "Processed" at bounding box center [188, 126] width 125 height 12
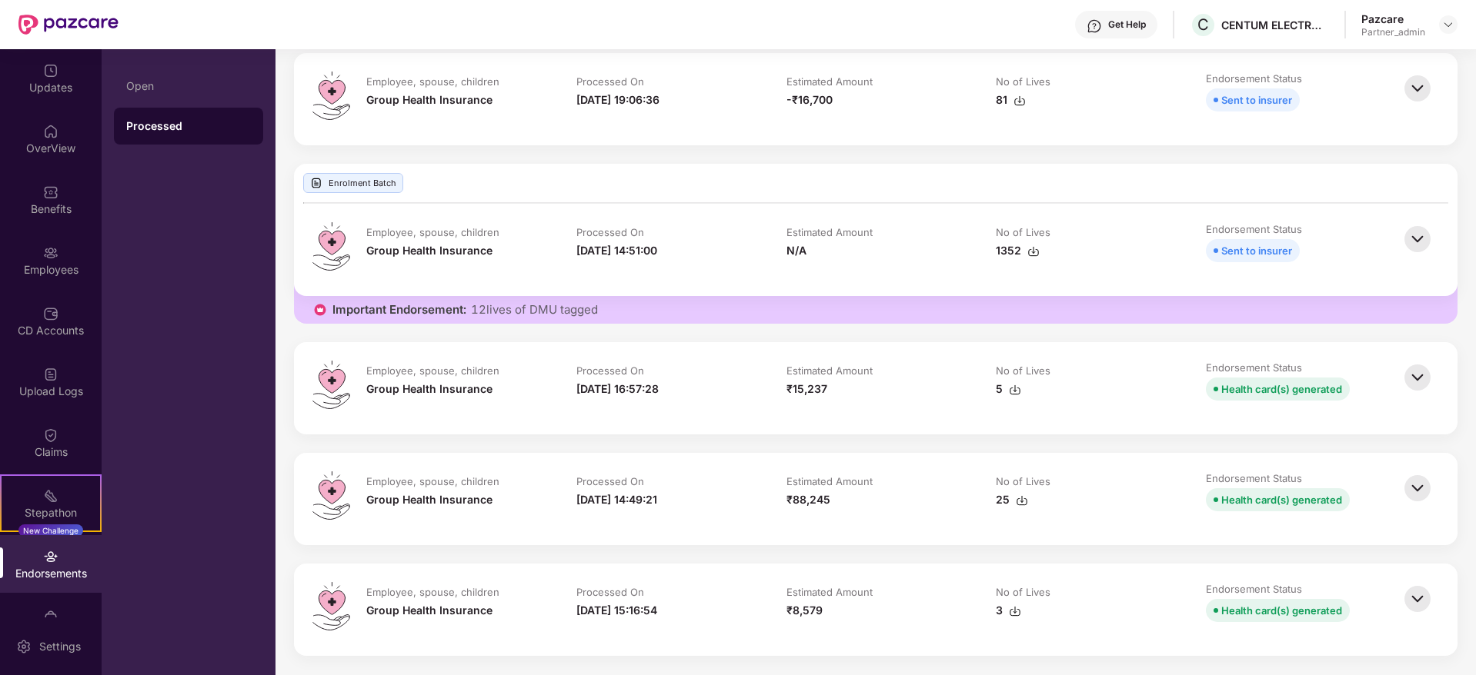
scroll to position [197, 0]
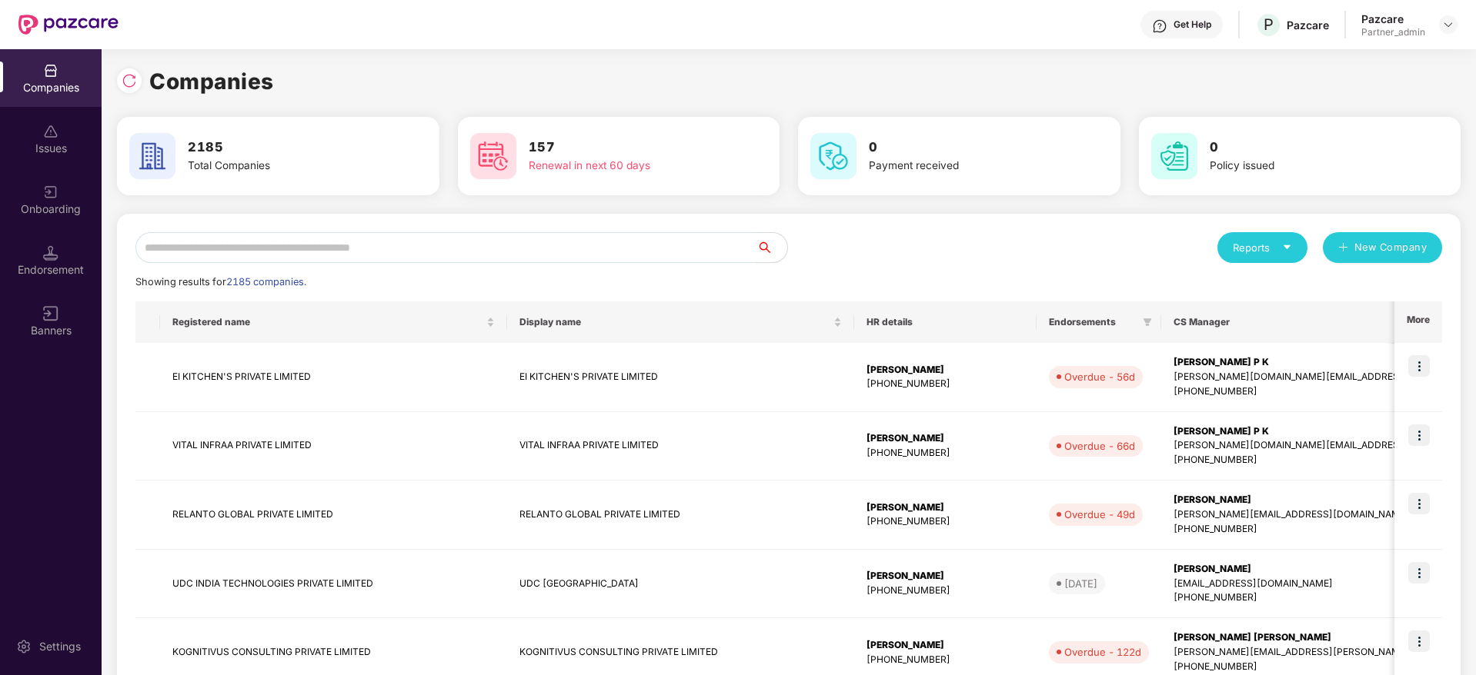
click at [302, 240] on input "text" at bounding box center [445, 247] width 621 height 31
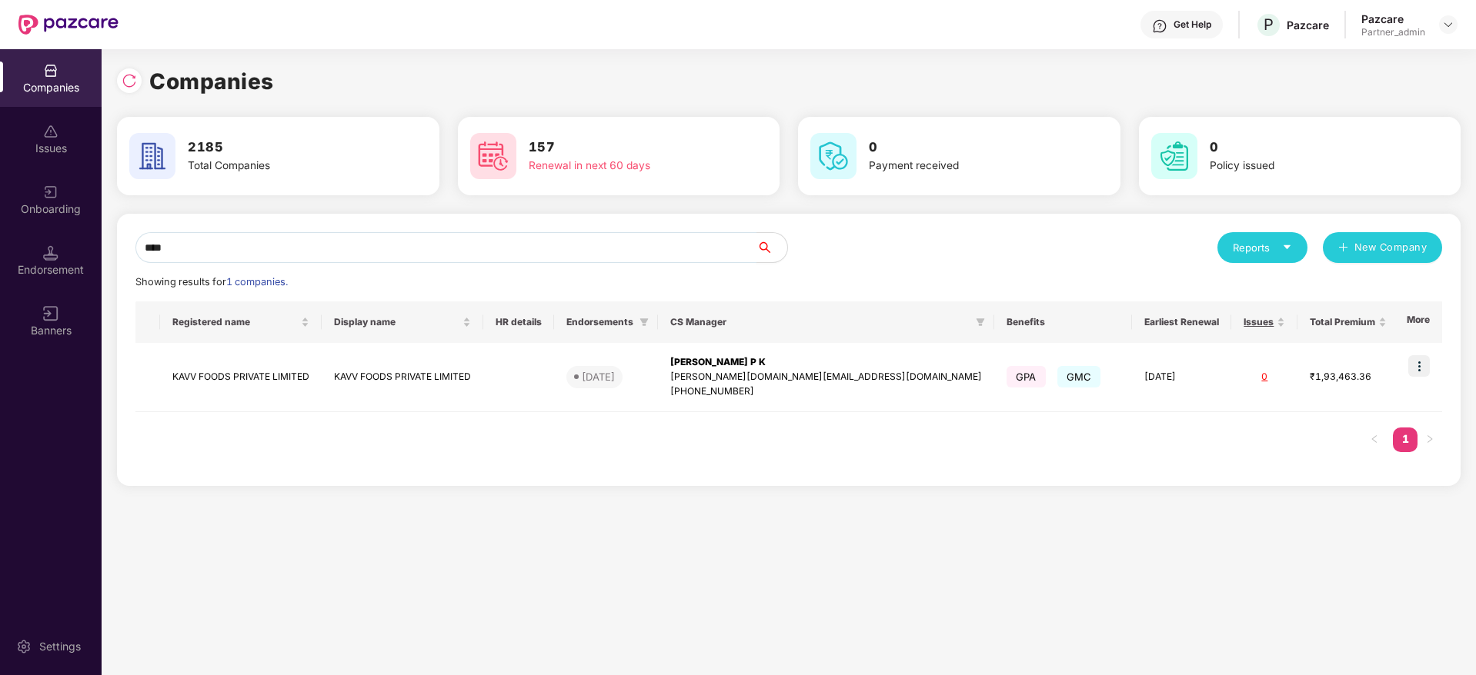
scroll to position [0, 2]
type input "****"
click at [125, 76] on img at bounding box center [129, 80] width 15 height 15
